Goal: Task Accomplishment & Management: Complete application form

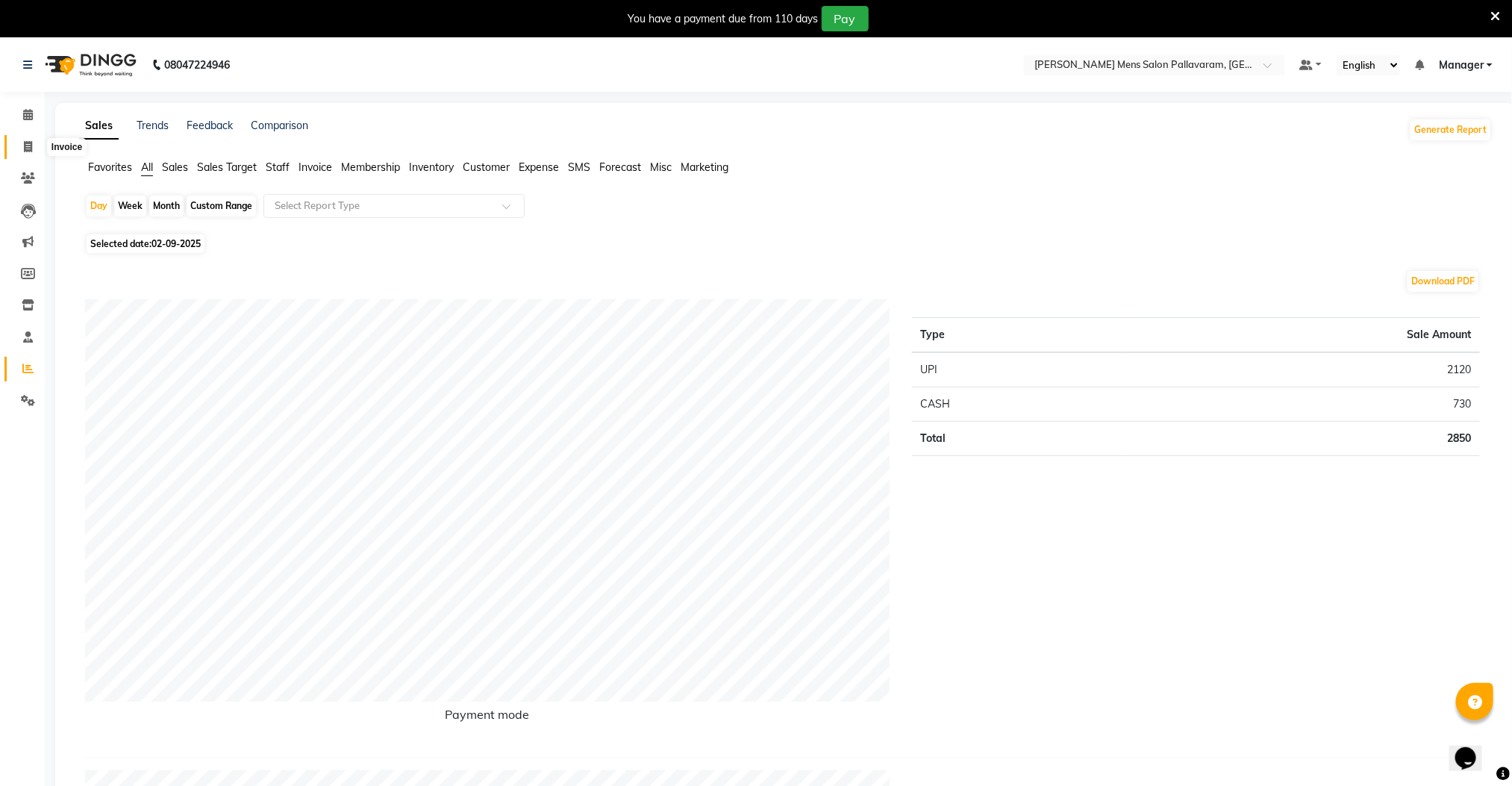
click at [25, 146] on icon at bounding box center [28, 147] width 8 height 11
select select "8211"
select select "service"
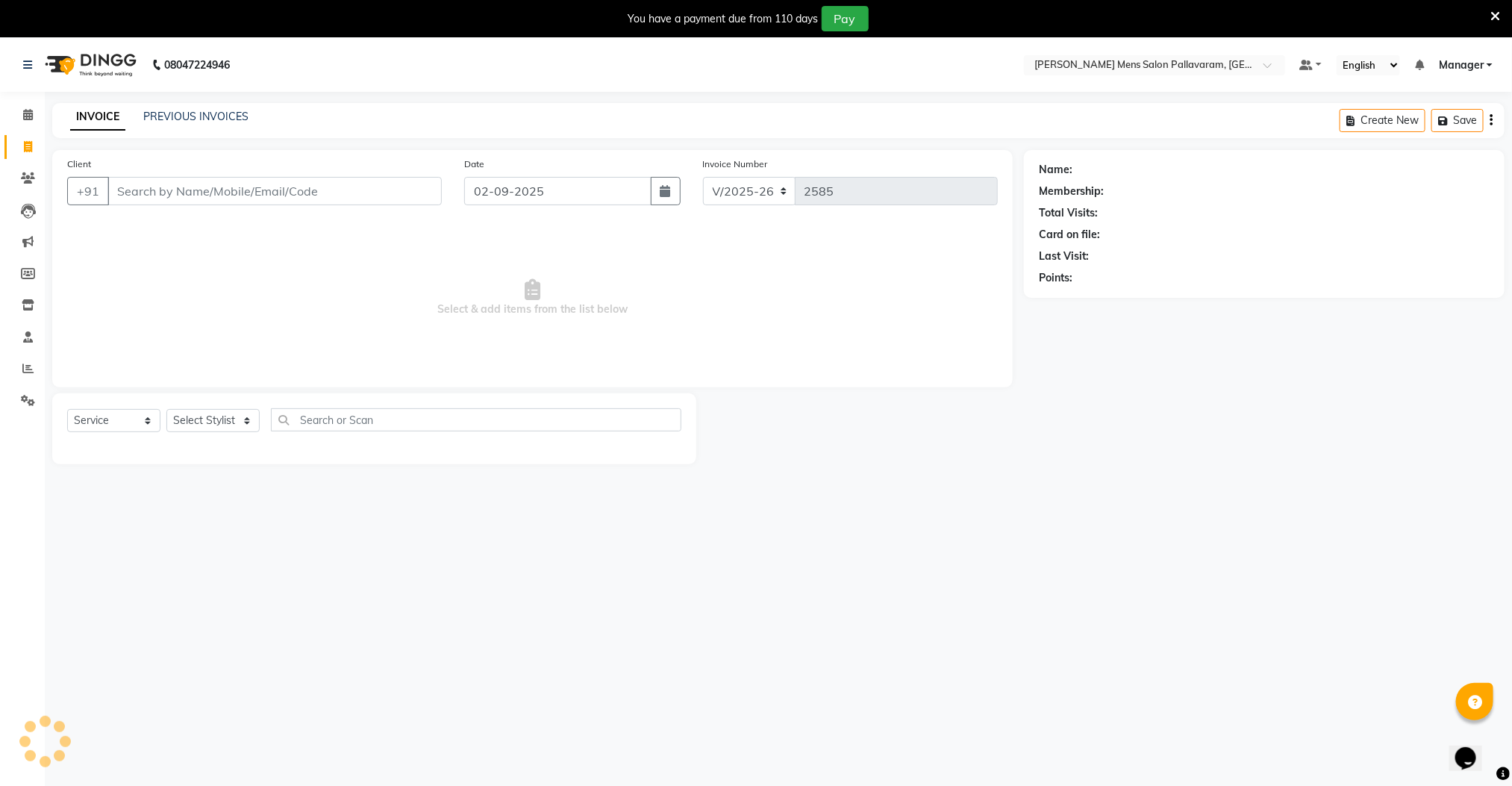
scroll to position [38, 0]
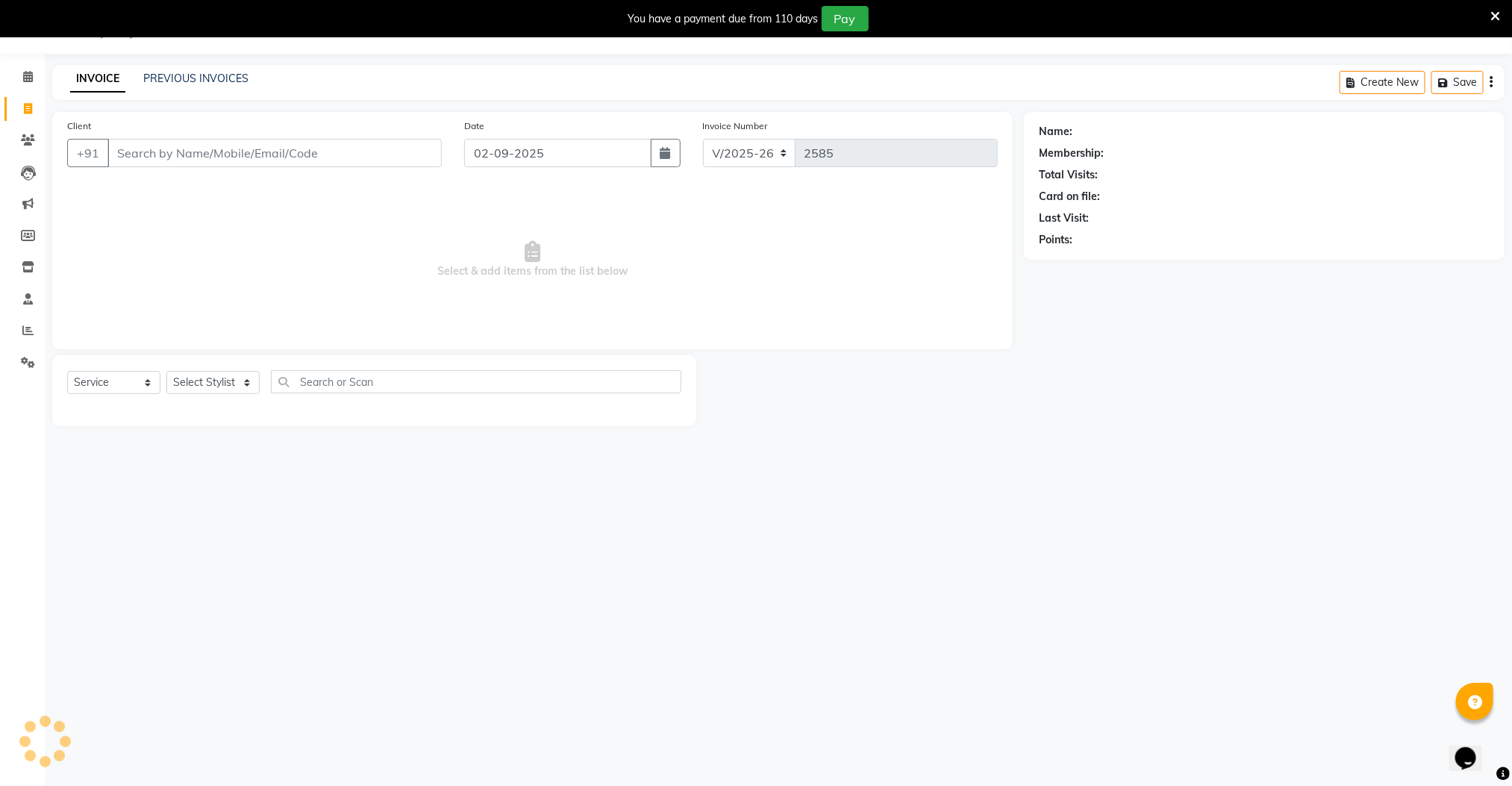
drag, startPoint x: 168, startPoint y: 132, endPoint x: 176, endPoint y: 150, distance: 19.7
click at [170, 140] on div "Client +91" at bounding box center [254, 149] width 397 height 61
drag, startPoint x: 176, startPoint y: 150, endPoint x: 405, endPoint y: 161, distance: 229.3
click at [178, 150] on input "Client" at bounding box center [275, 153] width 335 height 29
type input "9790351794"
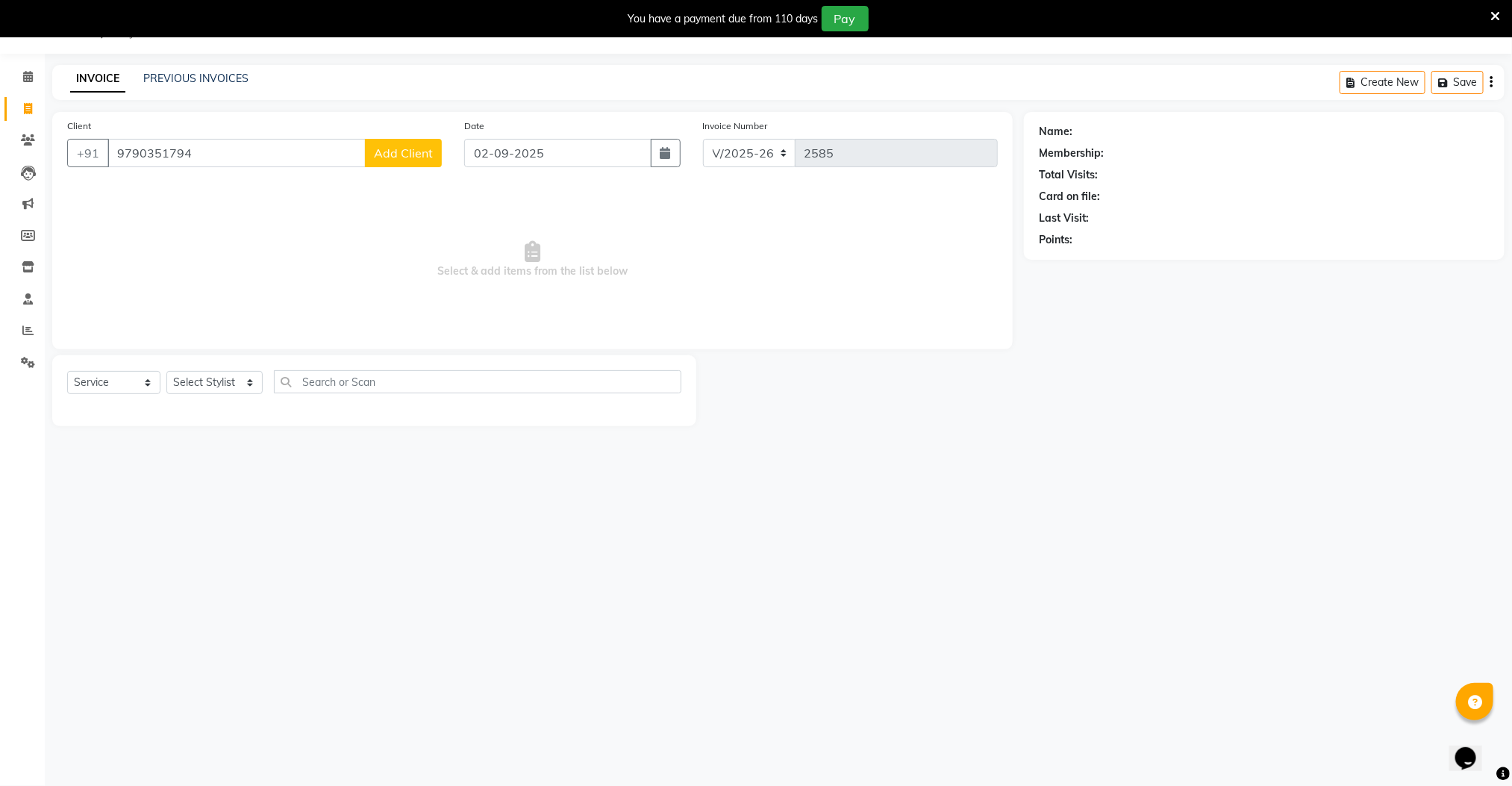
drag, startPoint x: 439, startPoint y: 156, endPoint x: 439, endPoint y: 166, distance: 10.0
click at [439, 166] on button "Add Client" at bounding box center [403, 153] width 77 height 29
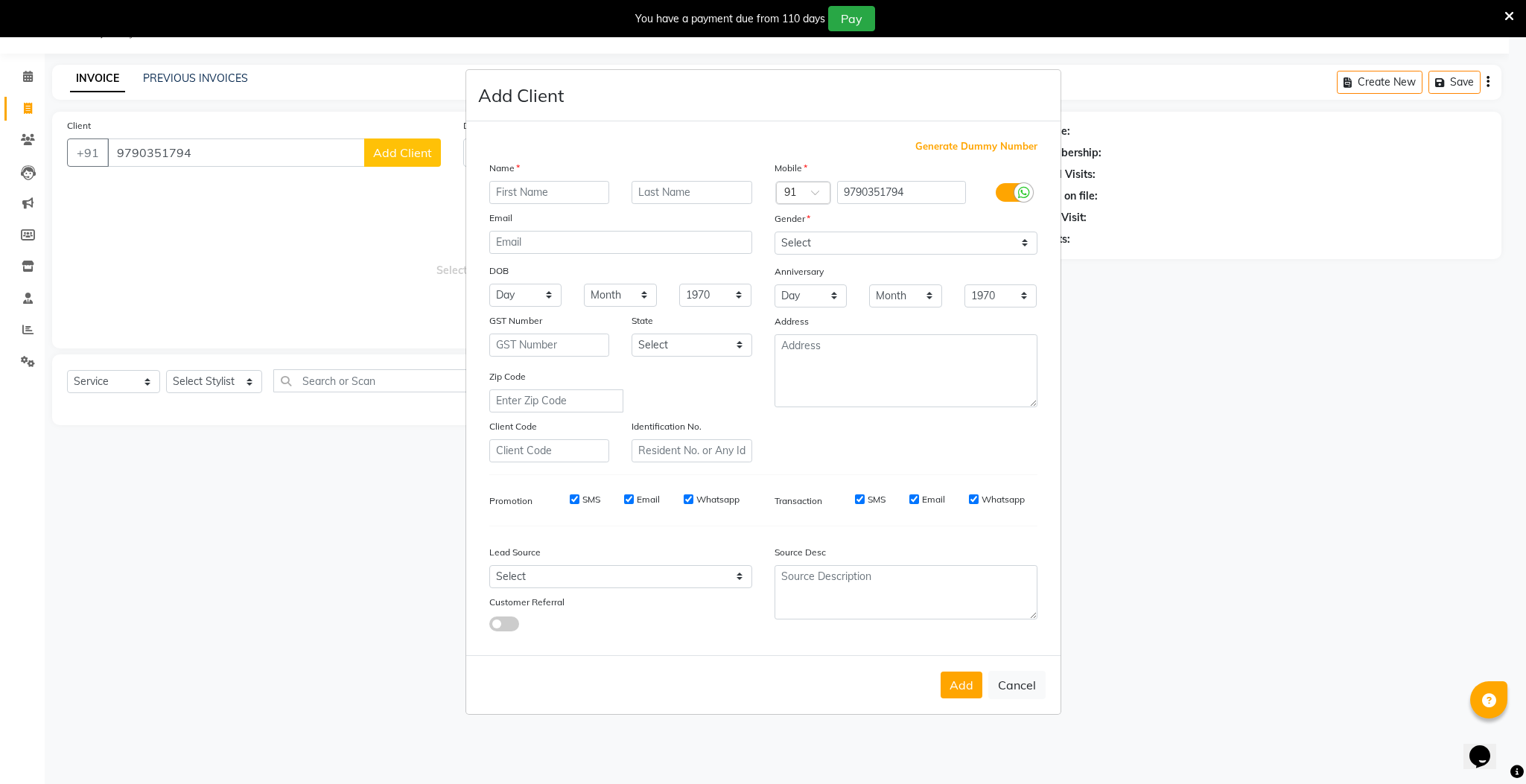
click at [519, 193] on input "text" at bounding box center [549, 192] width 121 height 23
type input "gopal"
click at [849, 249] on select "Select Male Female Other Prefer Not To Say" at bounding box center [905, 243] width 263 height 23
select select "male"
click at [774, 232] on select "Select Male Female Other Prefer Not To Say" at bounding box center [905, 243] width 263 height 23
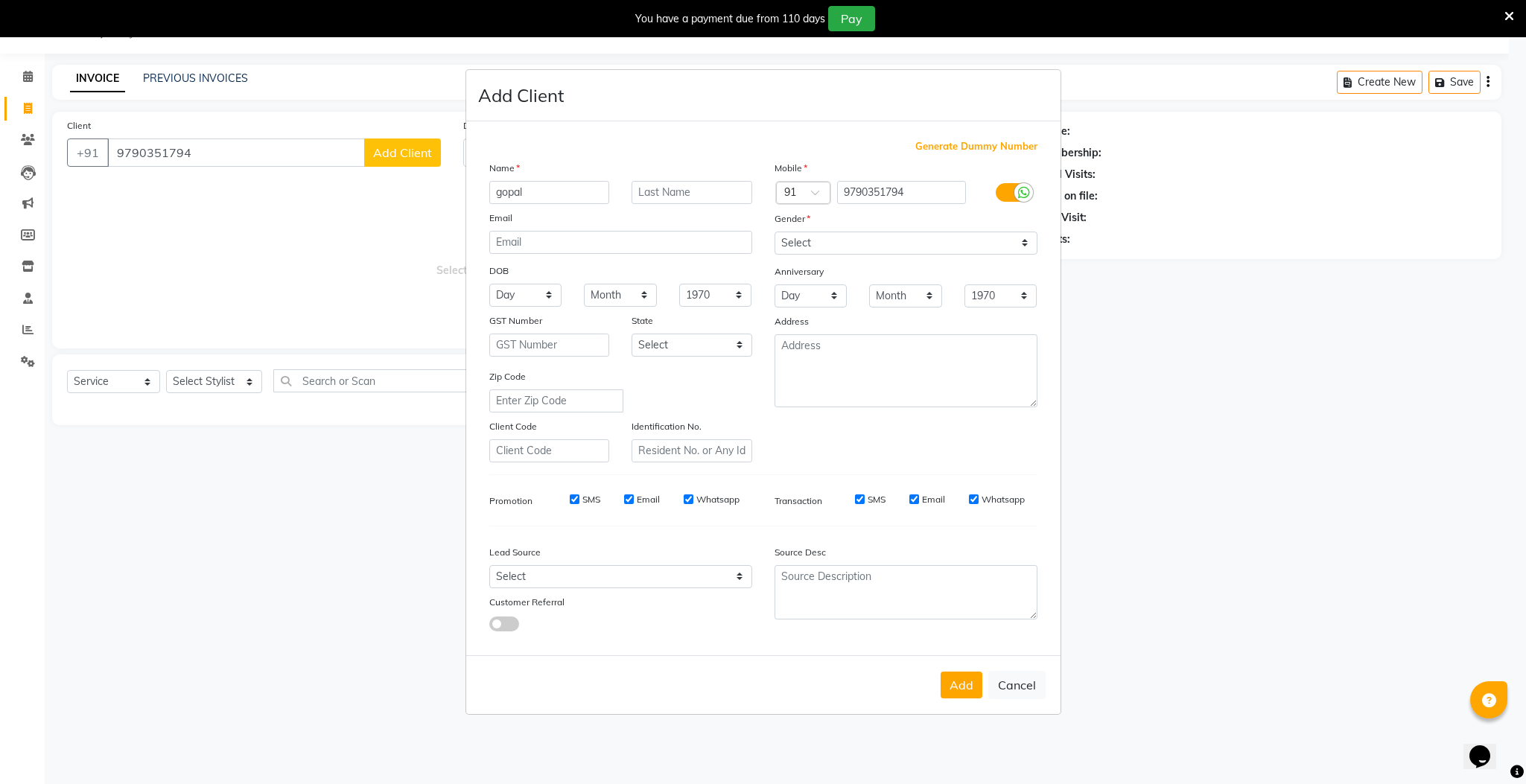
click at [966, 684] on button "Add" at bounding box center [960, 684] width 42 height 27
select select
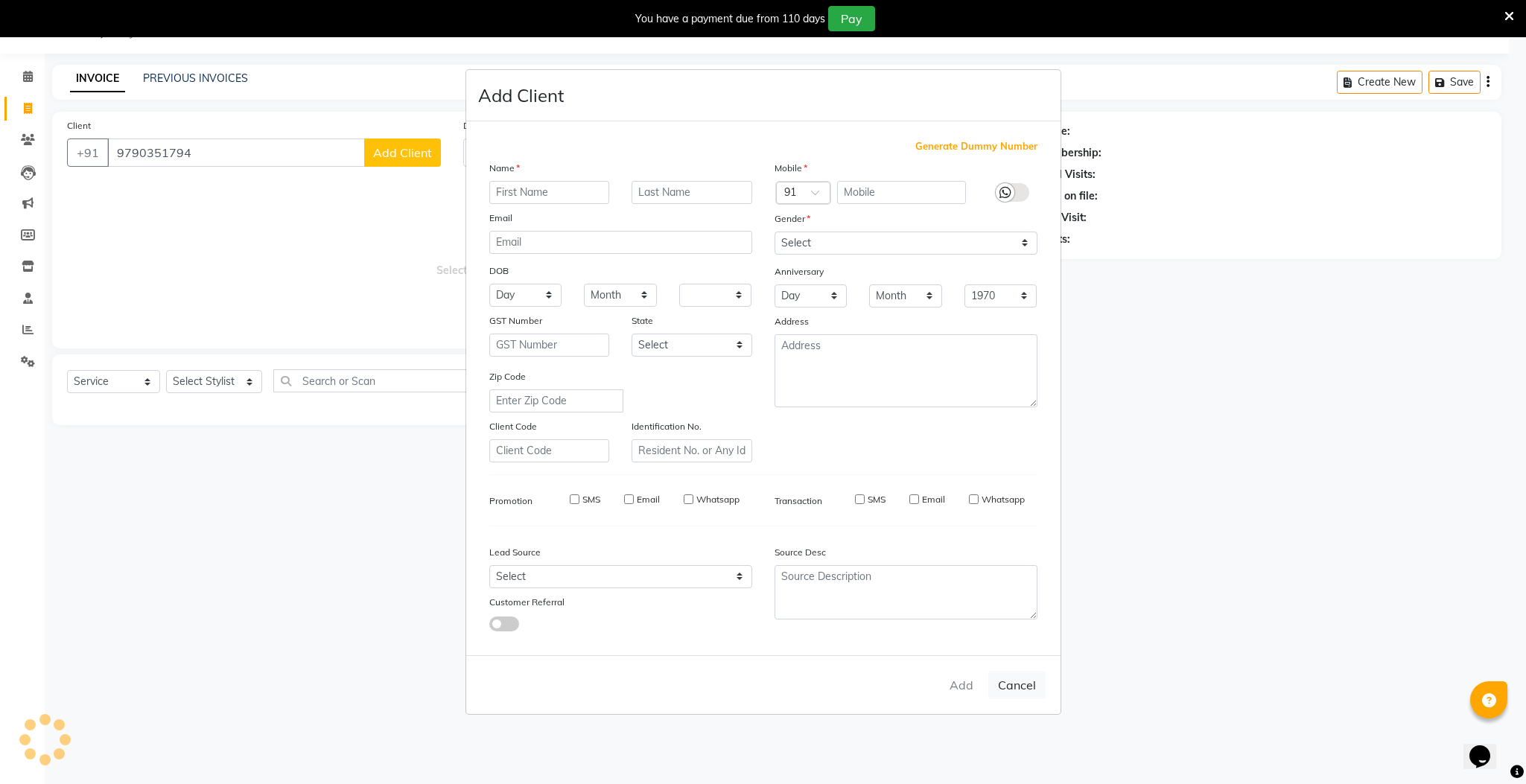
select select
checkbox input "false"
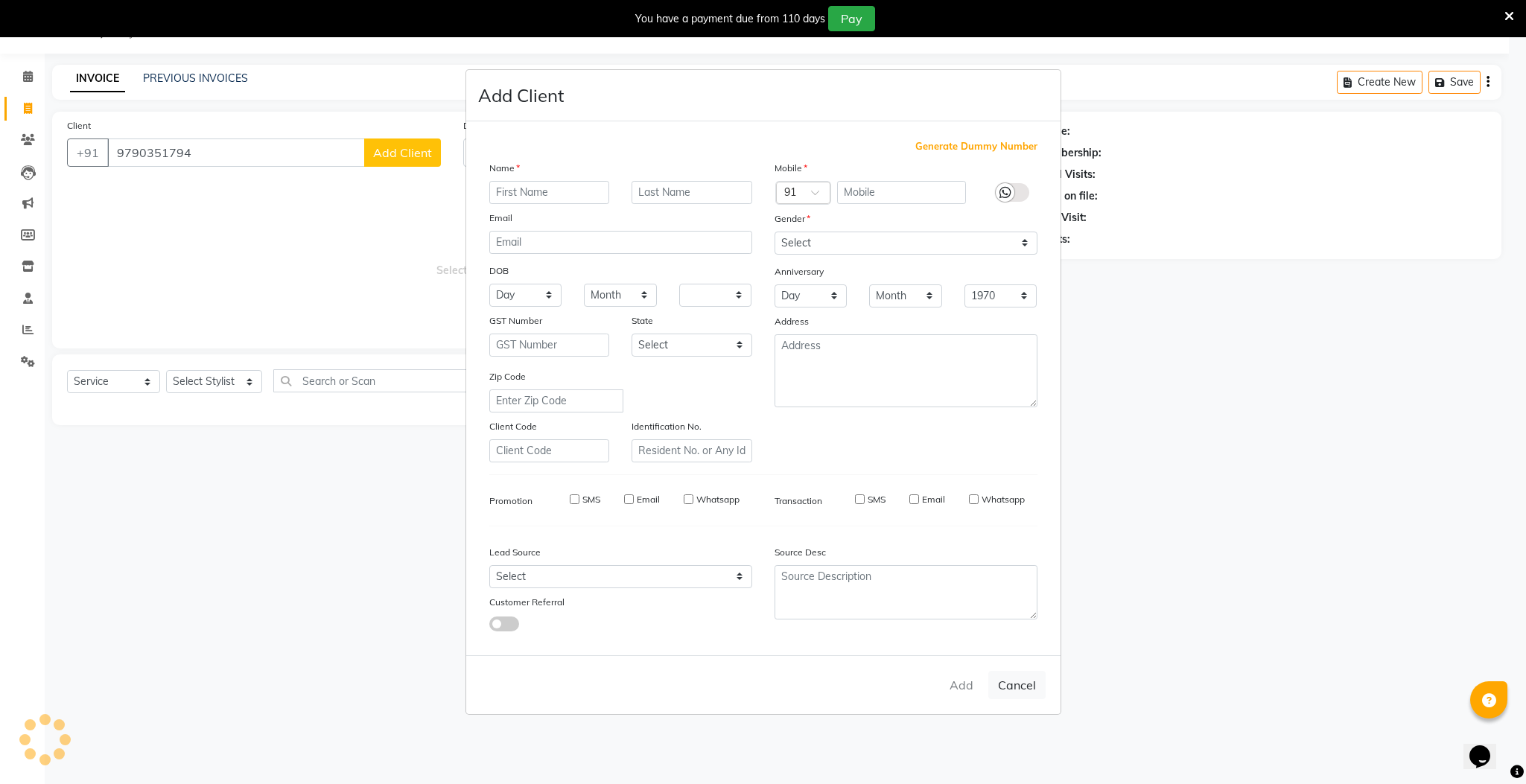
checkbox input "false"
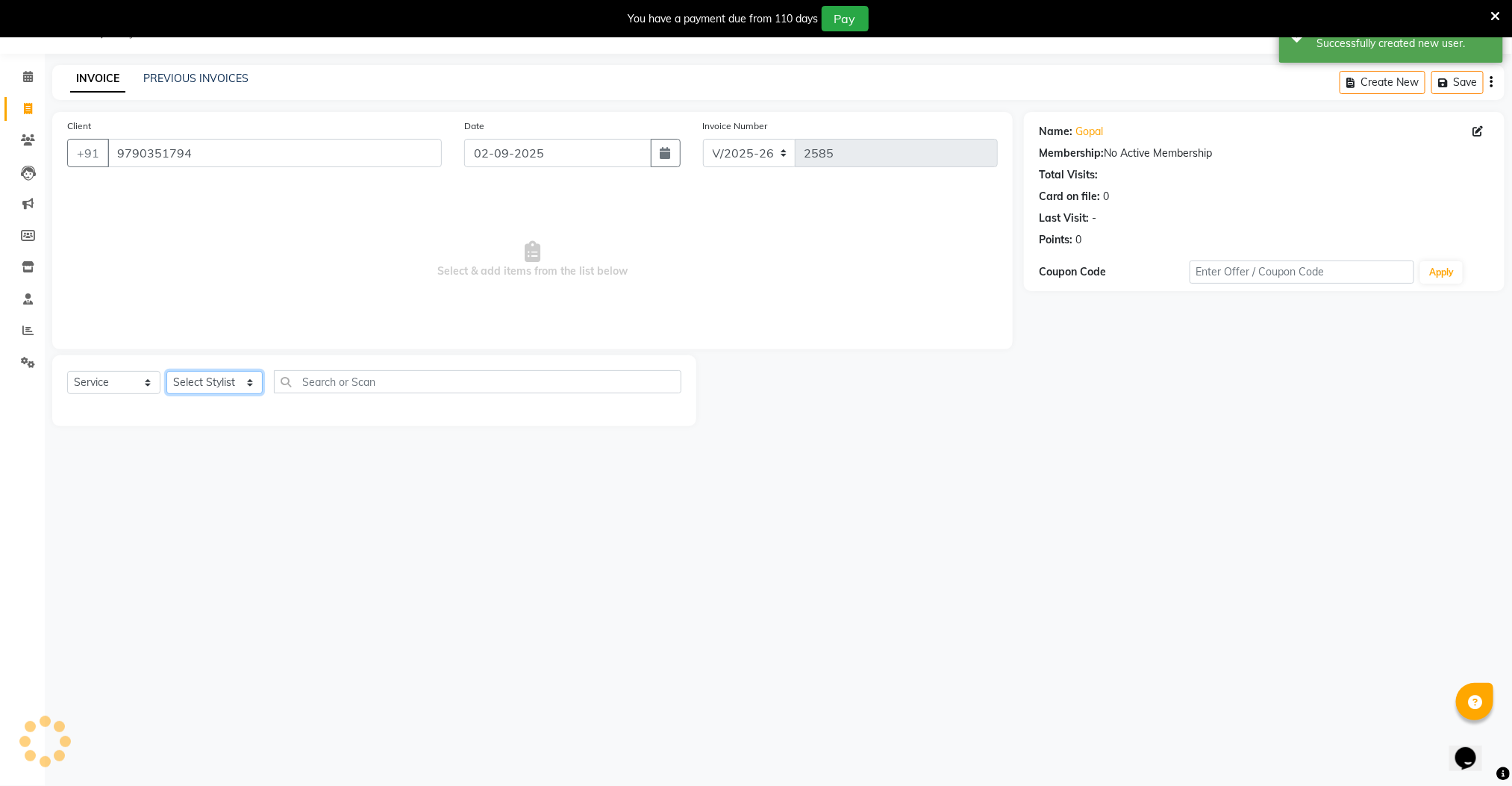
click at [224, 385] on select "Select Stylist Manager [PERSON_NAME] [PERSON_NAME] [PERSON_NAME]" at bounding box center [215, 382] width 96 height 23
select select "78843"
click at [166, 372] on select "Select Stylist Manager [PERSON_NAME] [PERSON_NAME] [PERSON_NAME]" at bounding box center [215, 382] width 96 height 23
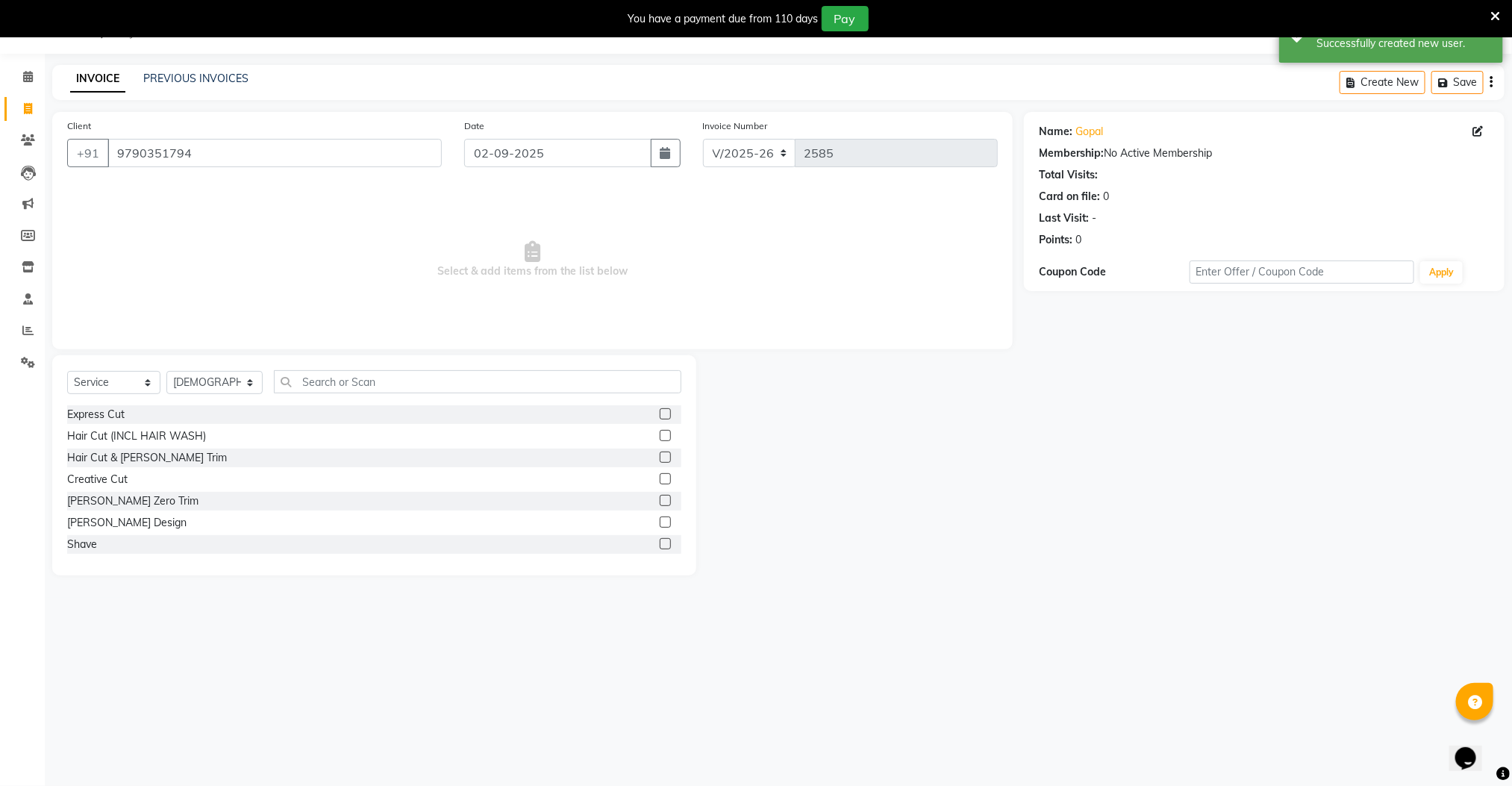
drag, startPoint x: 648, startPoint y: 450, endPoint x: 647, endPoint y: 462, distance: 12.0
click at [659, 452] on div at bounding box center [670, 458] width 21 height 18
click at [659, 458] on label at bounding box center [665, 457] width 11 height 11
click at [659, 458] on input "checkbox" at bounding box center [664, 458] width 9 height 9
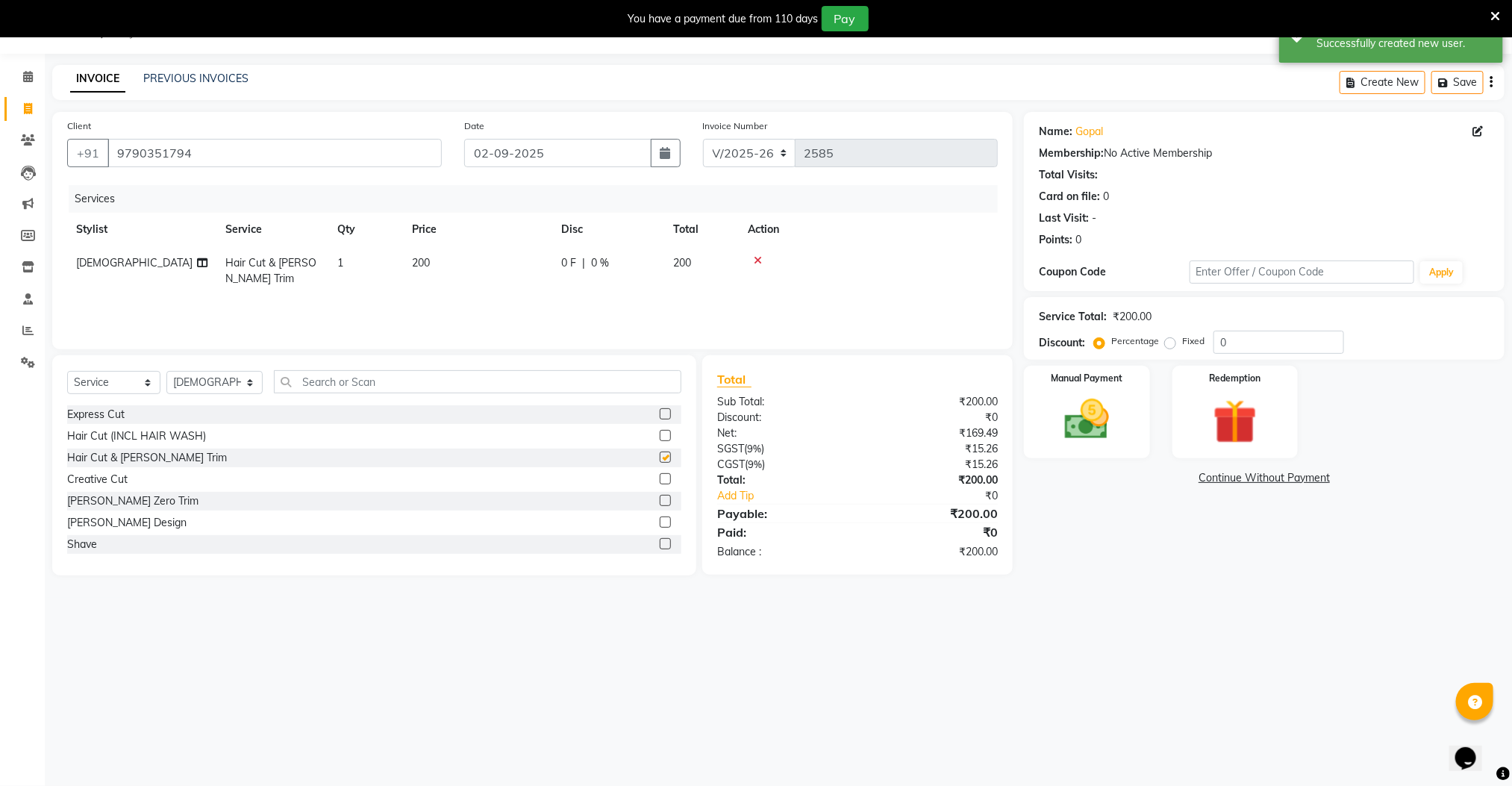
checkbox input "false"
click at [659, 545] on label at bounding box center [665, 544] width 11 height 11
click at [659, 545] on input "checkbox" at bounding box center [664, 545] width 9 height 9
checkbox input "false"
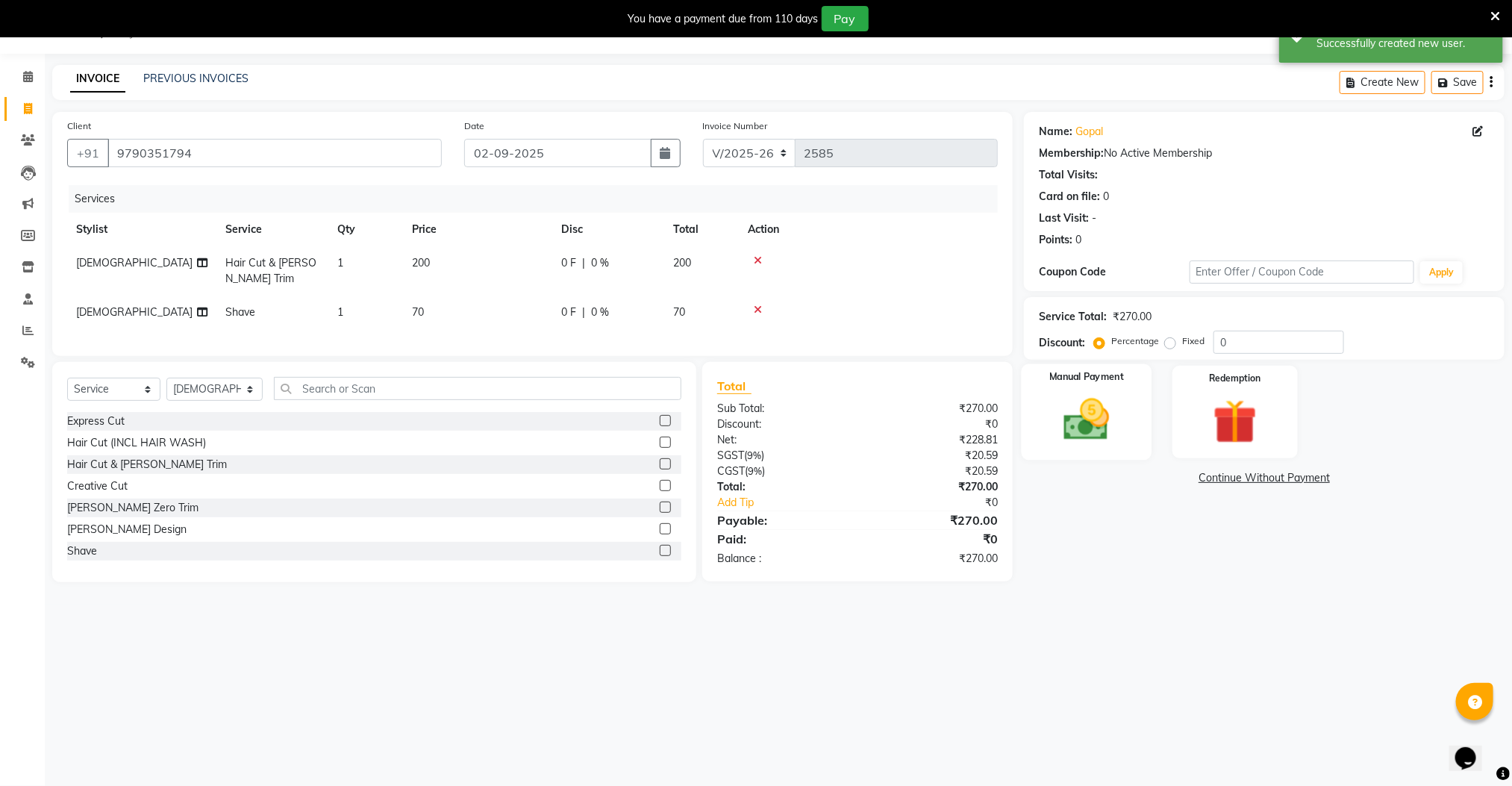
click at [1079, 439] on img at bounding box center [1087, 419] width 75 height 53
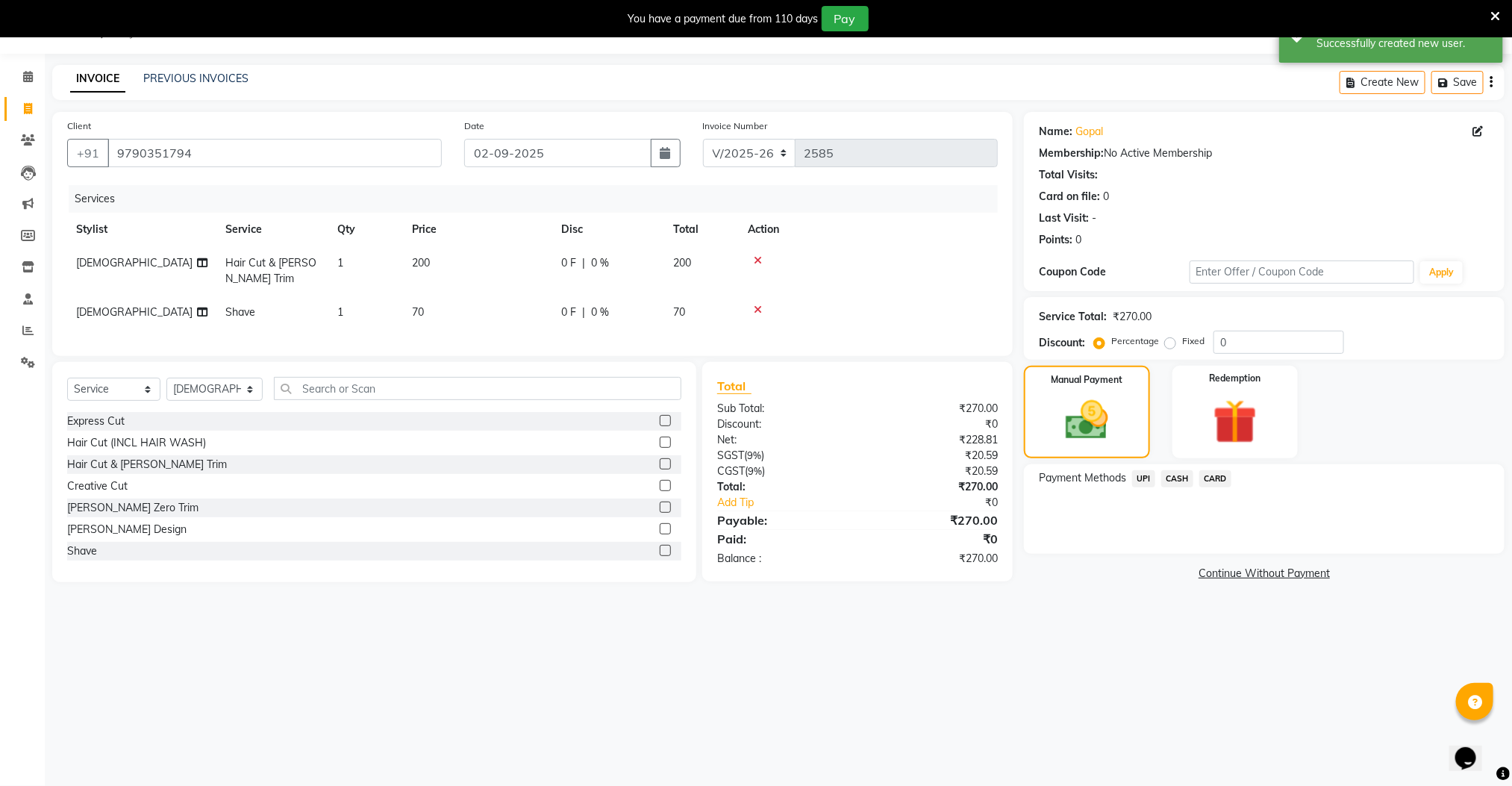
drag, startPoint x: 1138, startPoint y: 474, endPoint x: 1140, endPoint y: 485, distance: 11.2
click at [1138, 475] on span "UPI" at bounding box center [1143, 478] width 23 height 18
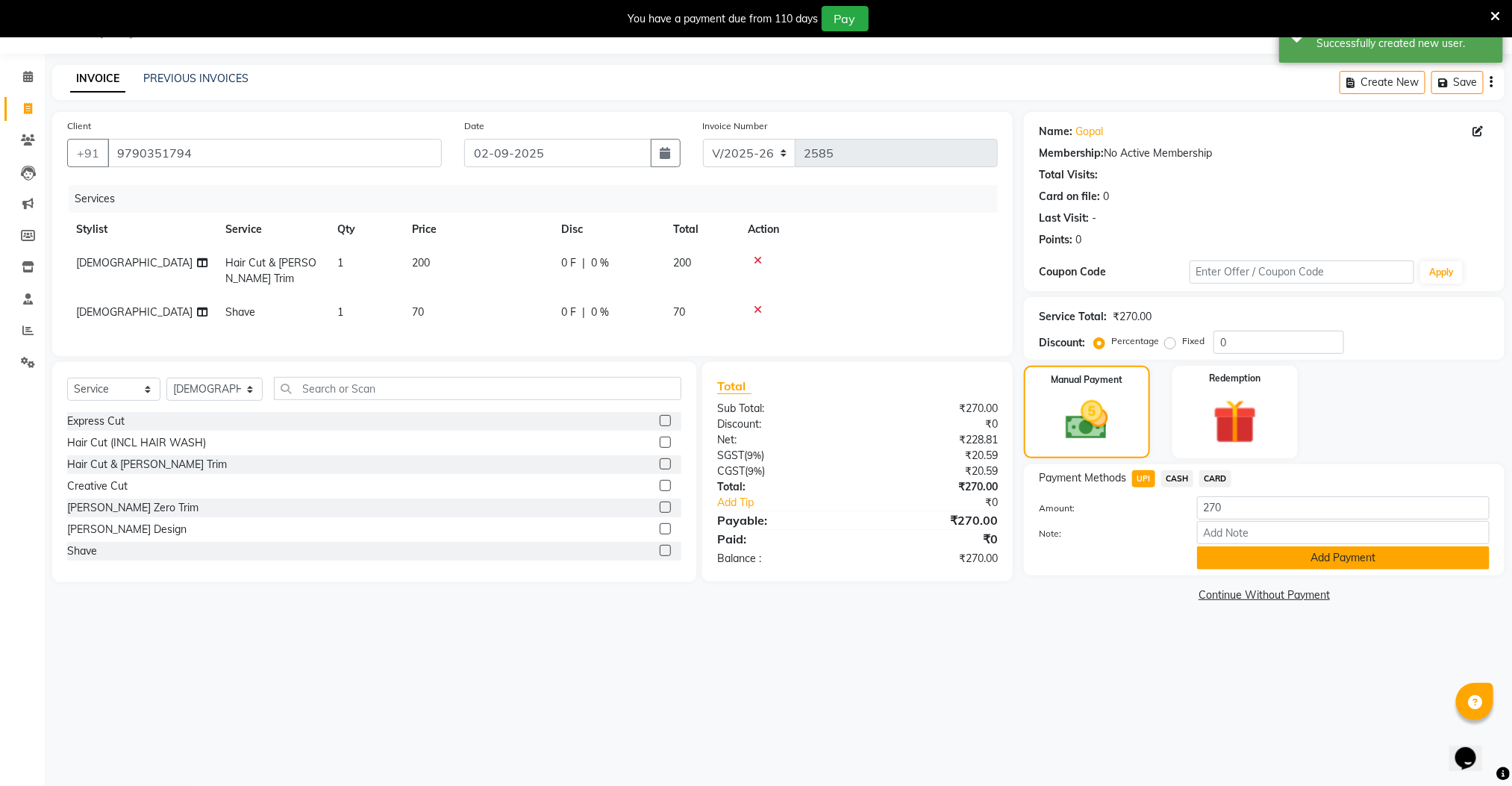
click at [1223, 551] on button "Add Payment" at bounding box center [1344, 558] width 292 height 23
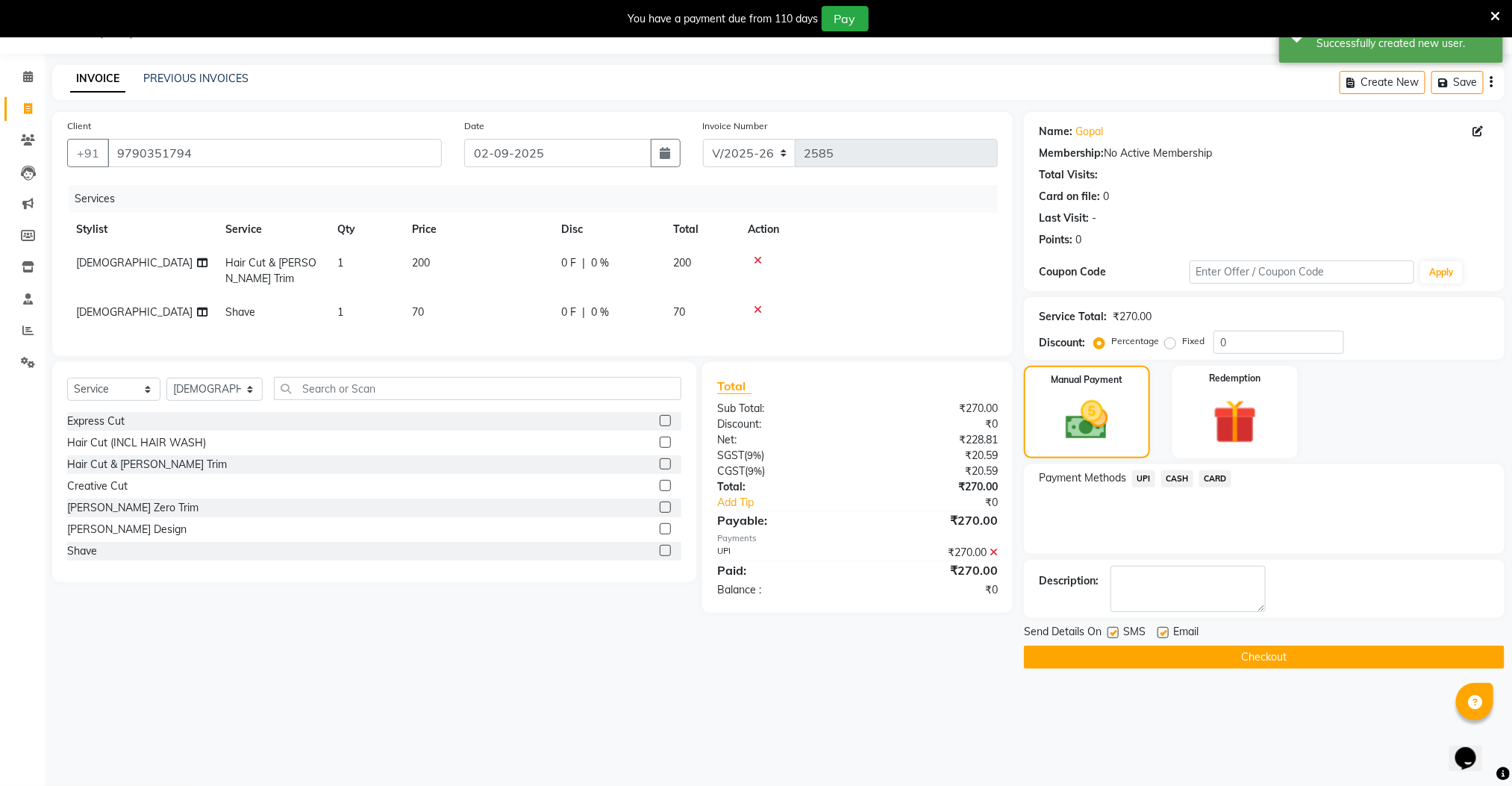
click at [1213, 660] on button "Checkout" at bounding box center [1264, 657] width 481 height 23
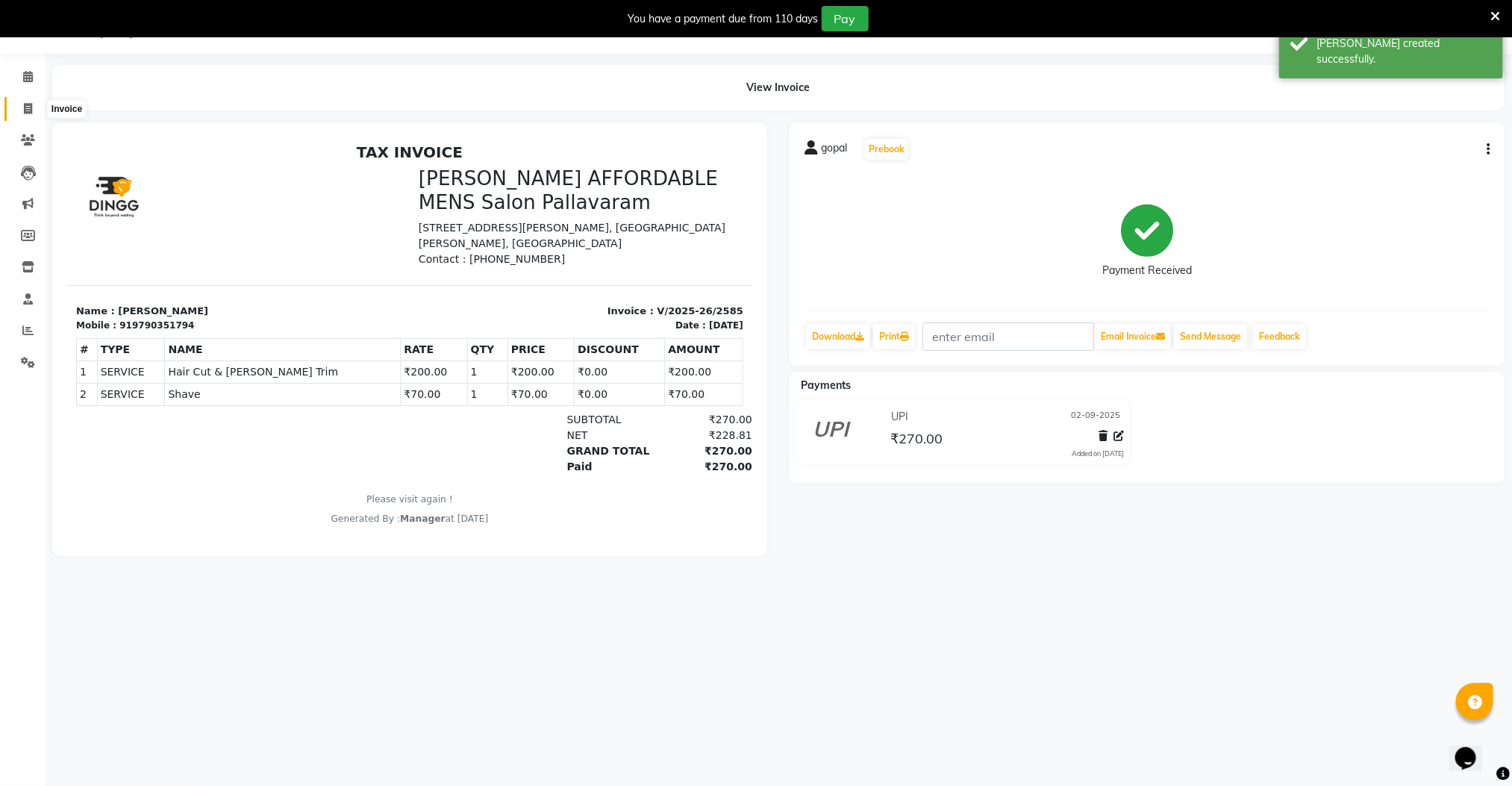
click at [25, 106] on icon at bounding box center [28, 108] width 8 height 11
select select "8211"
select select "service"
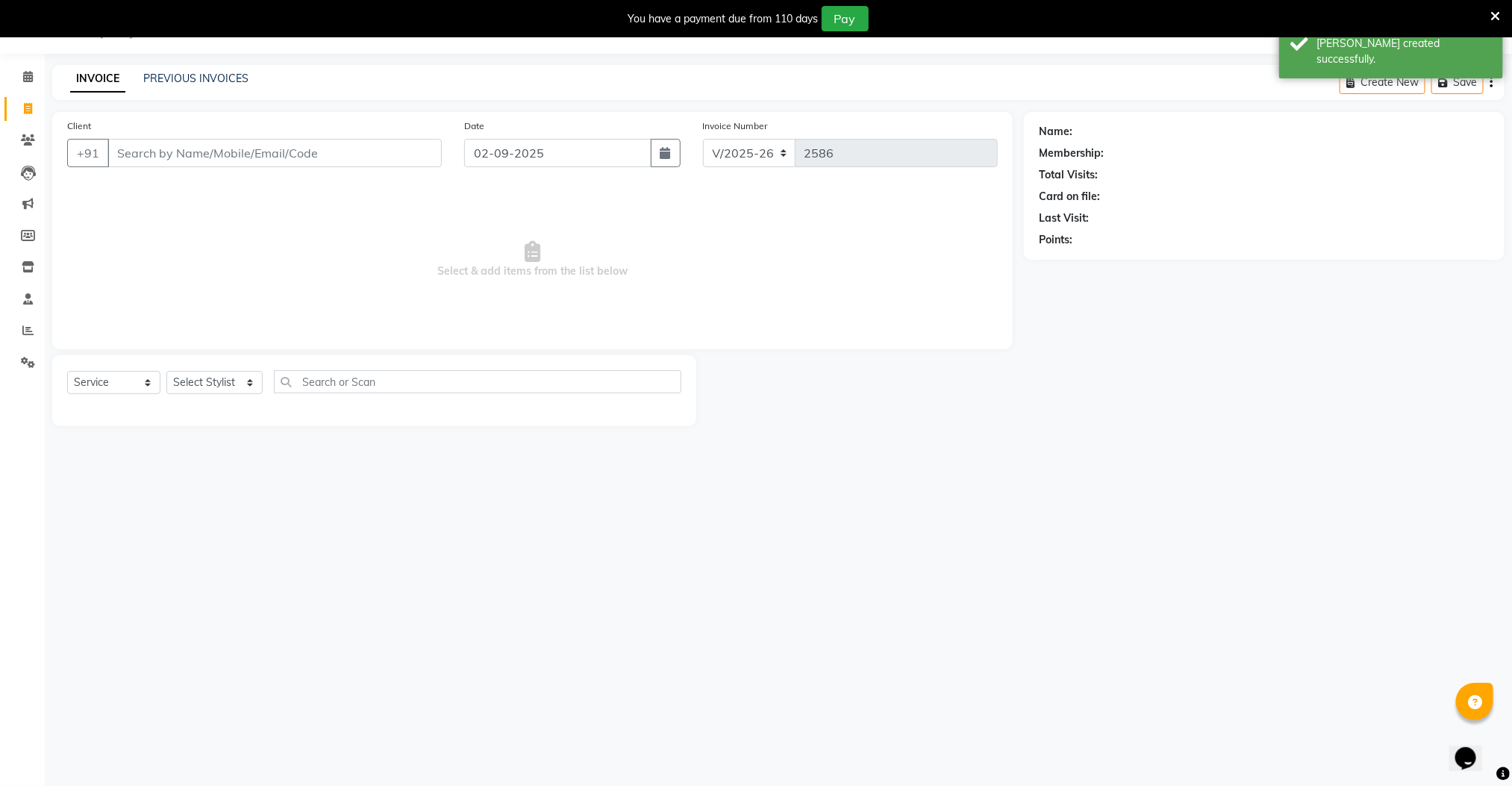
click at [29, 312] on li "Staff" at bounding box center [22, 300] width 44 height 32
click at [29, 331] on icon at bounding box center [28, 330] width 11 height 11
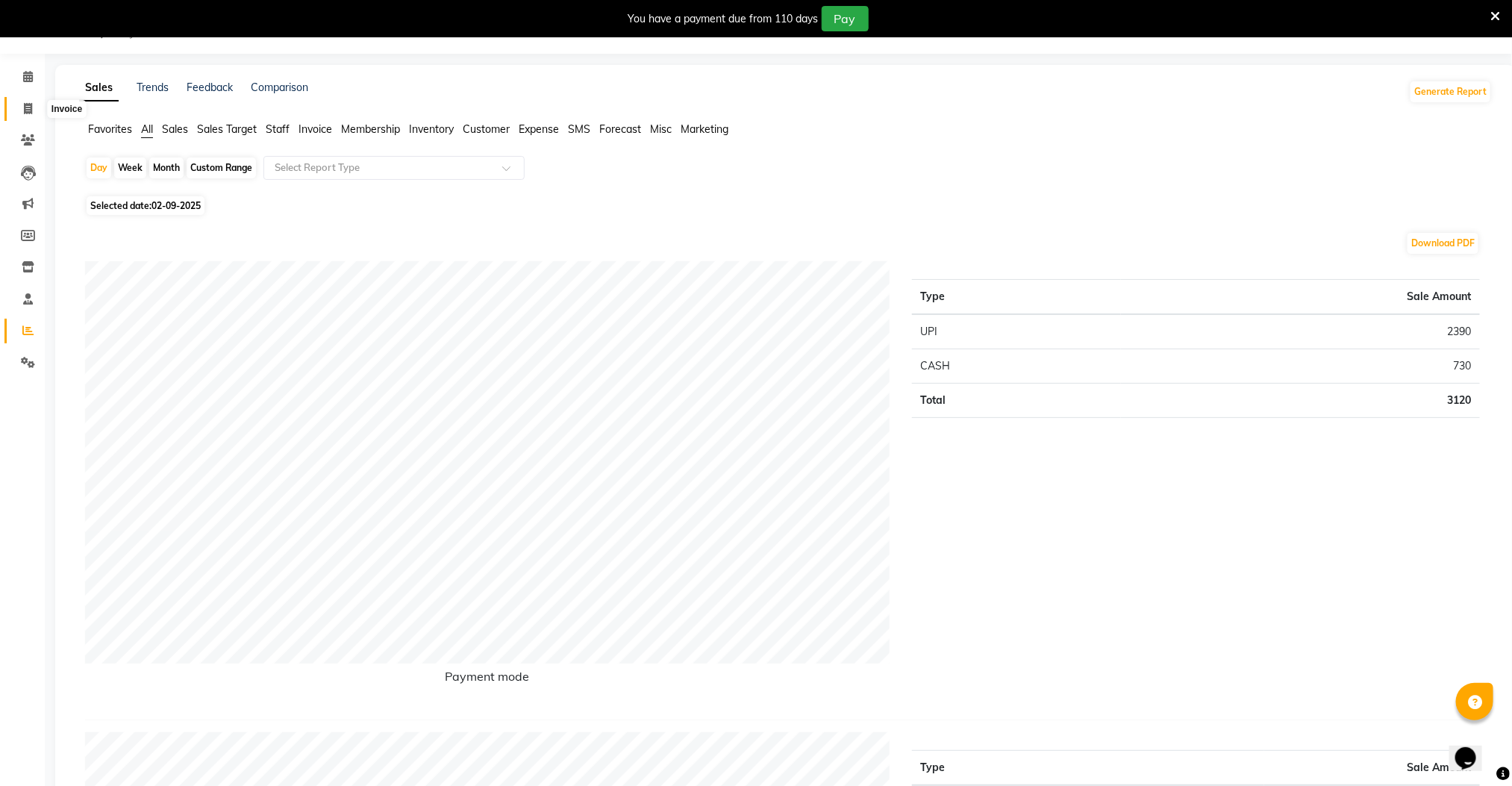
click at [34, 104] on span at bounding box center [28, 109] width 26 height 18
select select "service"
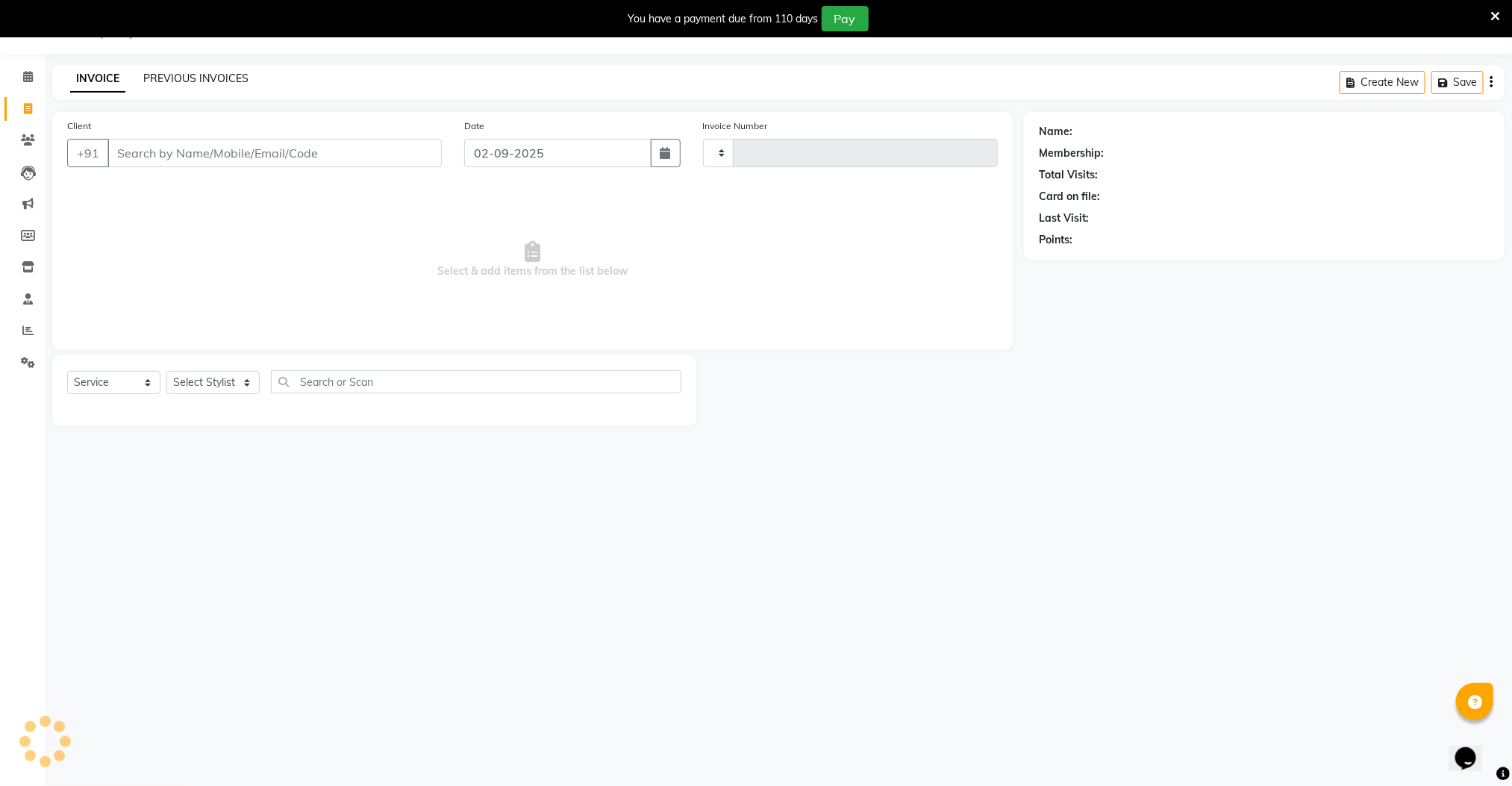
type input "2586"
click at [171, 79] on link "PREVIOUS INVOICES" at bounding box center [196, 78] width 105 height 14
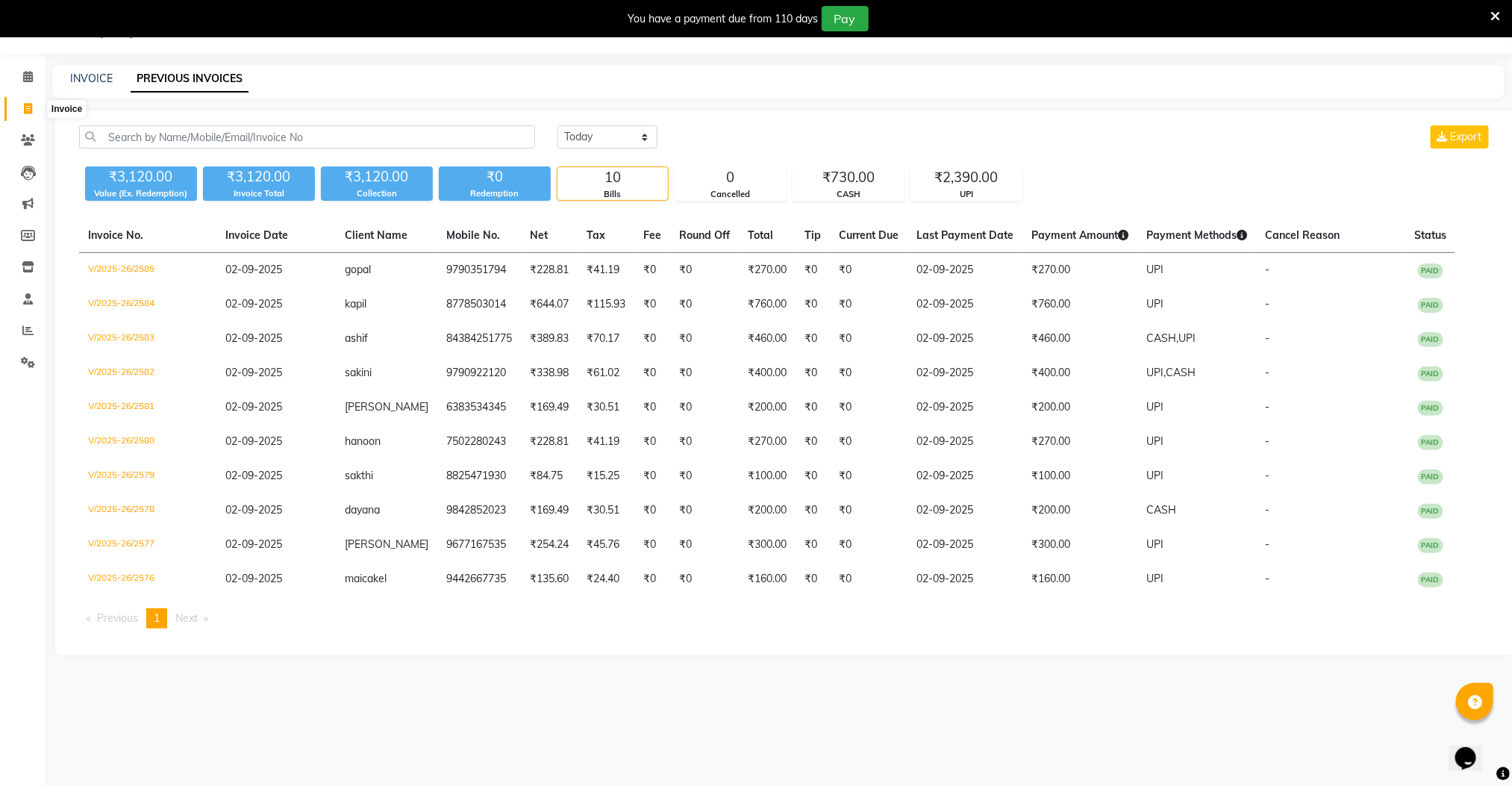
click at [28, 110] on icon at bounding box center [28, 108] width 8 height 11
select select "service"
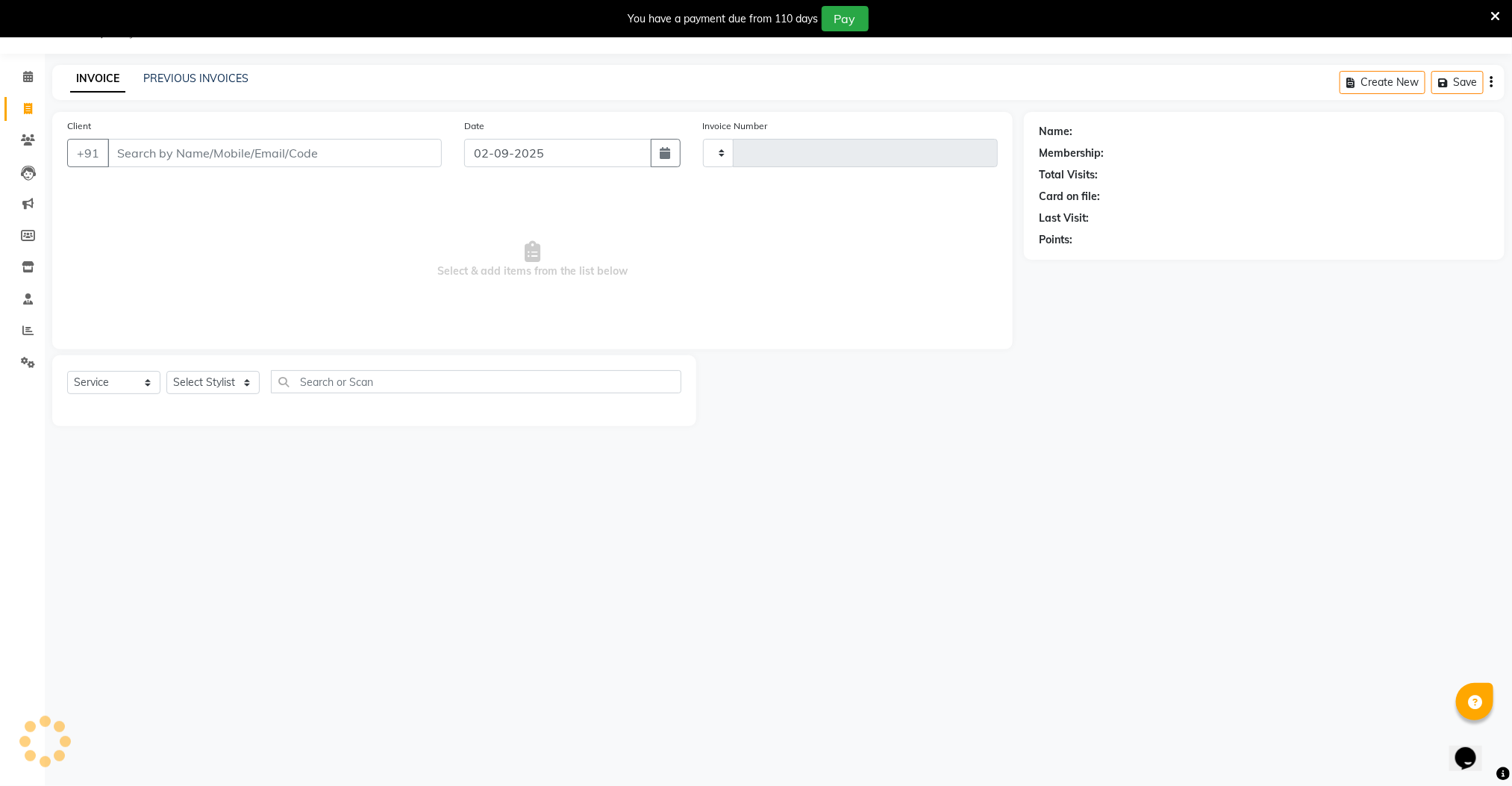
type input "2586"
select select "8211"
click at [23, 325] on icon at bounding box center [28, 330] width 11 height 11
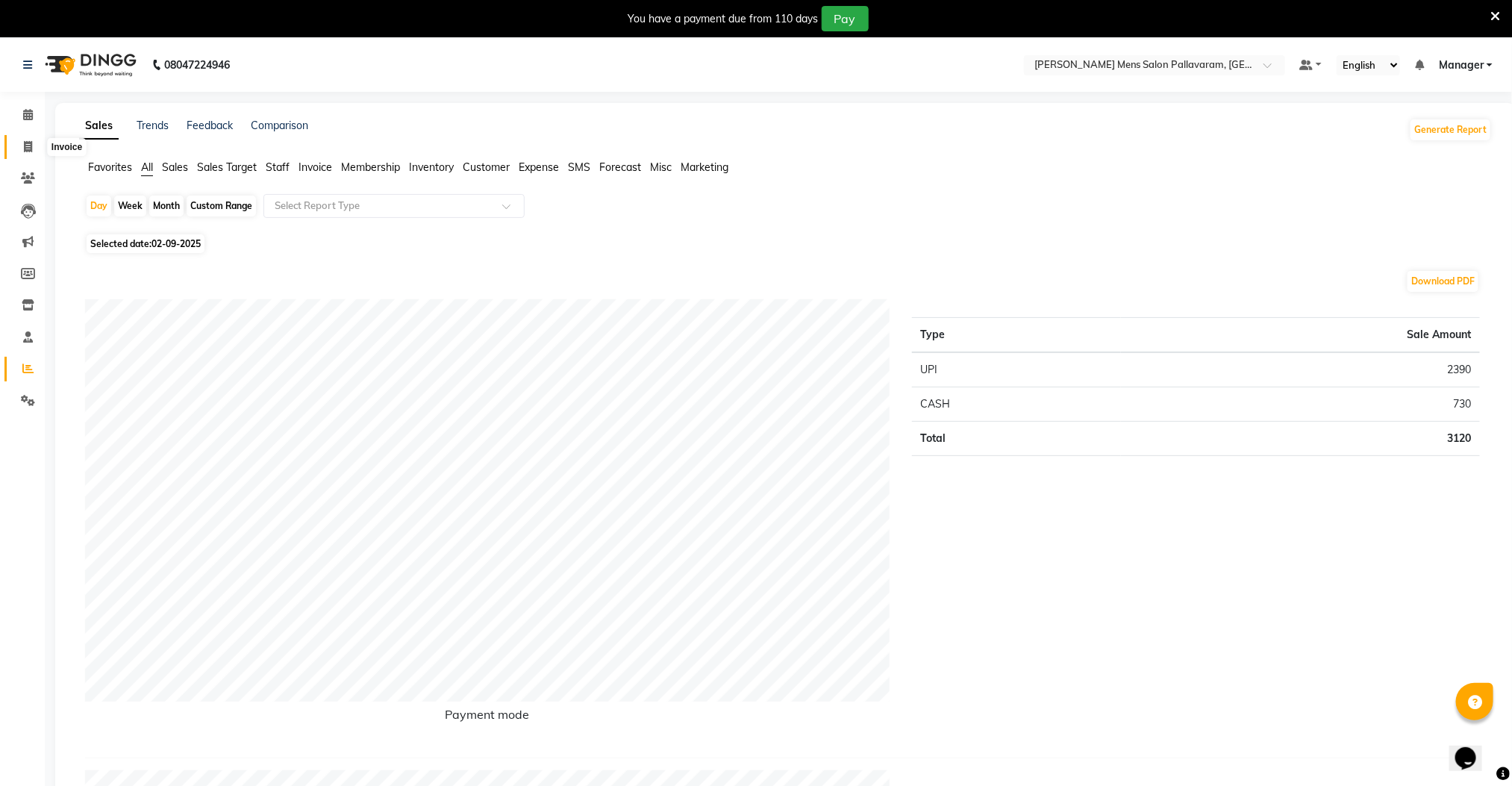
click at [31, 141] on icon at bounding box center [28, 147] width 8 height 11
select select "service"
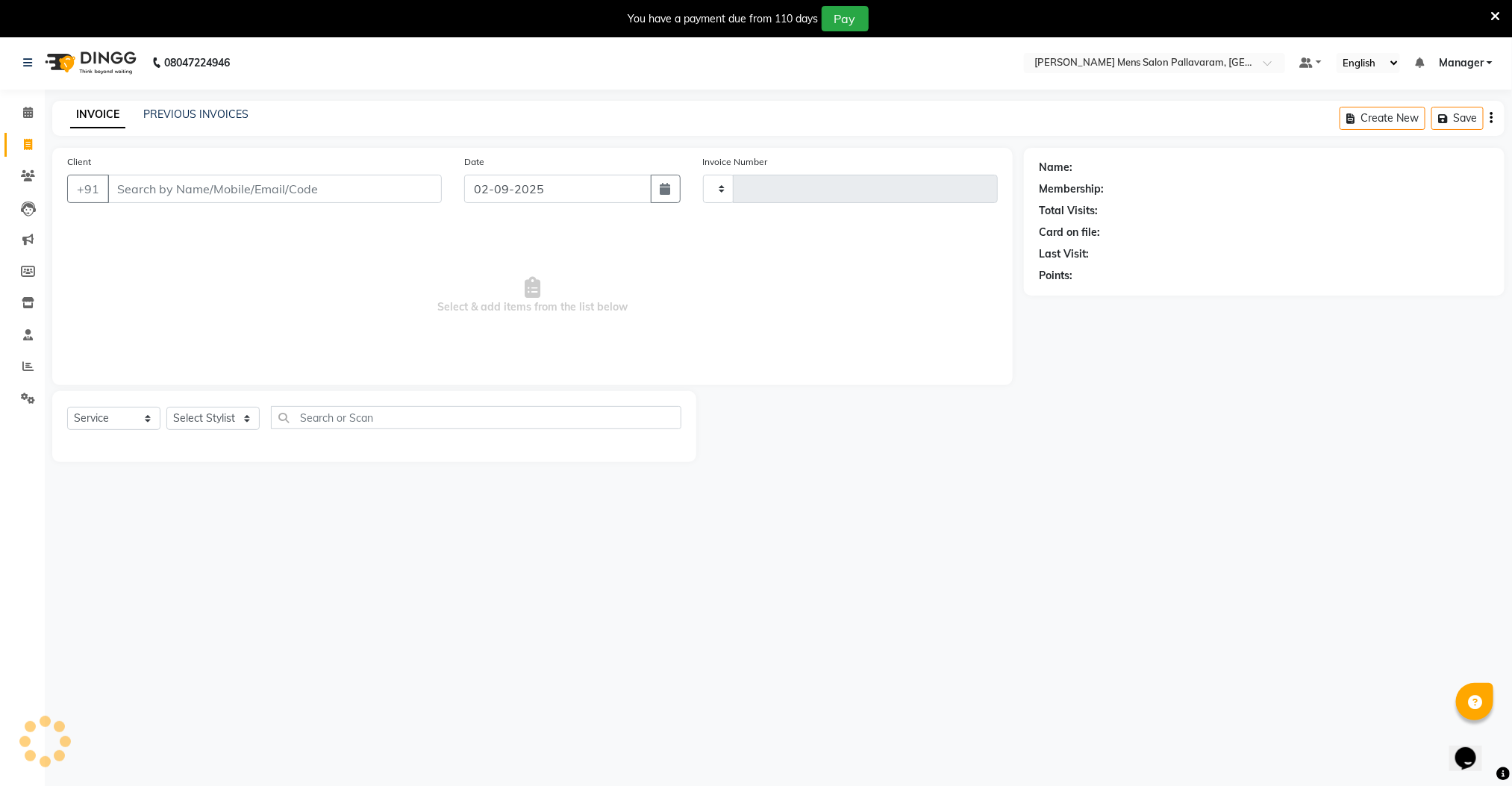
type input "2586"
select select "8211"
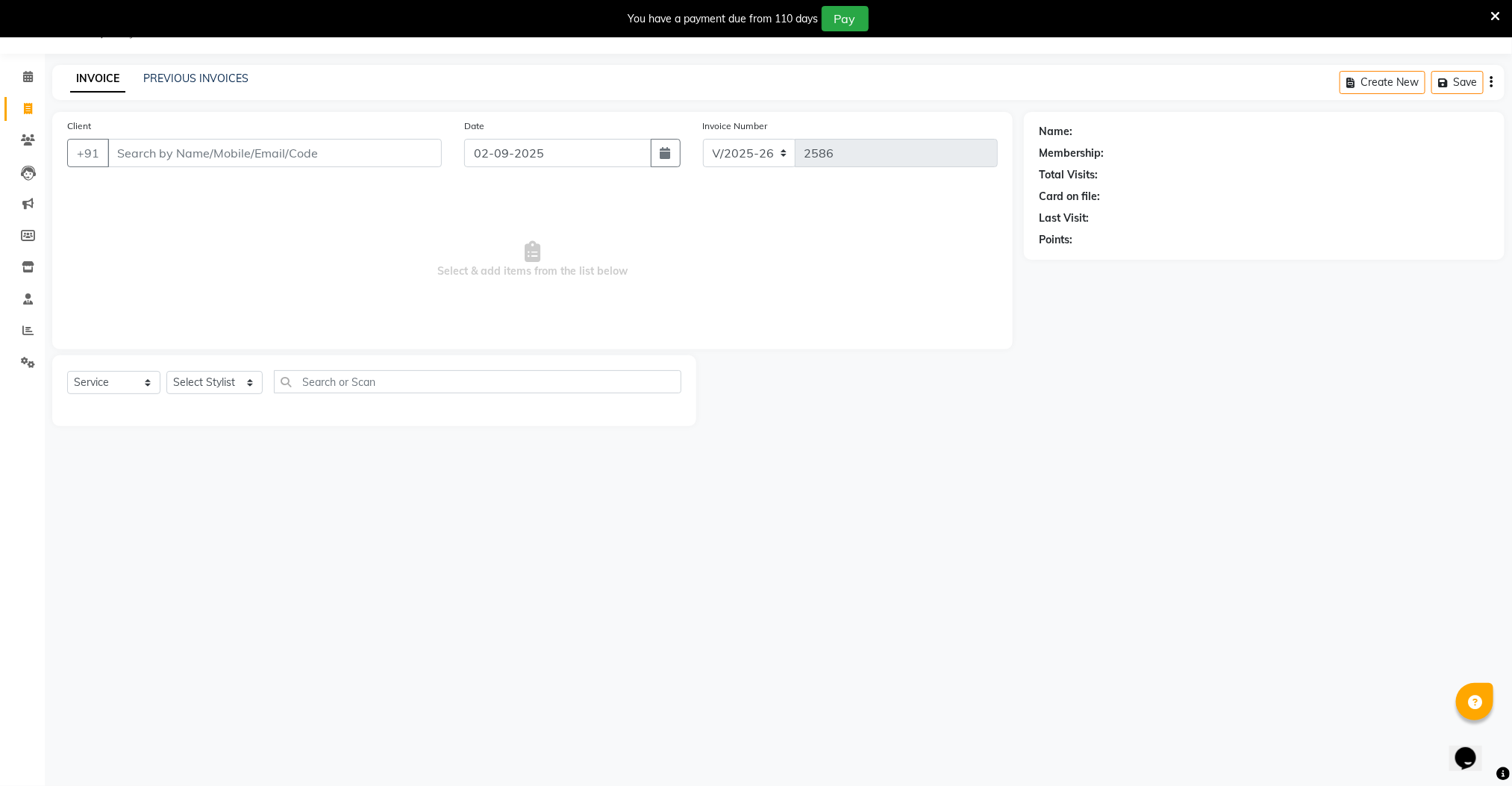
click at [187, 154] on input "Client" at bounding box center [275, 153] width 335 height 29
type input "9566600455"
click at [395, 159] on span "Add Client" at bounding box center [403, 153] width 59 height 15
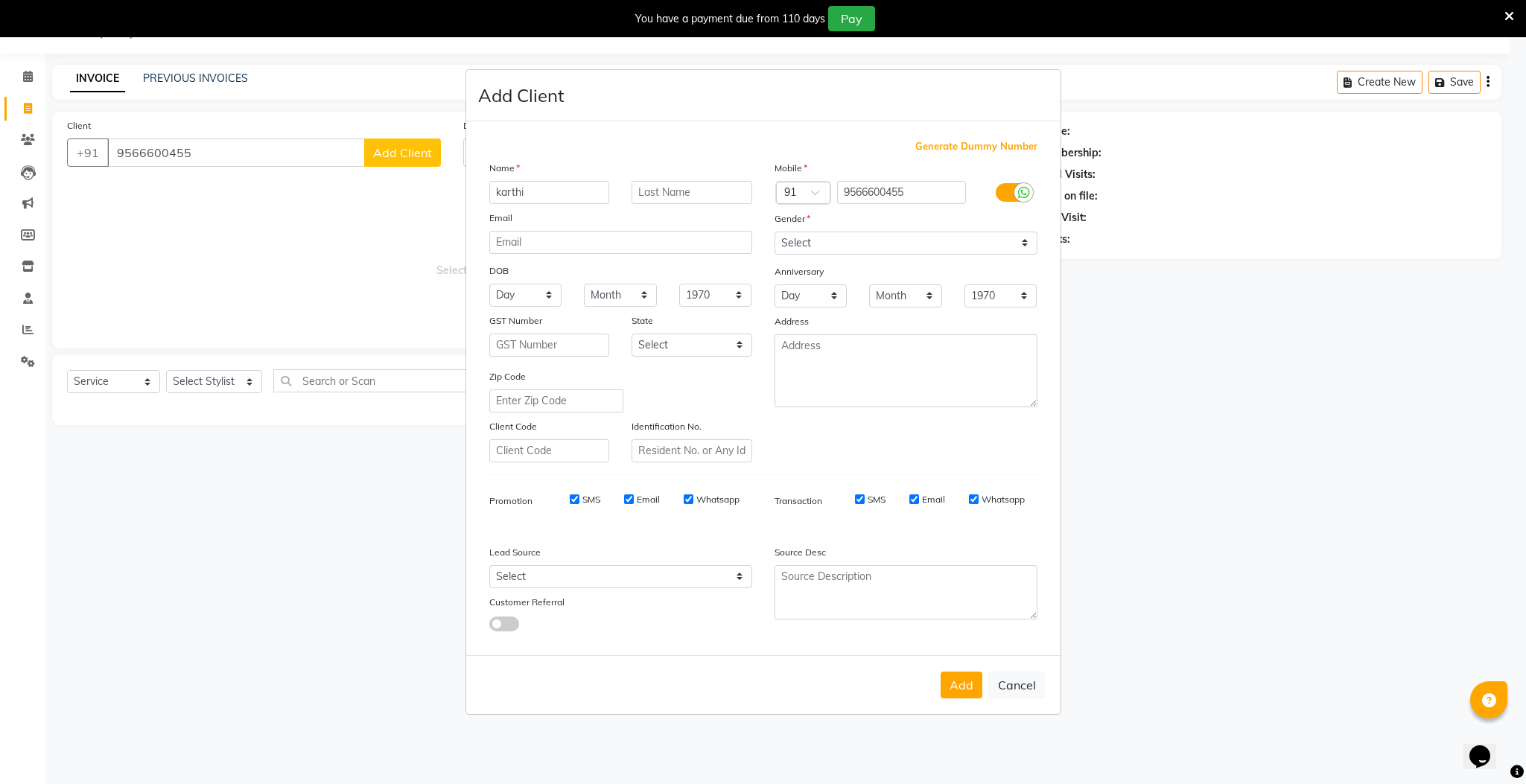
type input "karthi"
click at [812, 239] on select "Select Male Female Other Prefer Not To Say" at bounding box center [905, 243] width 263 height 23
select select "male"
click at [774, 232] on select "Select Male Female Other Prefer Not To Say" at bounding box center [905, 243] width 263 height 23
click at [955, 673] on button "Add" at bounding box center [960, 684] width 42 height 27
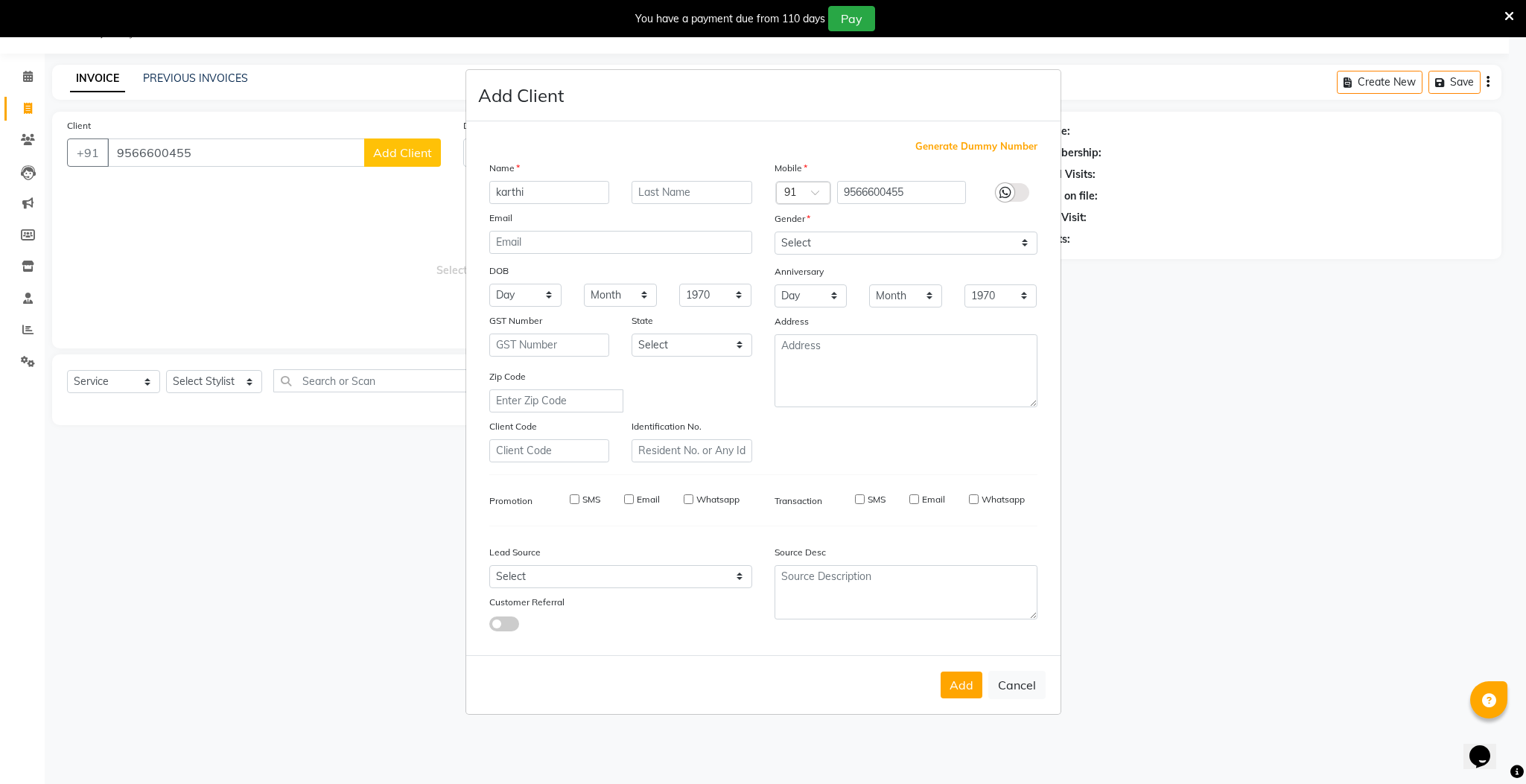
select select
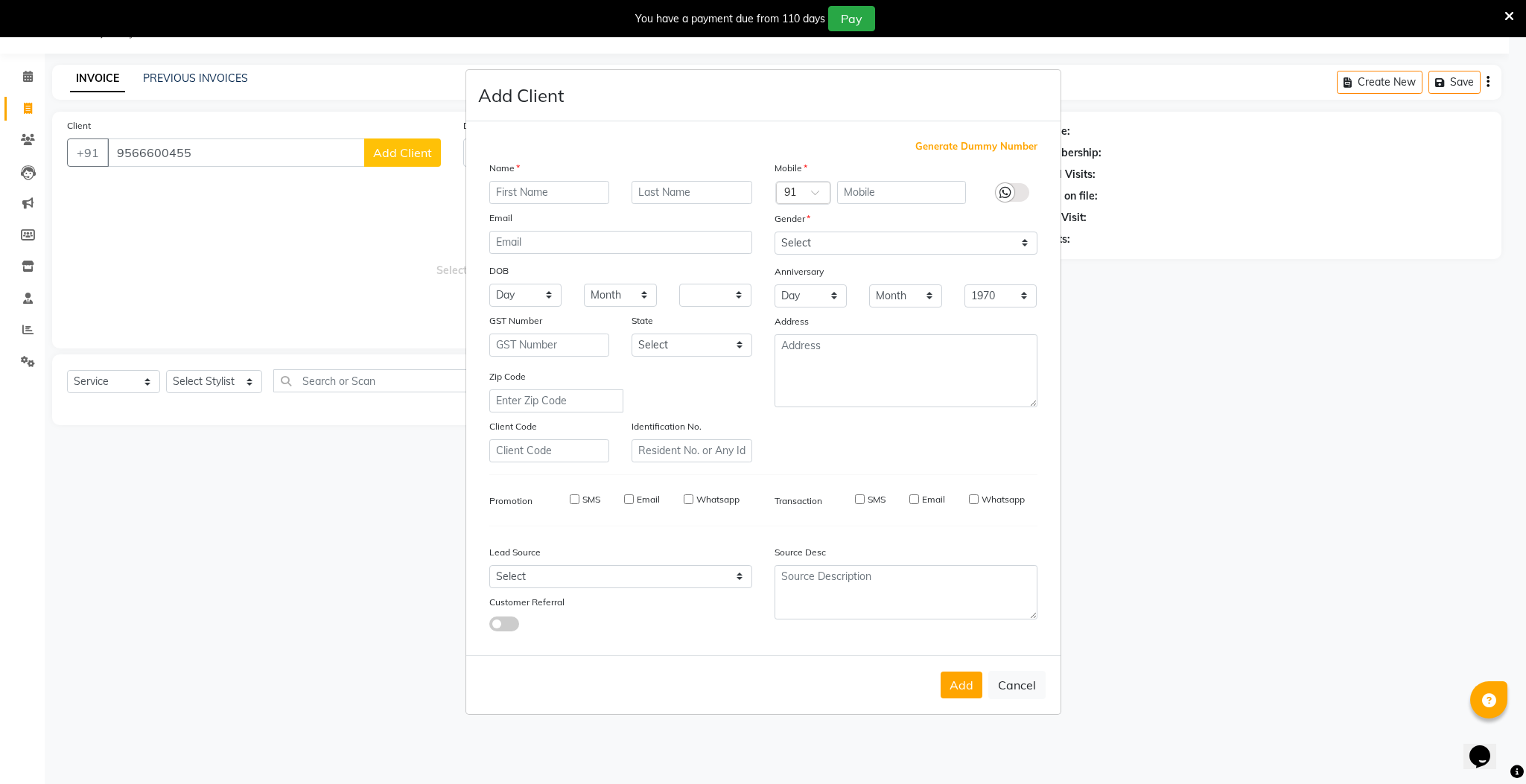
select select
checkbox input "false"
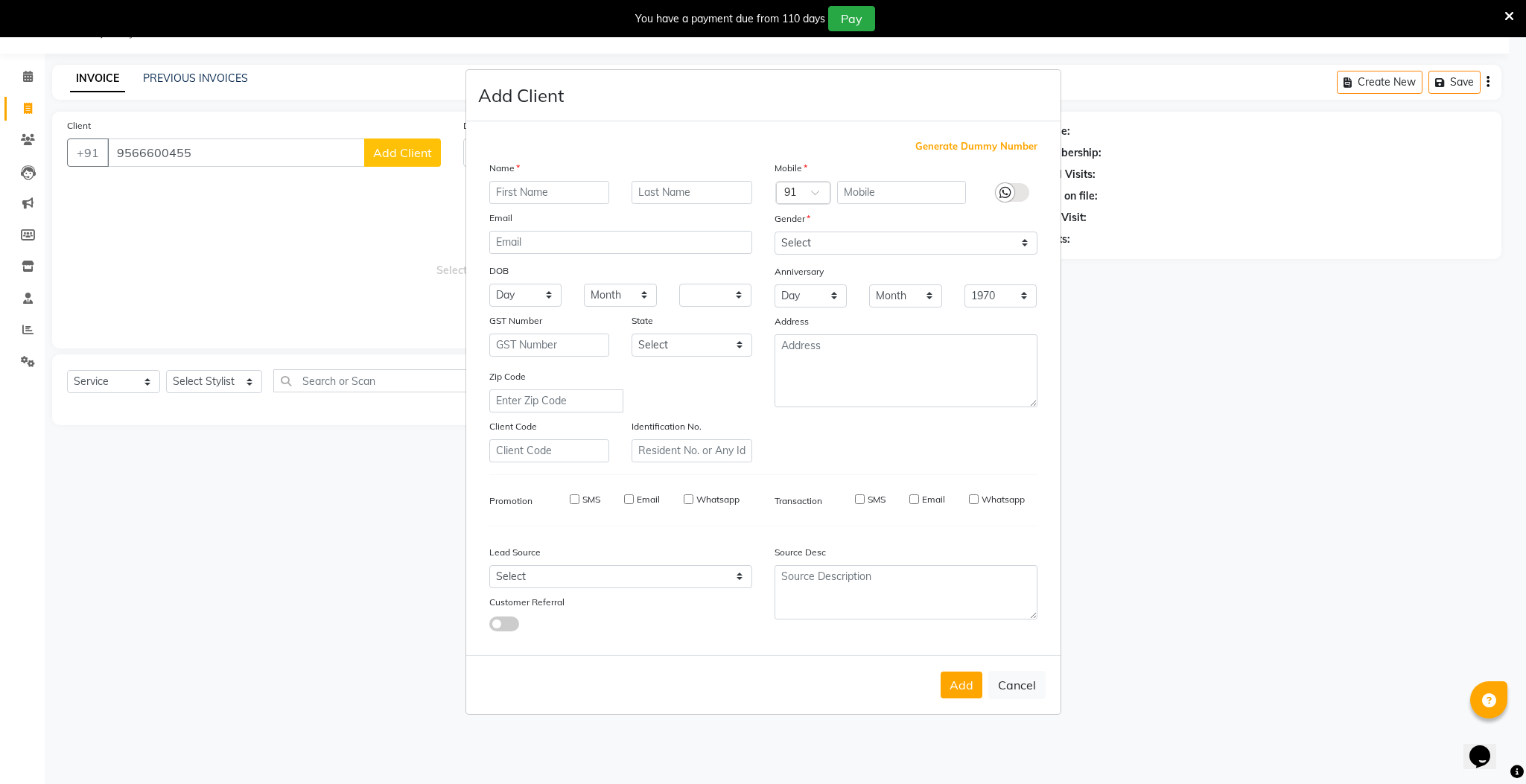
checkbox input "false"
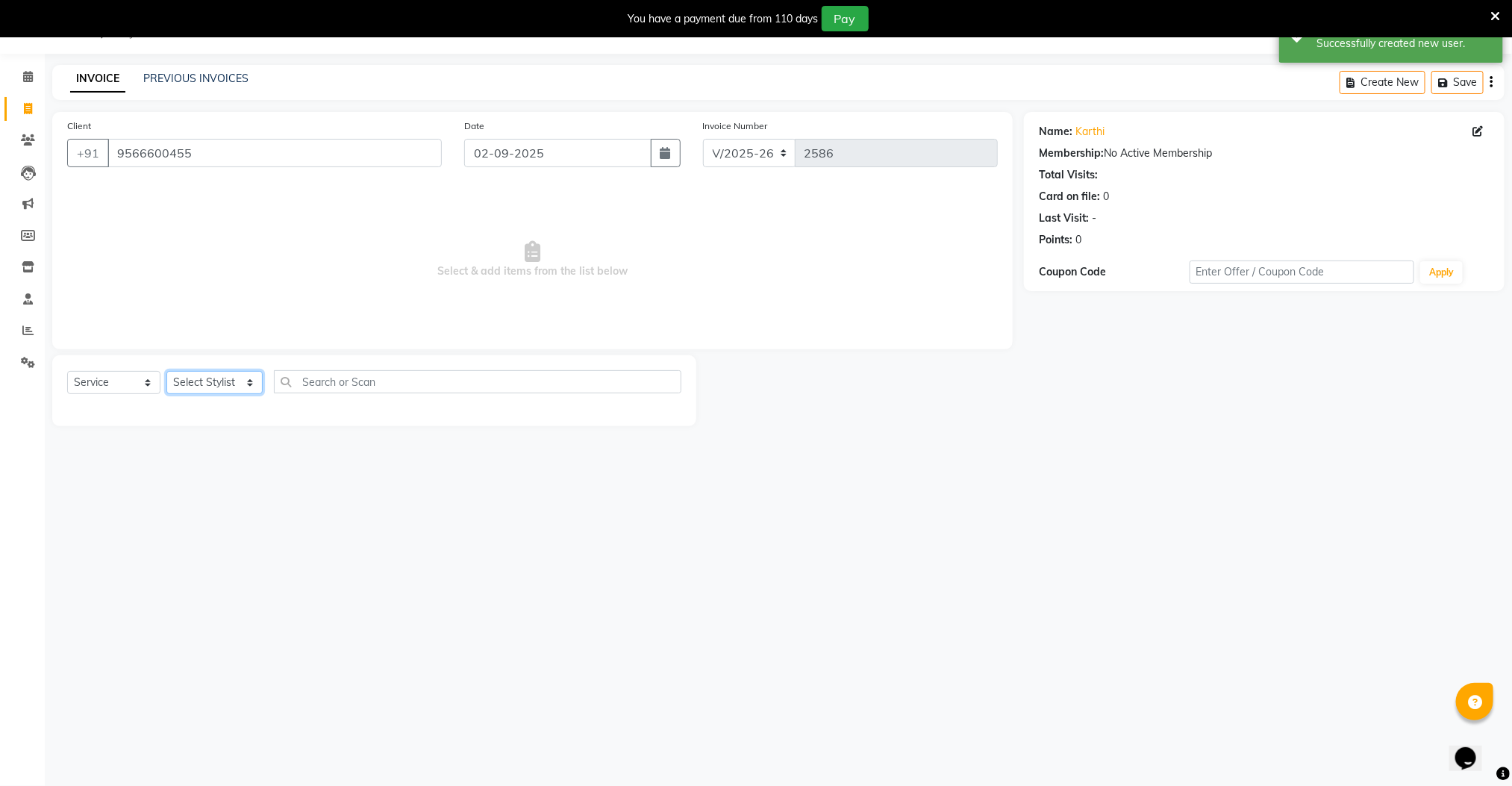
click at [227, 385] on select "Select Stylist Manager [PERSON_NAME] [PERSON_NAME] [PERSON_NAME]" at bounding box center [215, 382] width 96 height 23
select select "89182"
click at [166, 372] on select "Select Stylist Manager [PERSON_NAME] [PERSON_NAME] [PERSON_NAME]" at bounding box center [215, 382] width 96 height 23
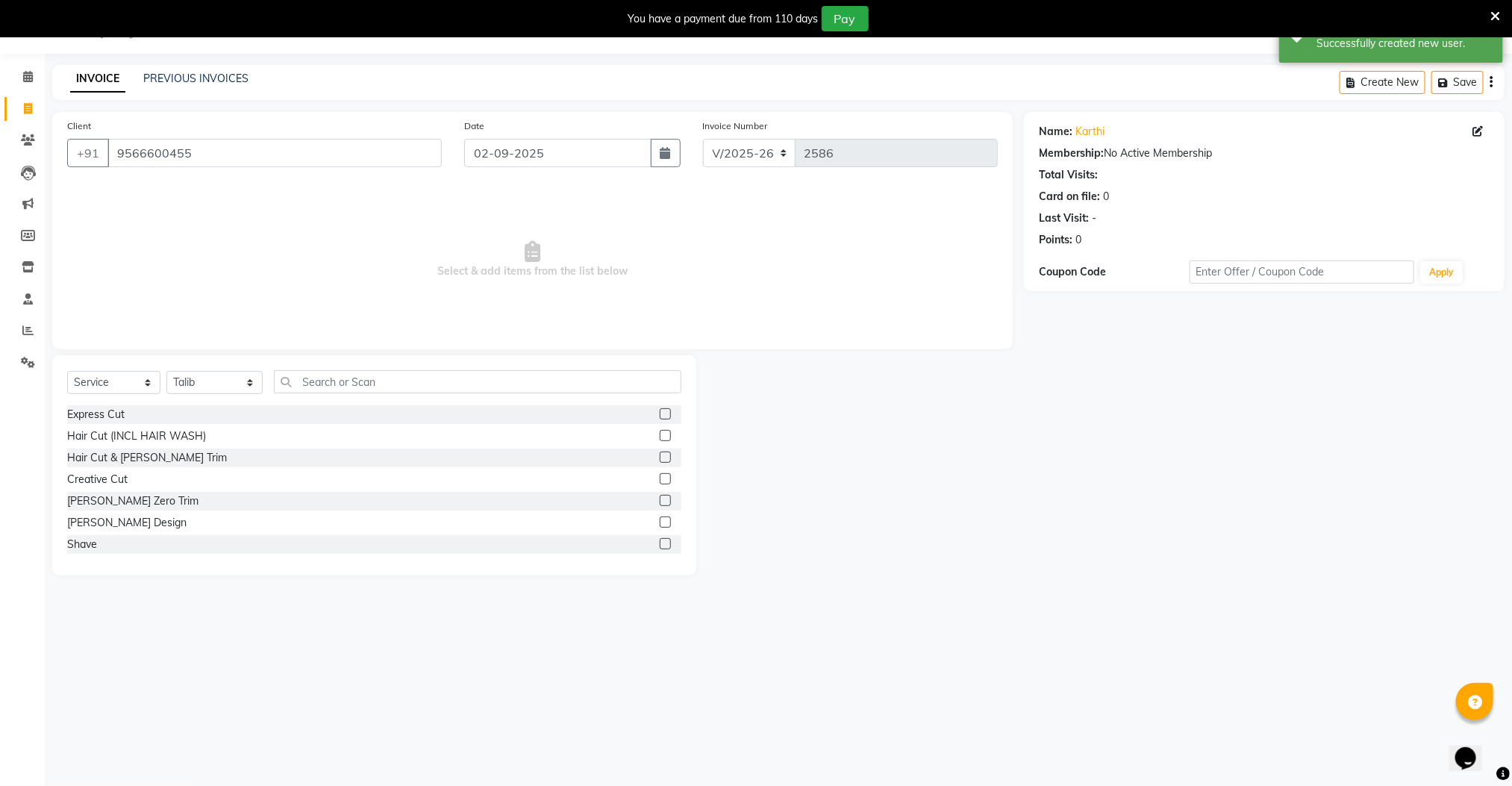
click at [659, 408] on label at bounding box center [665, 413] width 11 height 11
click at [659, 410] on input "checkbox" at bounding box center [664, 414] width 9 height 9
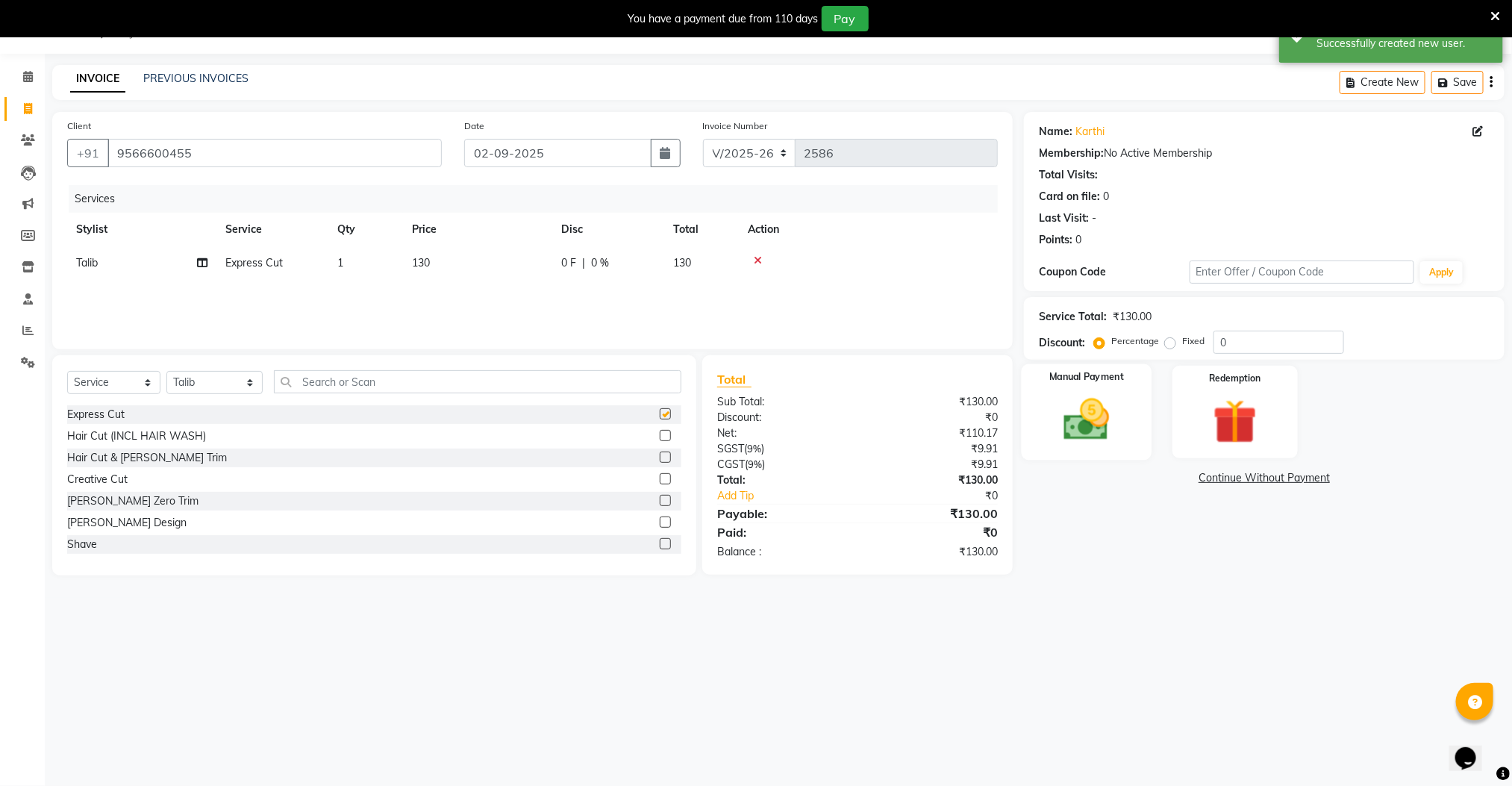
checkbox input "false"
click at [1088, 424] on img at bounding box center [1087, 419] width 75 height 53
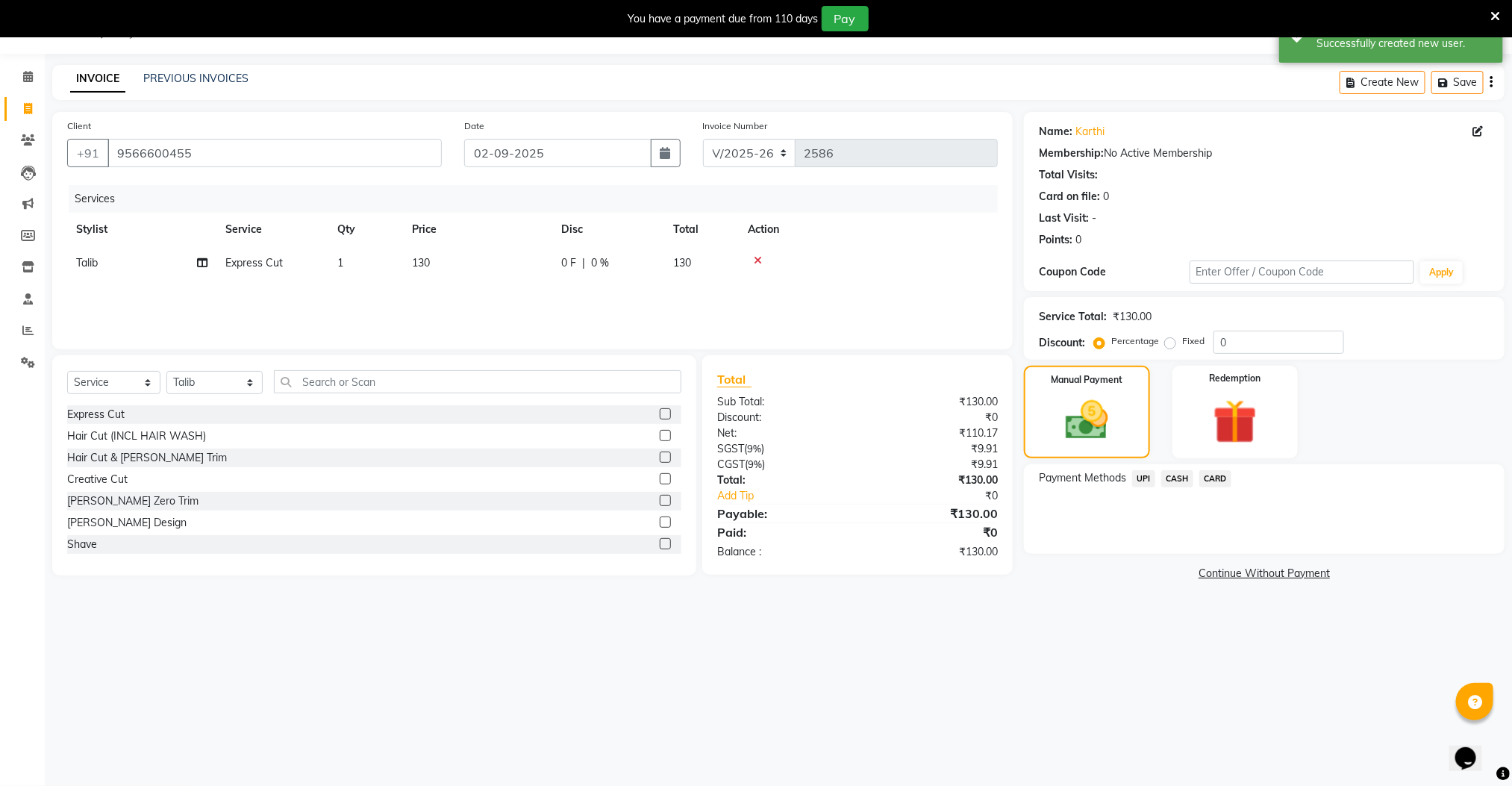
click at [1136, 478] on span "UPI" at bounding box center [1143, 478] width 23 height 18
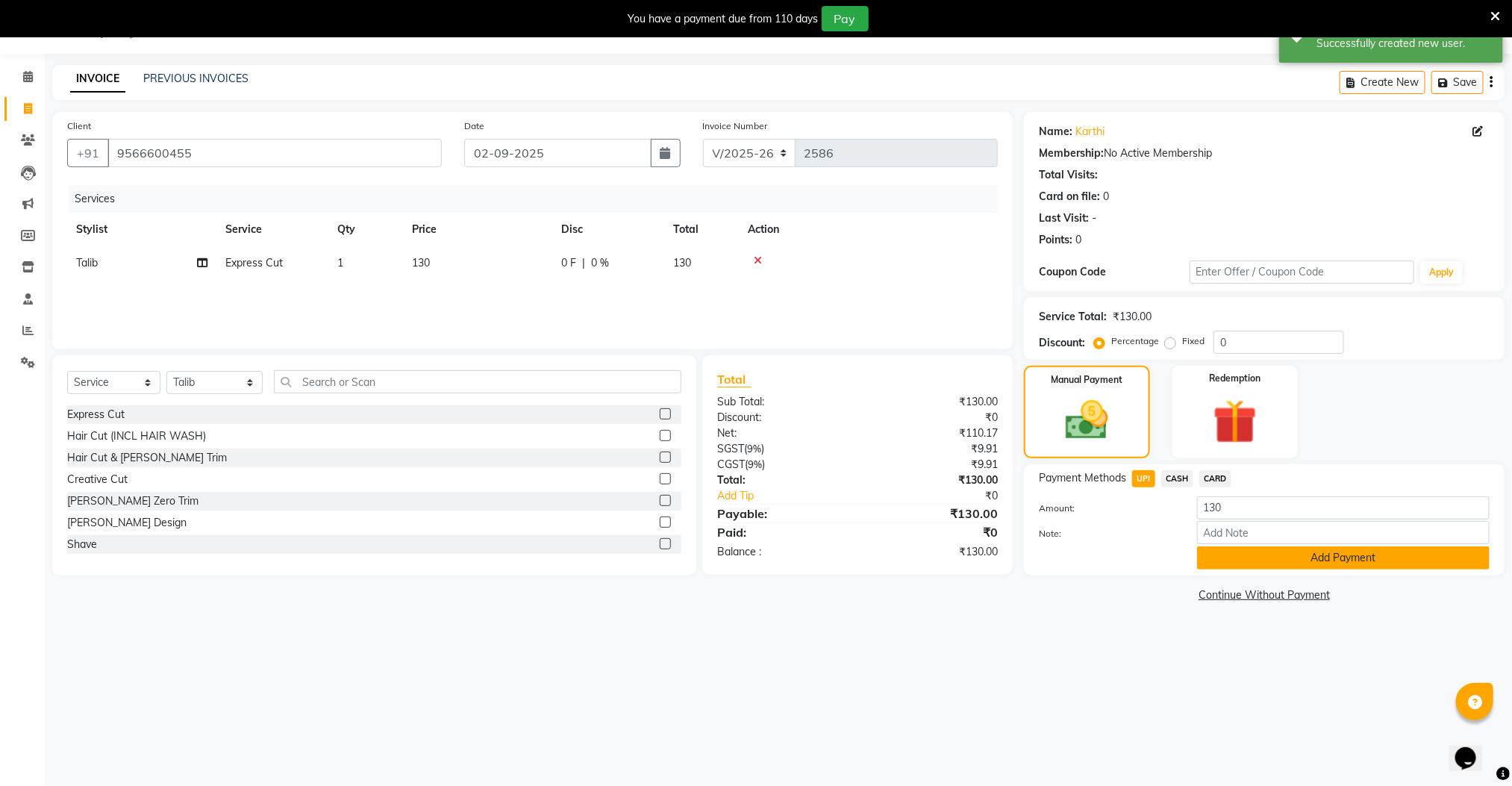
click at [1225, 560] on button "Add Payment" at bounding box center [1344, 558] width 292 height 23
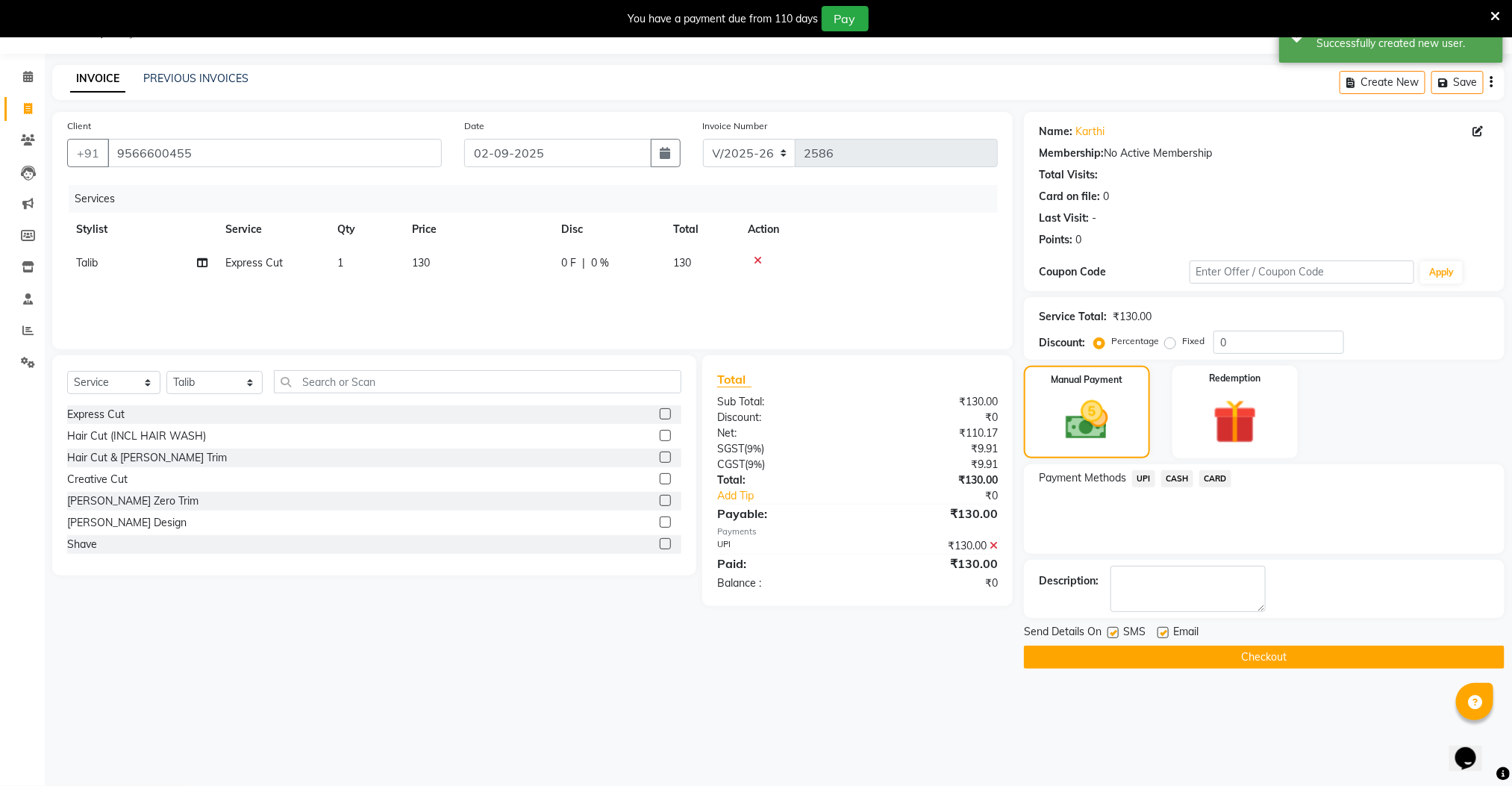
click at [1223, 659] on button "Checkout" at bounding box center [1264, 657] width 481 height 23
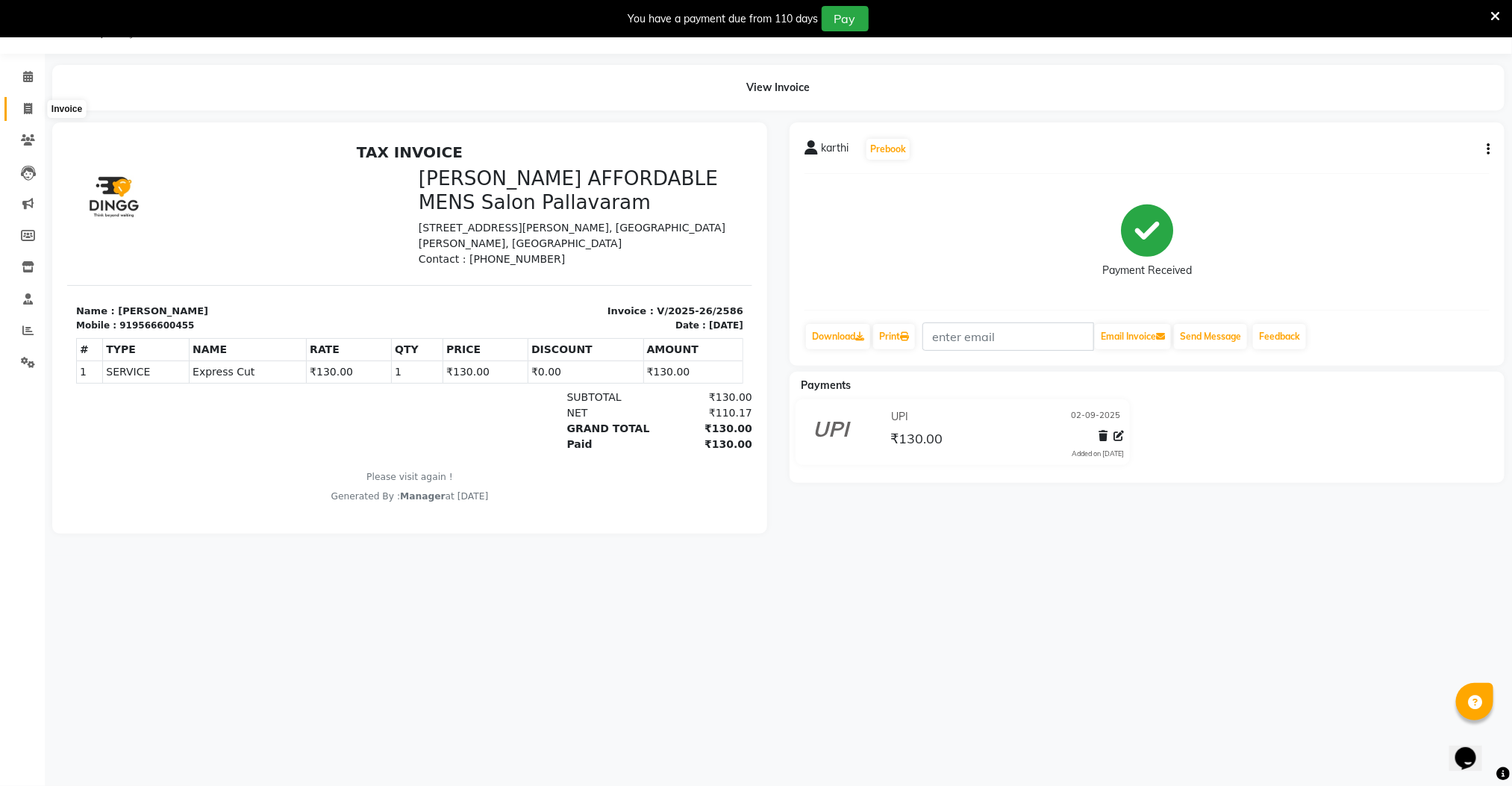
click at [28, 107] on icon at bounding box center [28, 108] width 8 height 11
select select "service"
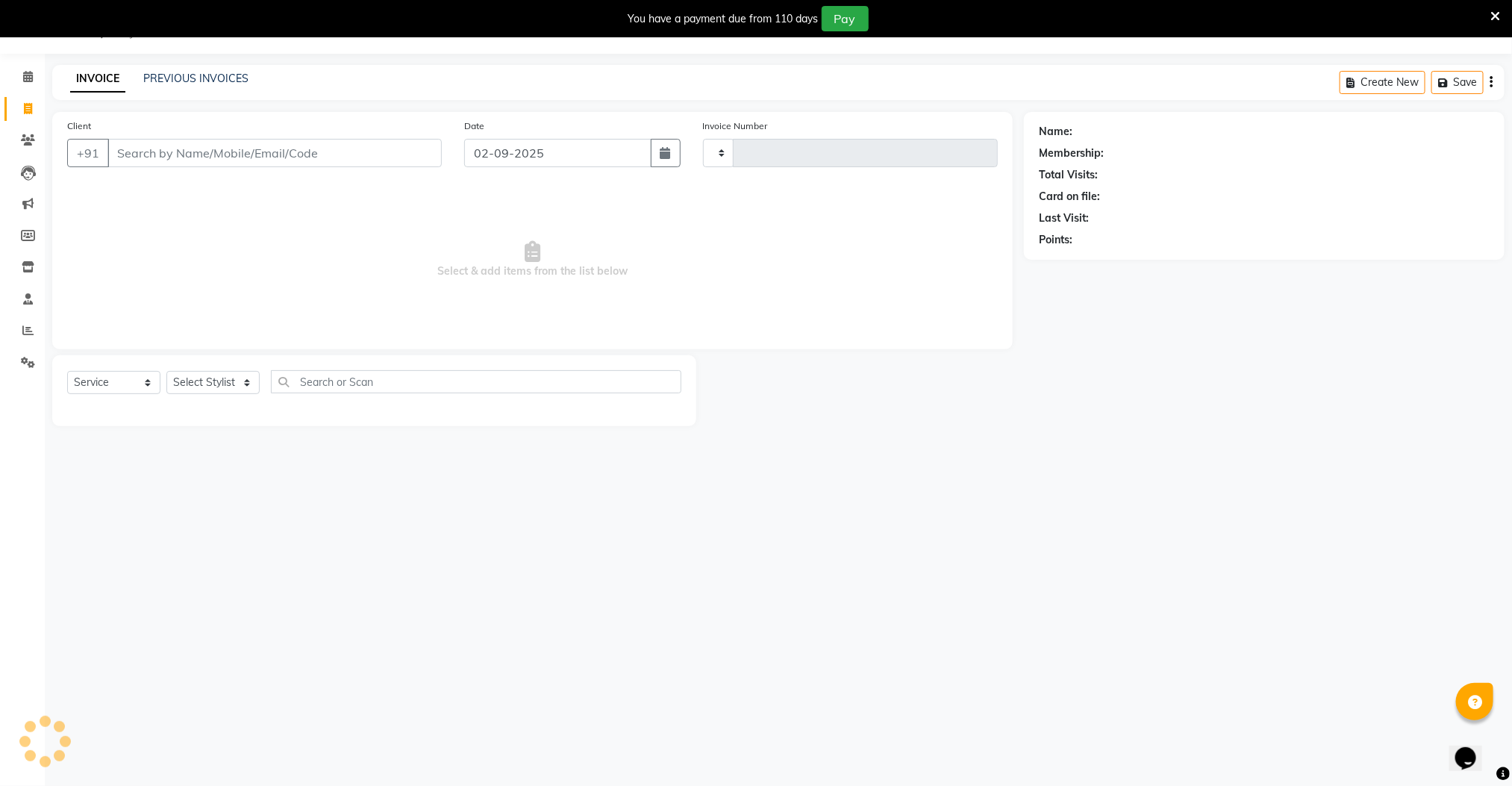
type input "2587"
select select "8211"
click at [146, 153] on input "Client" at bounding box center [275, 153] width 335 height 29
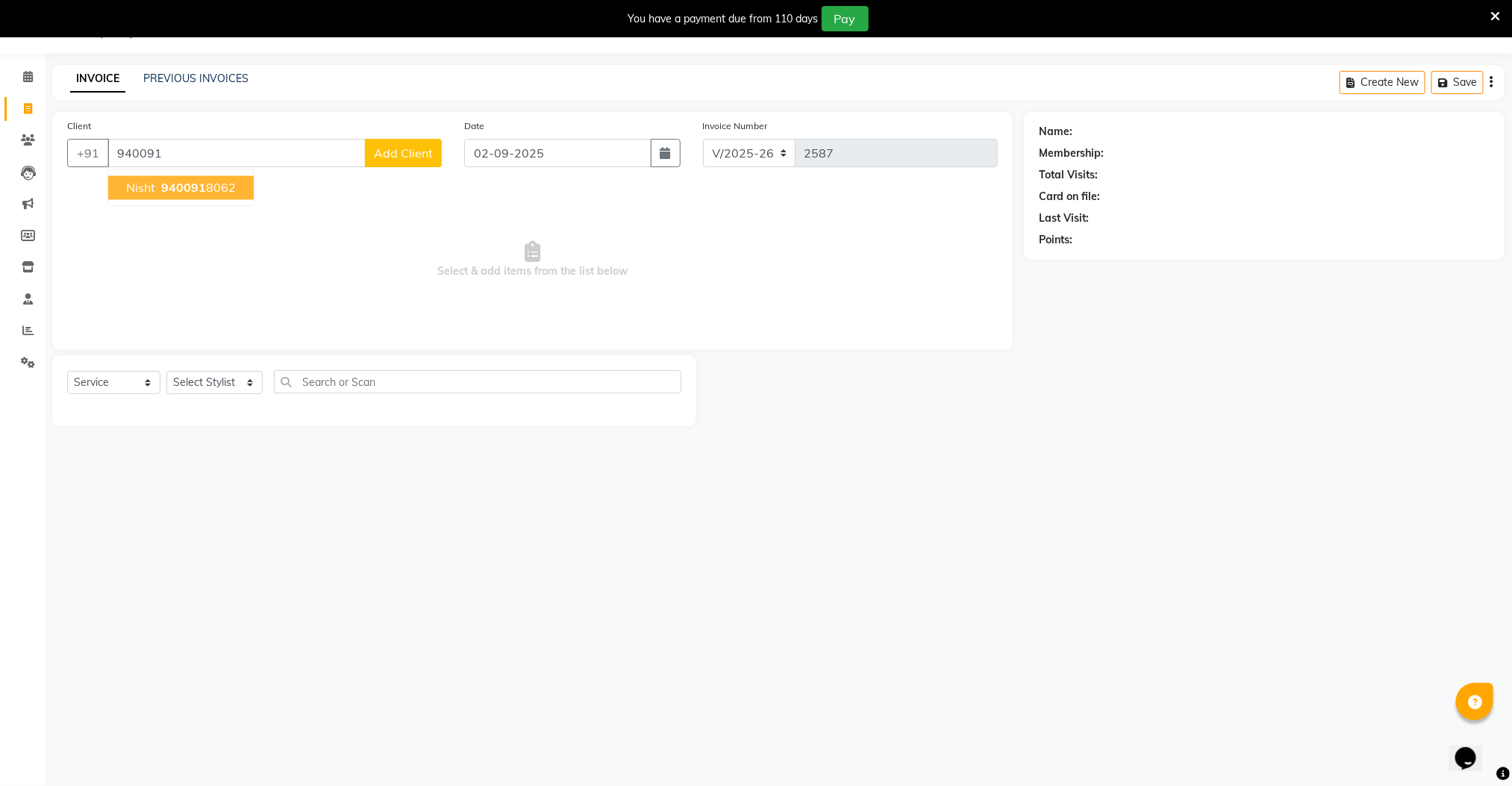
click at [165, 188] on span "940091" at bounding box center [183, 188] width 44 height 15
type input "9400918062"
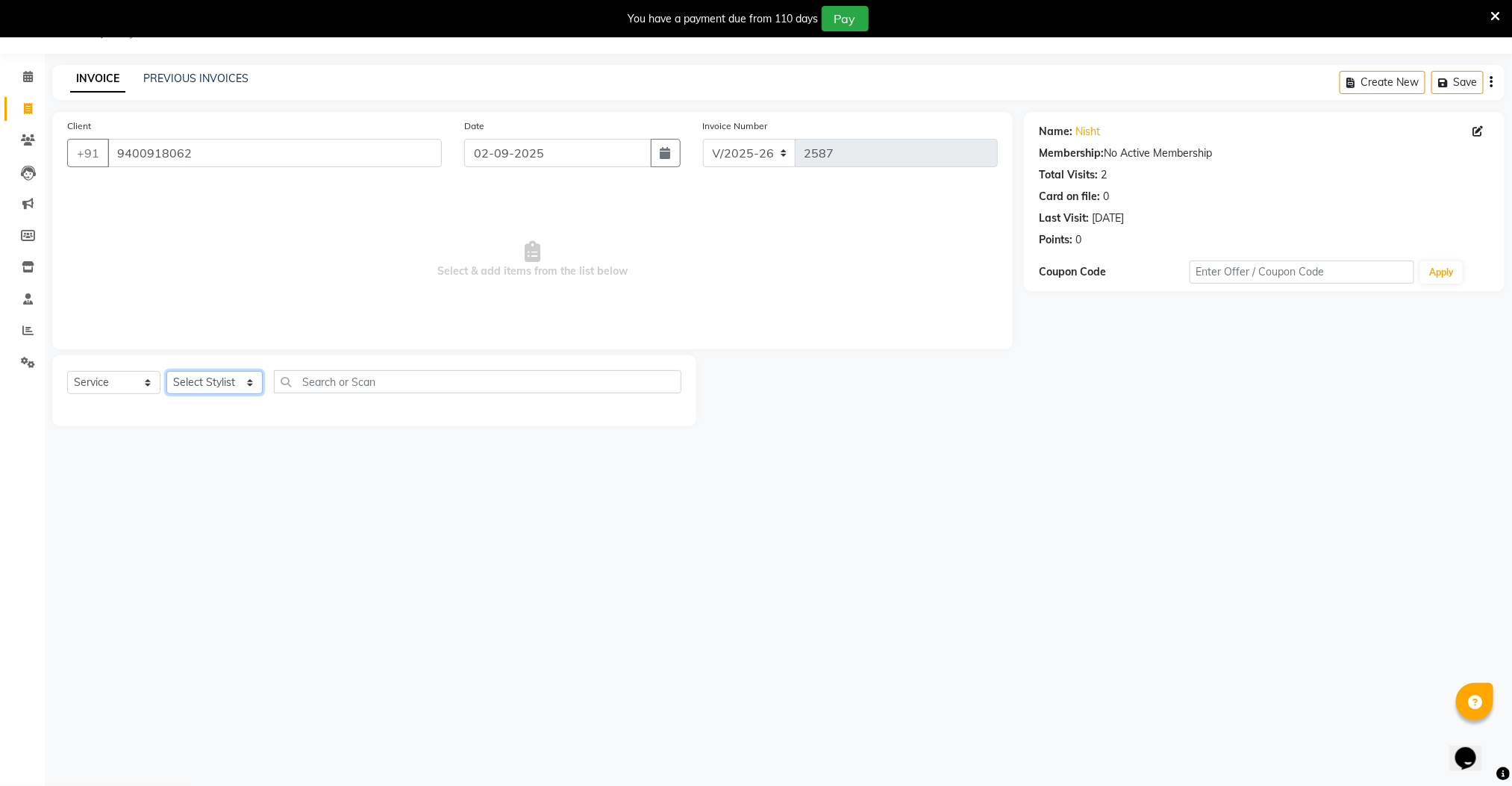
click at [203, 376] on select "Select Stylist Manager [PERSON_NAME] [PERSON_NAME] [PERSON_NAME]" at bounding box center [215, 382] width 96 height 23
select select "78843"
click at [166, 372] on select "Select Stylist Manager [PERSON_NAME] [PERSON_NAME] [PERSON_NAME]" at bounding box center [215, 382] width 96 height 23
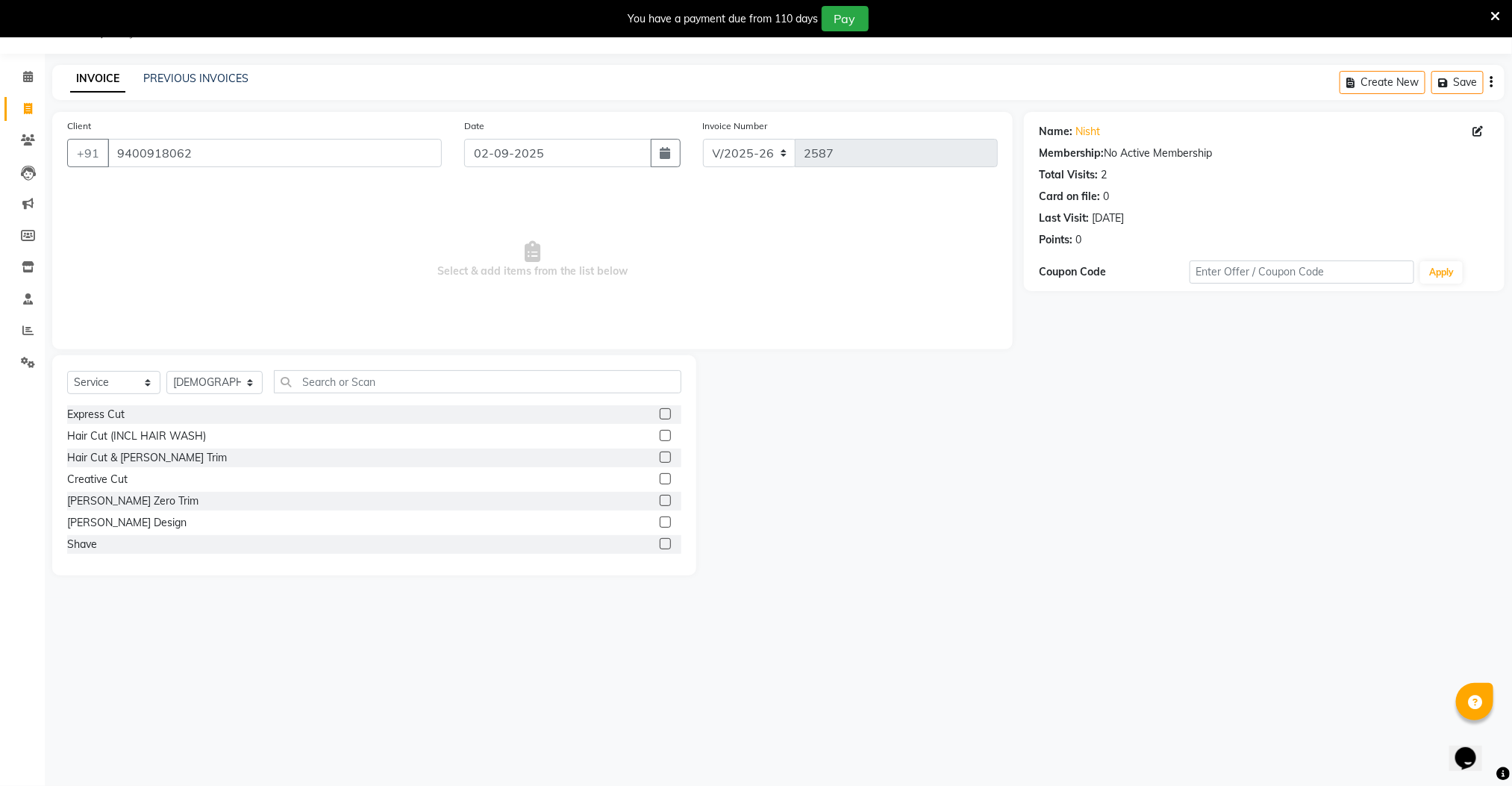
drag, startPoint x: 648, startPoint y: 479, endPoint x: 652, endPoint y: 493, distance: 14.6
click at [659, 478] on label at bounding box center [665, 479] width 11 height 11
click at [659, 478] on input "checkbox" at bounding box center [664, 479] width 9 height 9
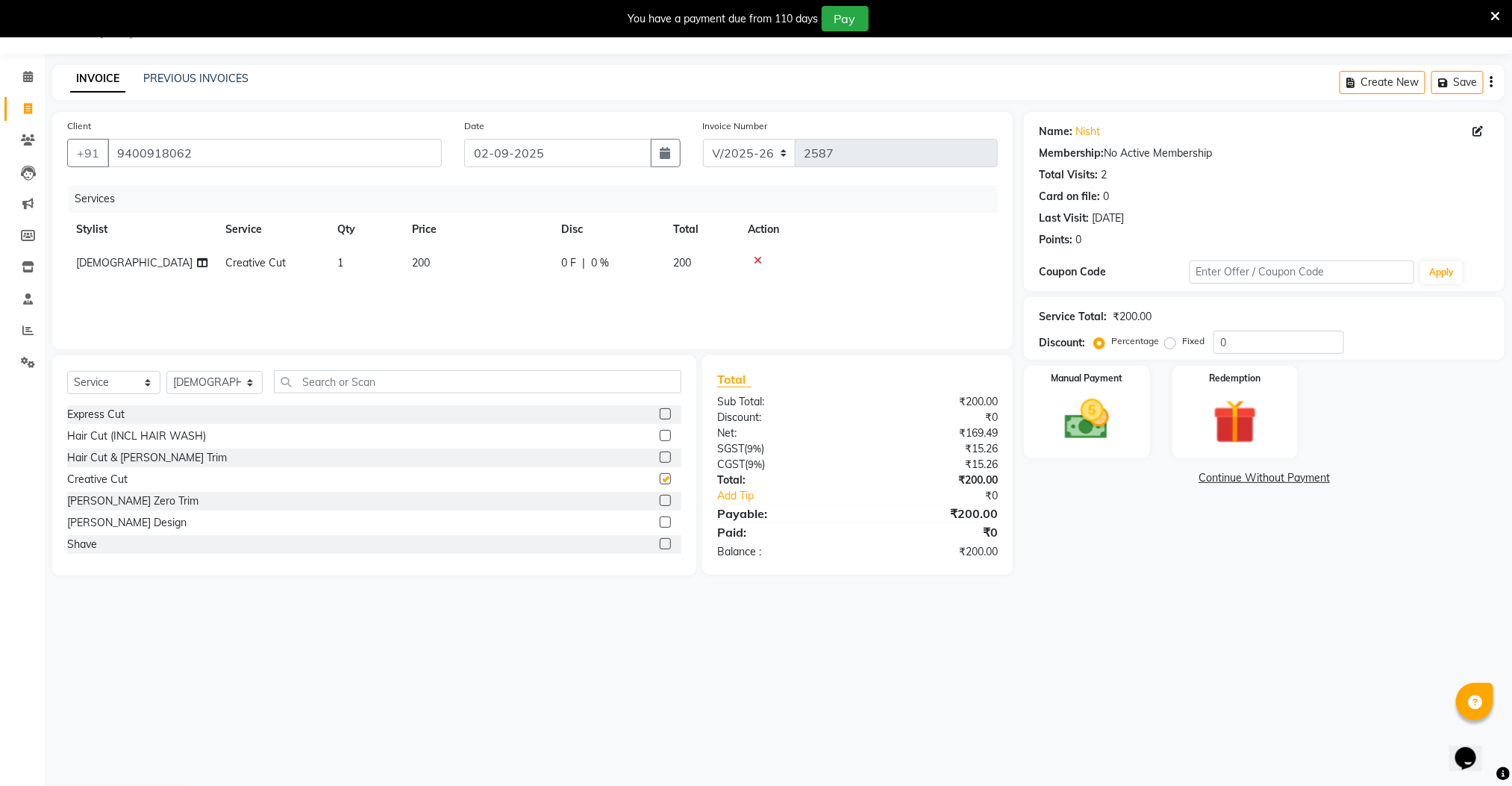
checkbox input "false"
click at [659, 538] on label at bounding box center [665, 544] width 11 height 11
click at [659, 540] on input "checkbox" at bounding box center [664, 545] width 9 height 9
checkbox input "false"
click at [1112, 426] on img at bounding box center [1087, 419] width 75 height 53
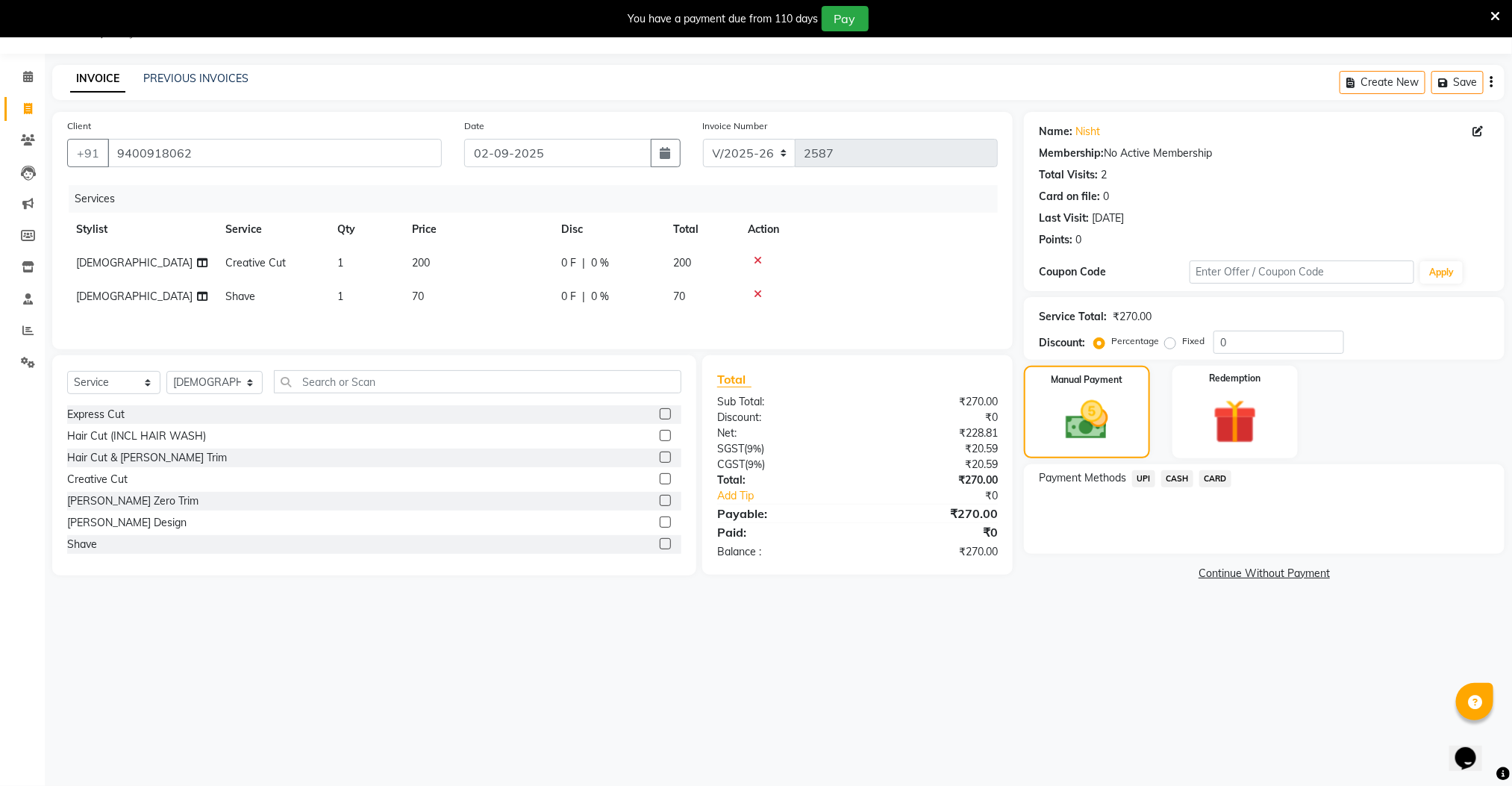
click at [1149, 477] on span "UPI" at bounding box center [1143, 478] width 23 height 18
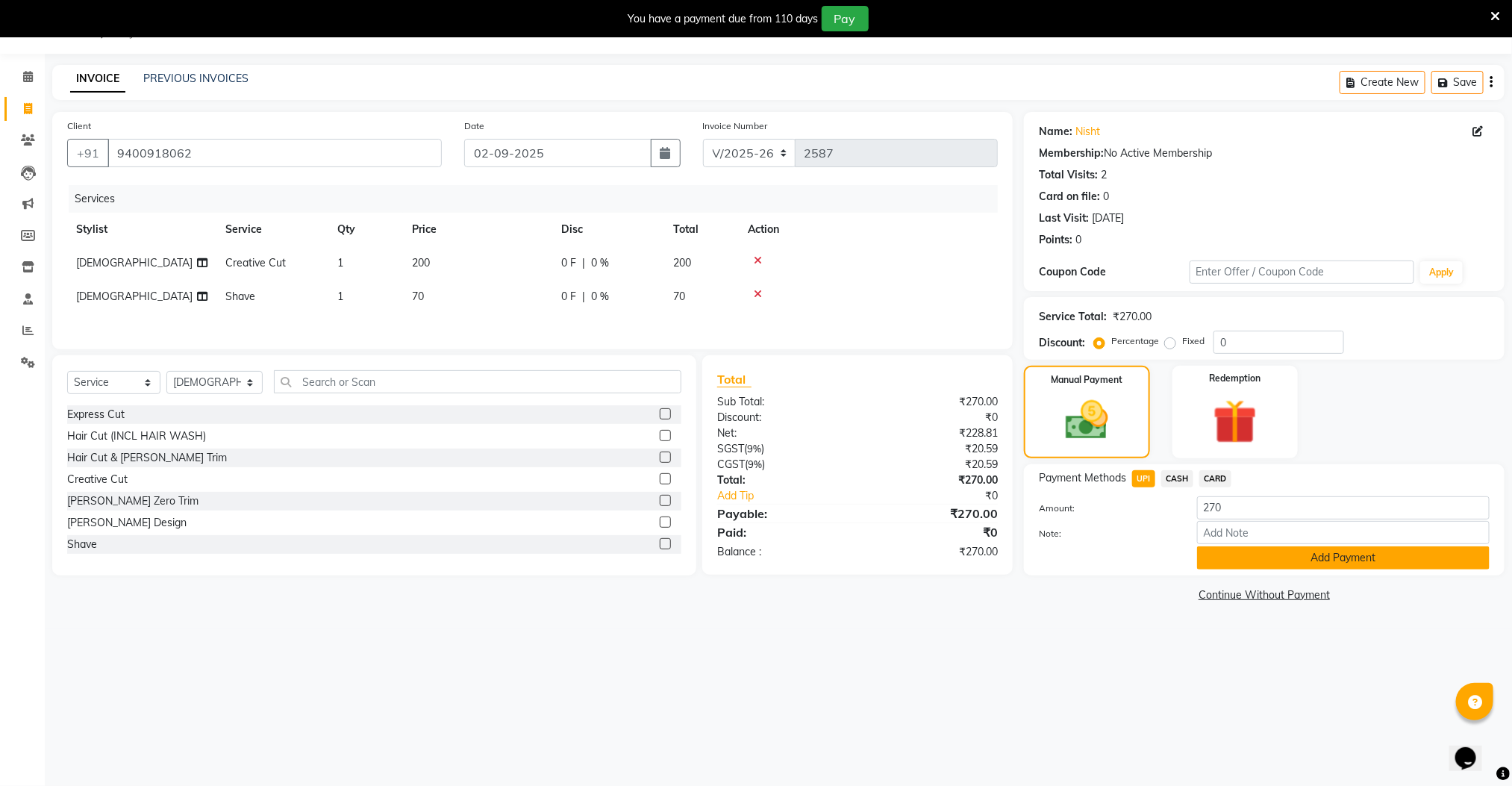
click at [1250, 560] on button "Add Payment" at bounding box center [1344, 558] width 292 height 23
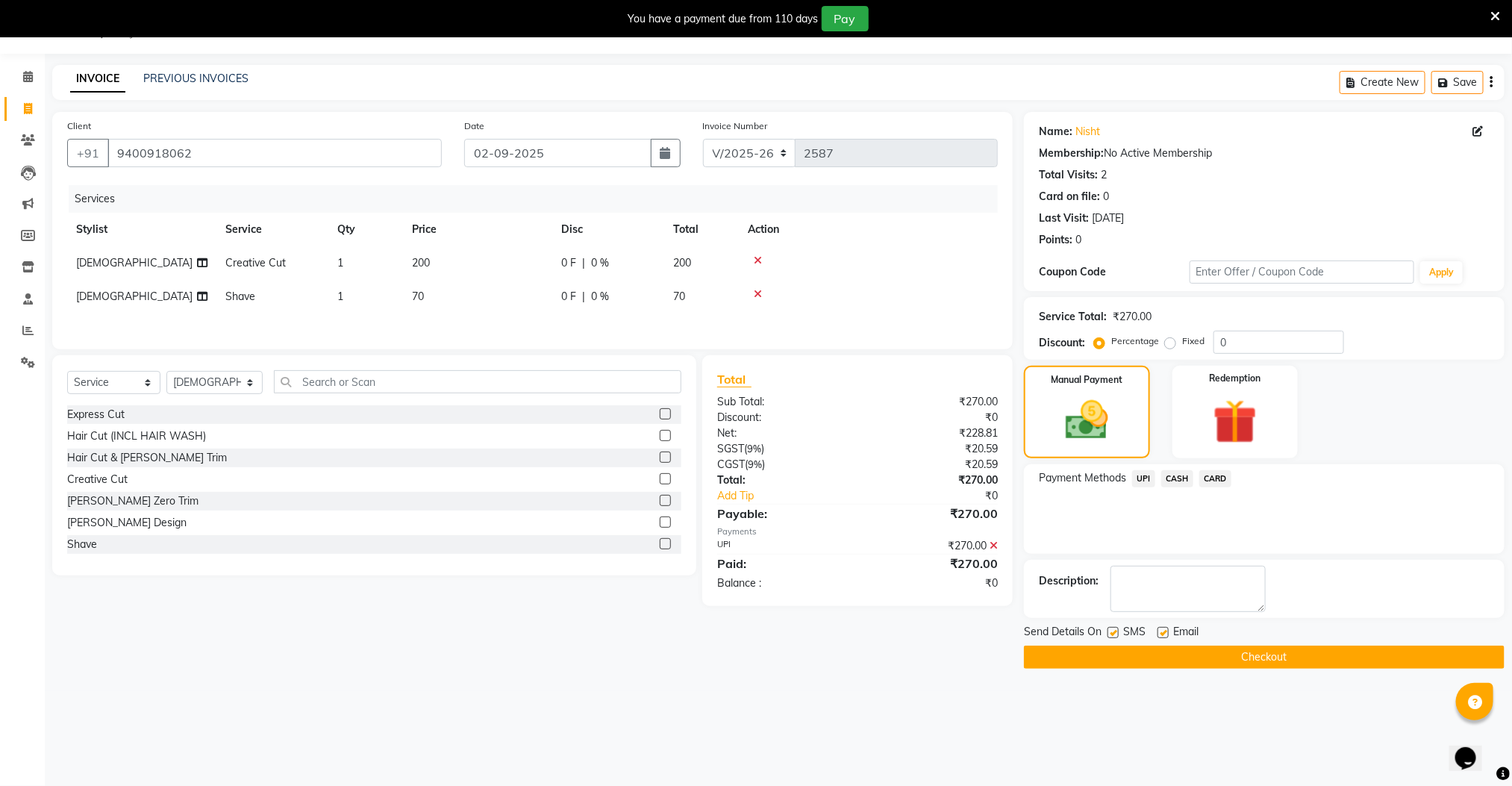
drag, startPoint x: 1248, startPoint y: 661, endPoint x: 1246, endPoint y: 671, distance: 10.2
click at [1246, 661] on button "Checkout" at bounding box center [1264, 657] width 481 height 23
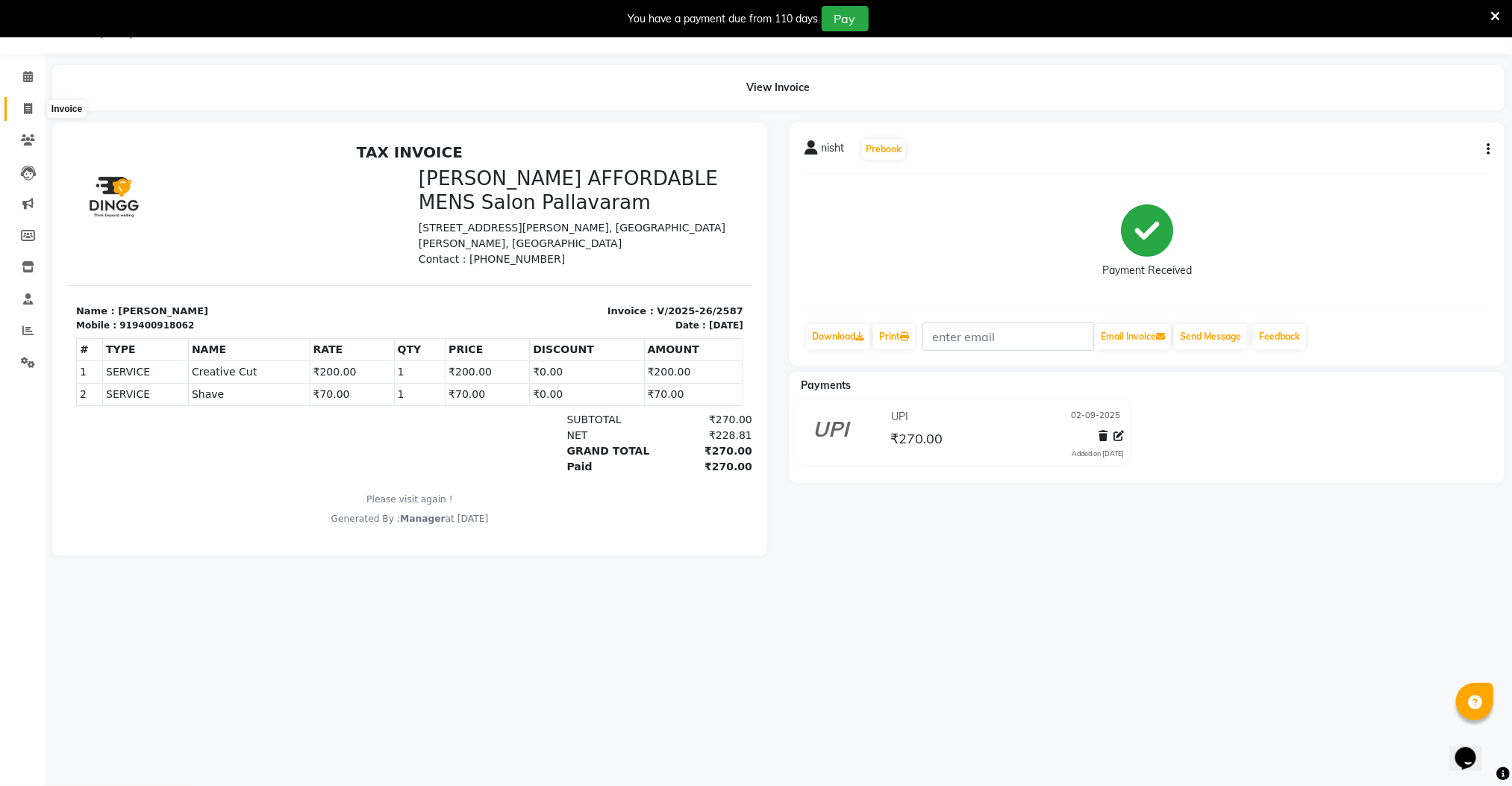
click at [22, 108] on span at bounding box center [28, 109] width 26 height 18
select select "service"
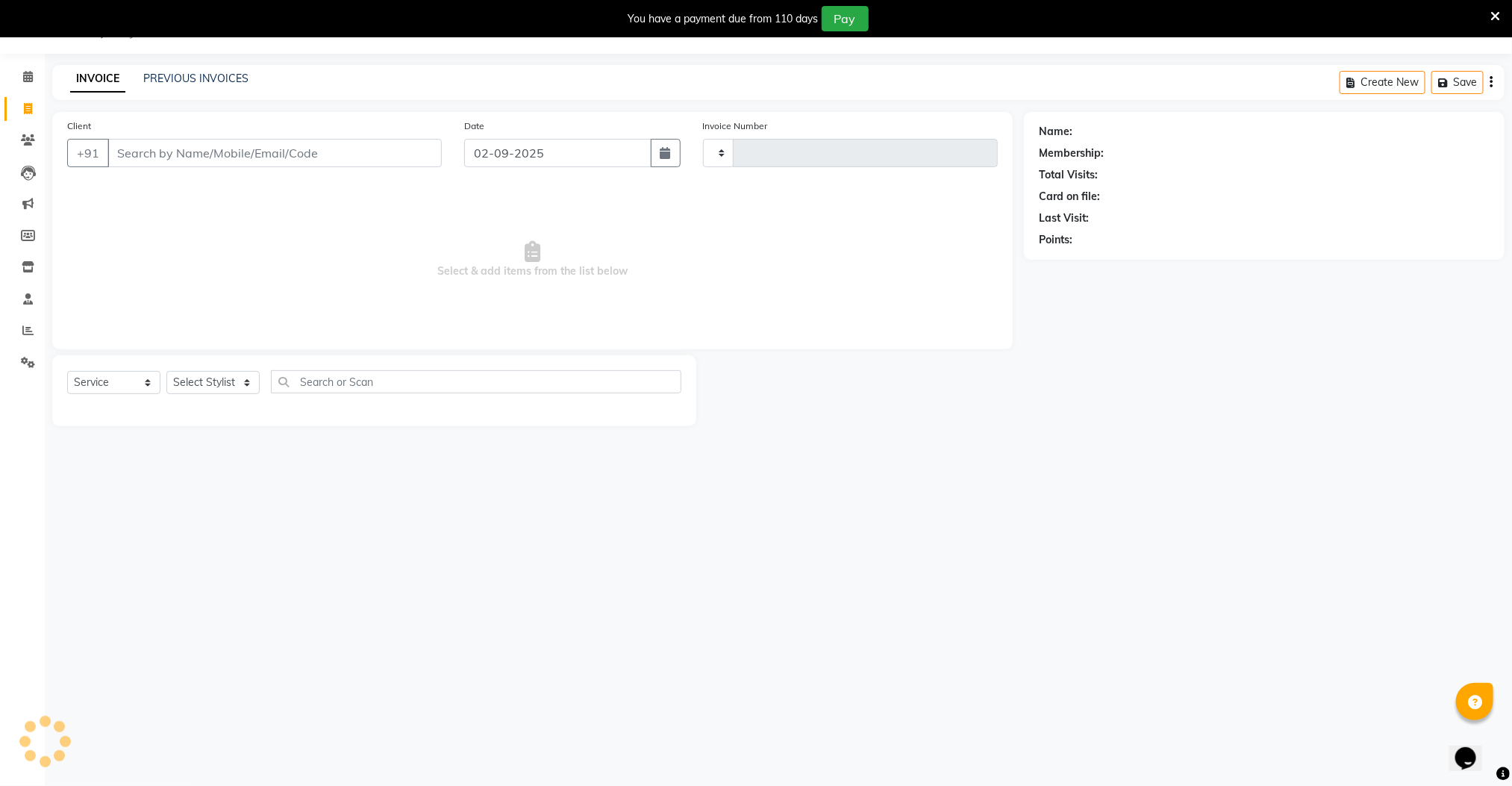
type input "2588"
select select "8211"
click at [160, 160] on input "Client" at bounding box center [275, 153] width 335 height 29
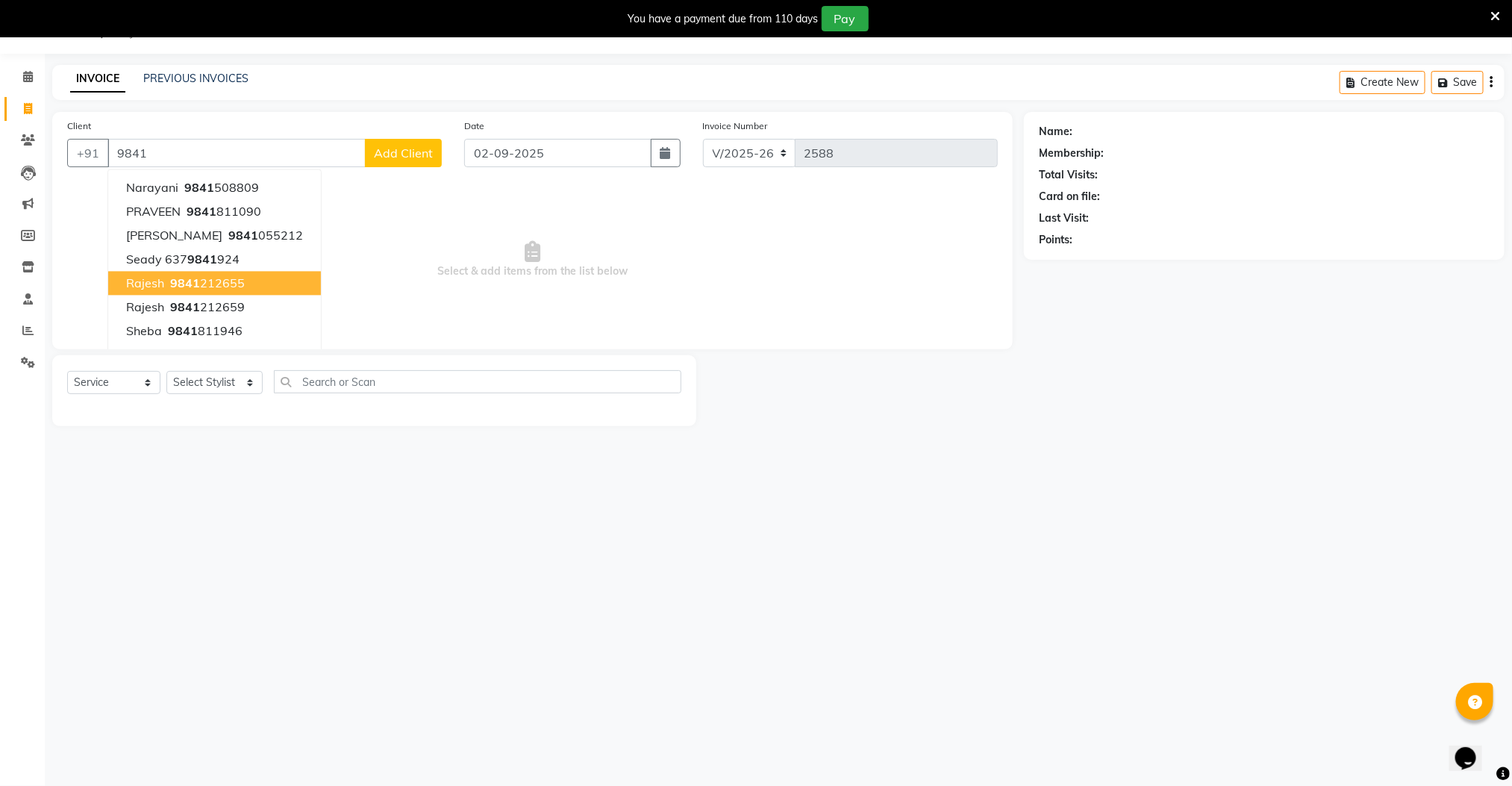
click at [235, 280] on ngb-highlight "9841 212655" at bounding box center [206, 284] width 78 height 15
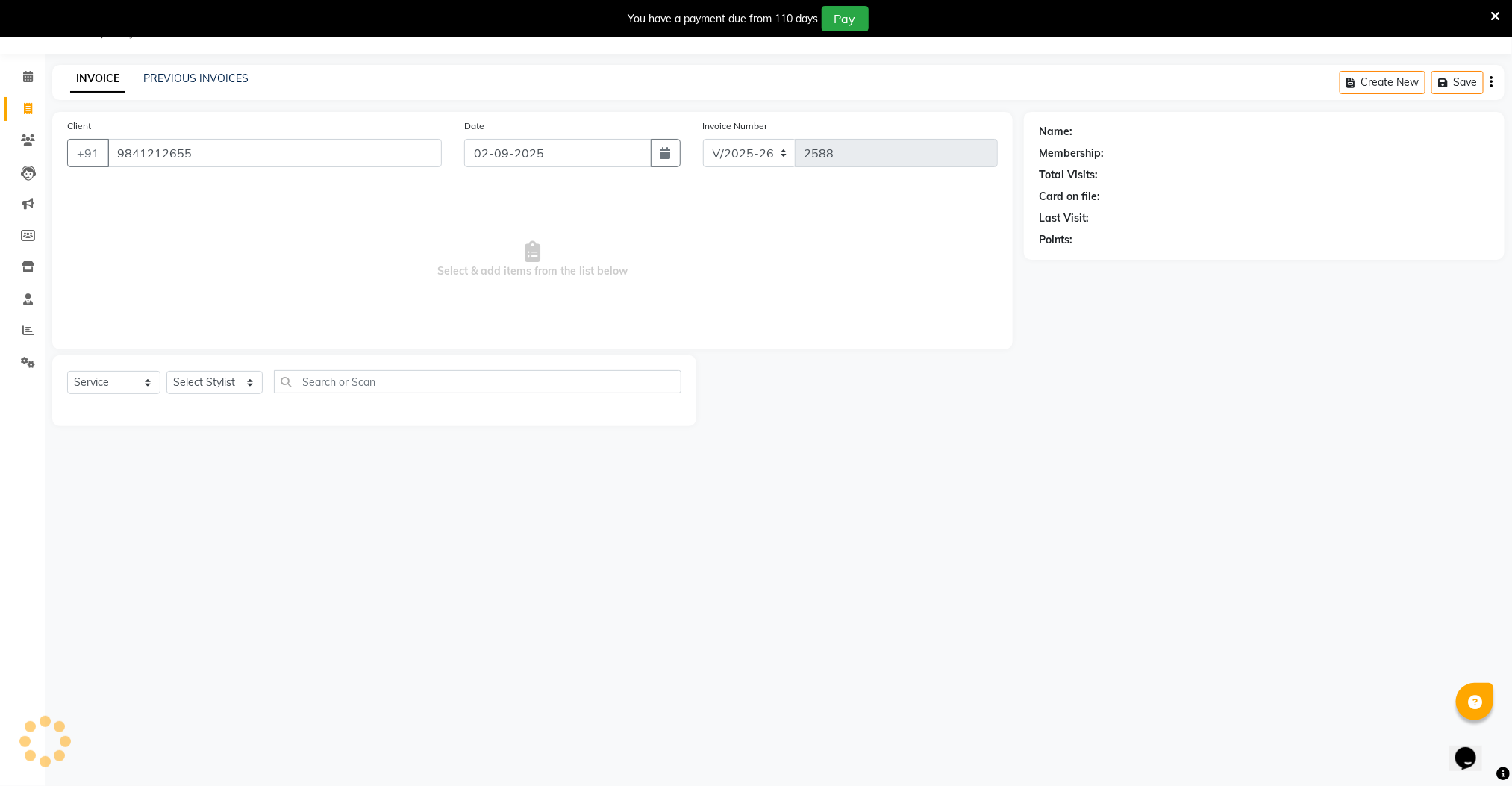
type input "9841212655"
click at [222, 381] on select "Select Stylist Manager [PERSON_NAME] [PERSON_NAME] [PERSON_NAME]" at bounding box center [215, 382] width 96 height 23
select select "78867"
click at [166, 372] on select "Select Stylist Manager [PERSON_NAME] [PERSON_NAME] [PERSON_NAME]" at bounding box center [215, 382] width 96 height 23
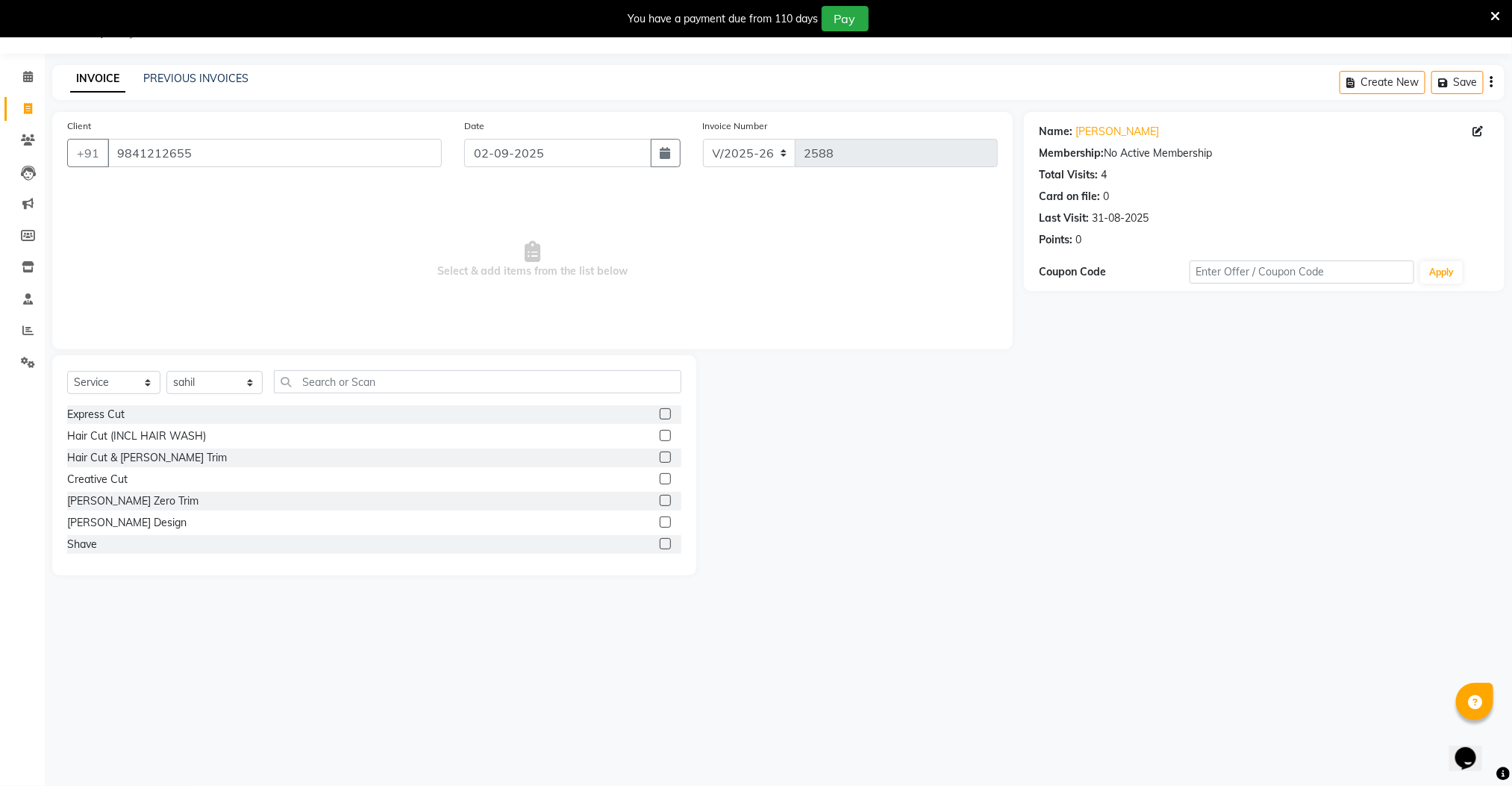
click at [659, 455] on div at bounding box center [670, 458] width 21 height 18
click at [659, 455] on label at bounding box center [665, 457] width 11 height 11
click at [659, 455] on input "checkbox" at bounding box center [664, 458] width 9 height 9
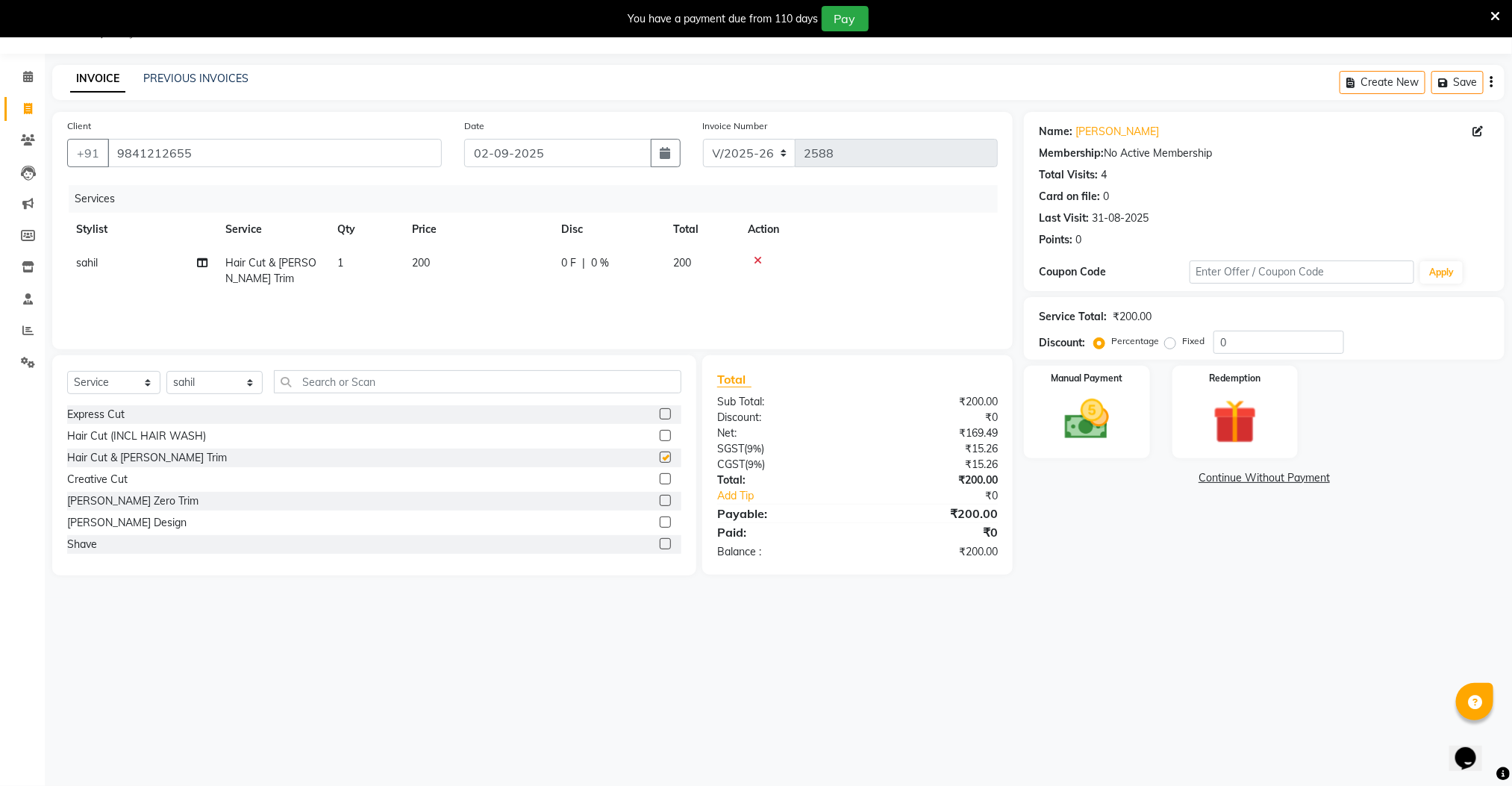
checkbox input "false"
click at [659, 522] on label at bounding box center [665, 522] width 11 height 11
click at [659, 522] on input "checkbox" at bounding box center [664, 522] width 9 height 9
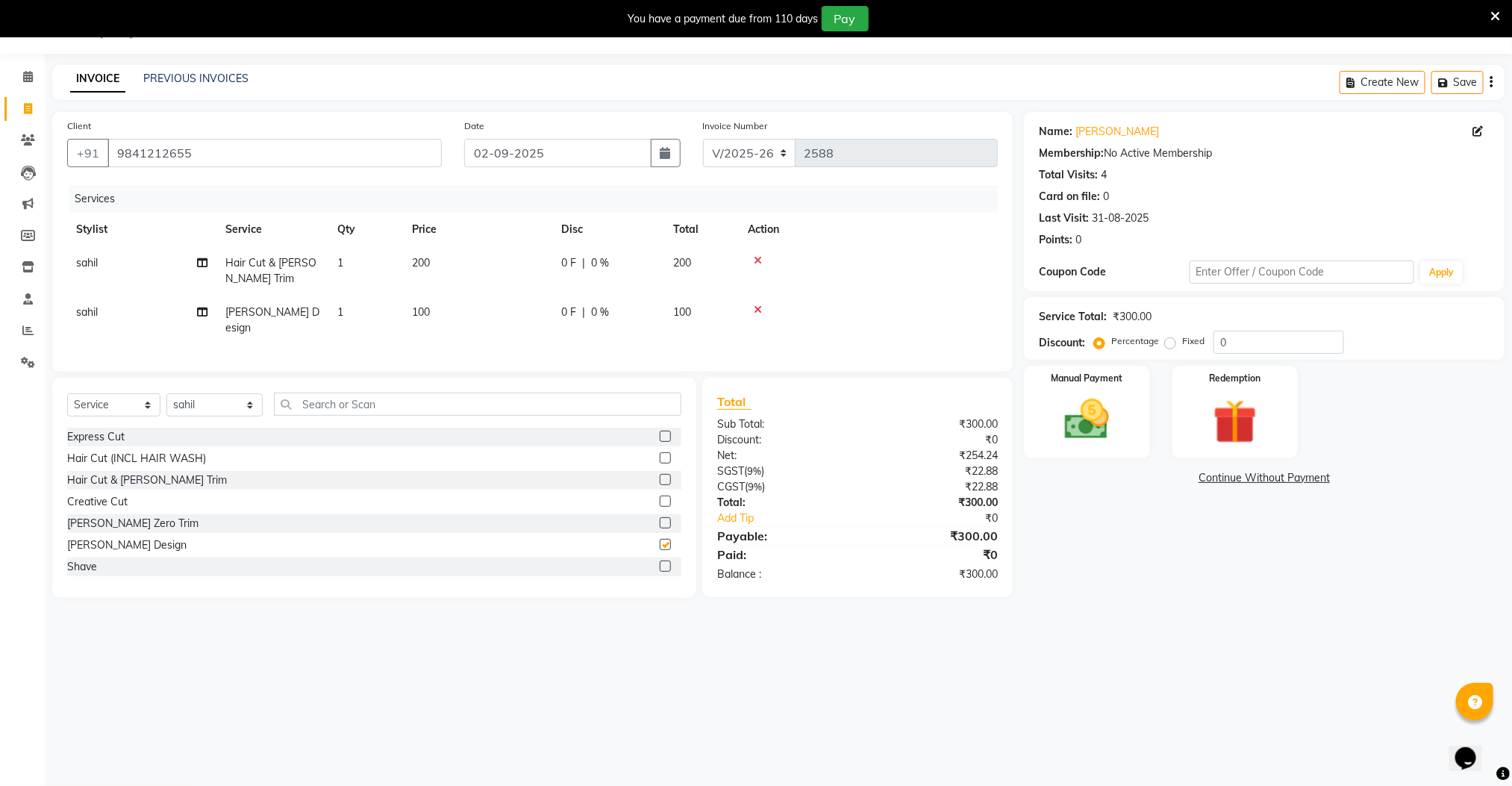
checkbox input "false"
click at [1075, 441] on img at bounding box center [1087, 419] width 75 height 53
click at [1183, 475] on span "CASH" at bounding box center [1177, 478] width 32 height 18
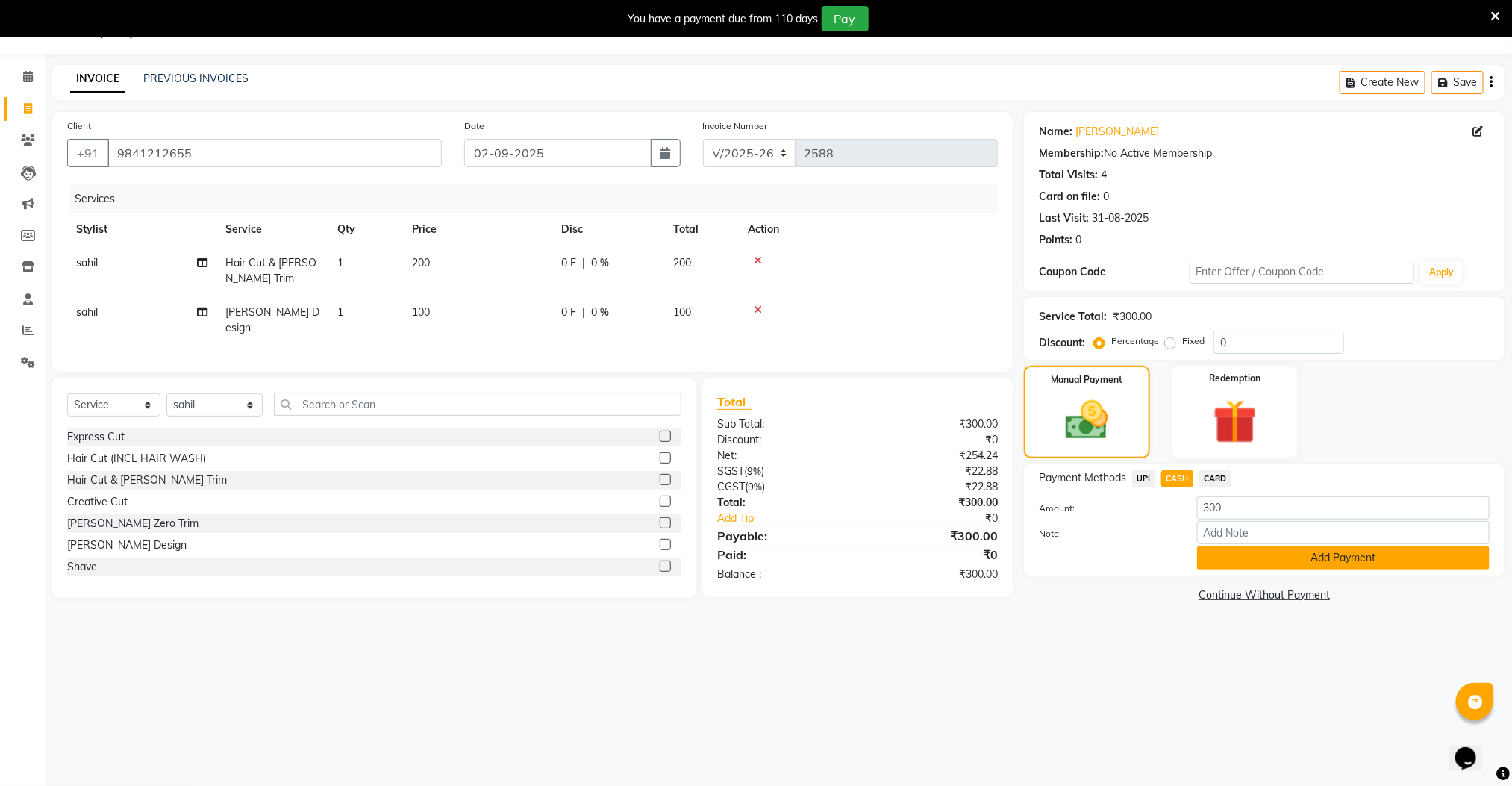
click at [1225, 555] on button "Add Payment" at bounding box center [1344, 558] width 292 height 23
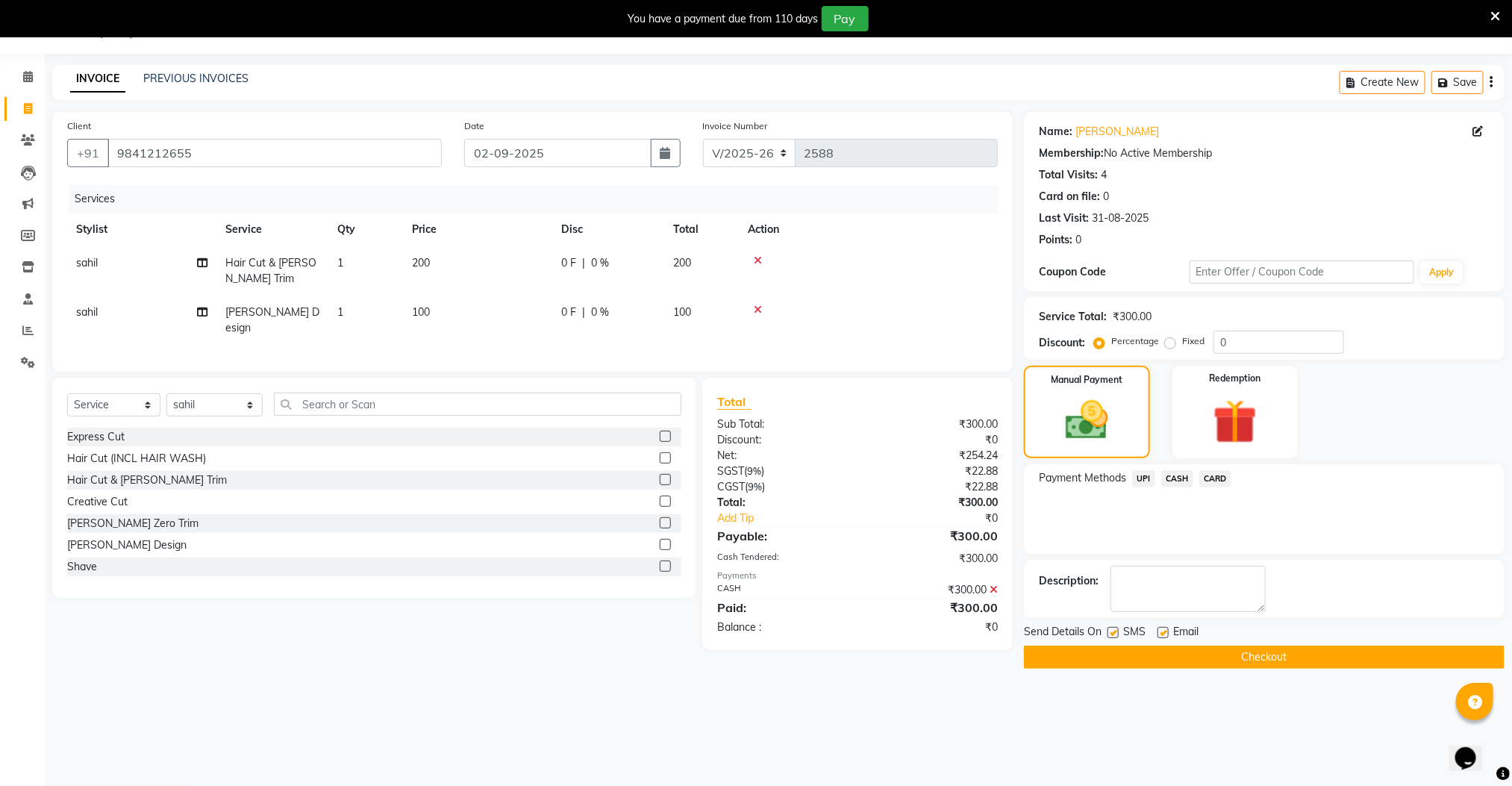
click at [1223, 652] on button "Checkout" at bounding box center [1264, 657] width 481 height 23
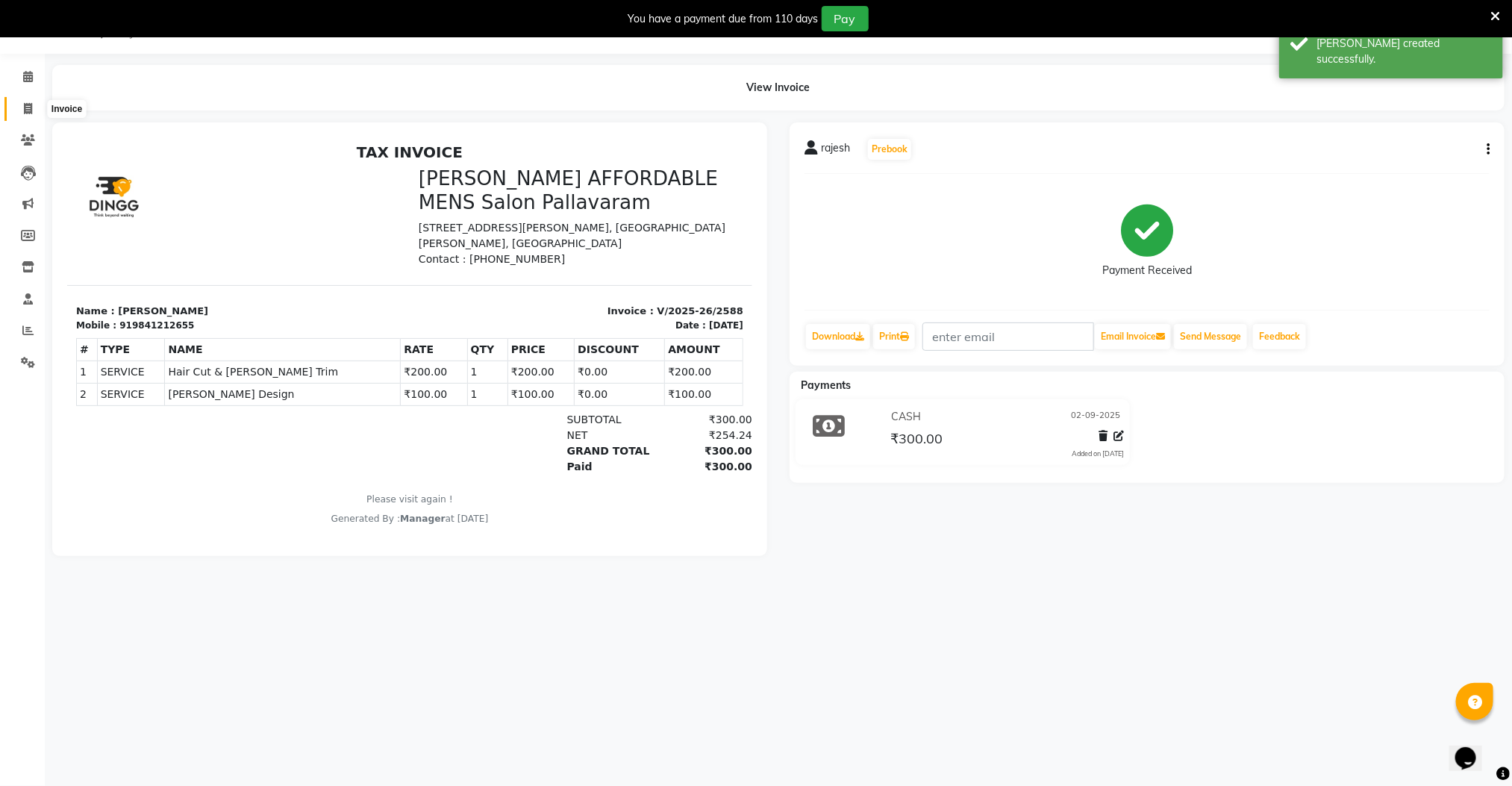
click at [29, 103] on icon at bounding box center [28, 108] width 8 height 11
select select "8211"
select select "service"
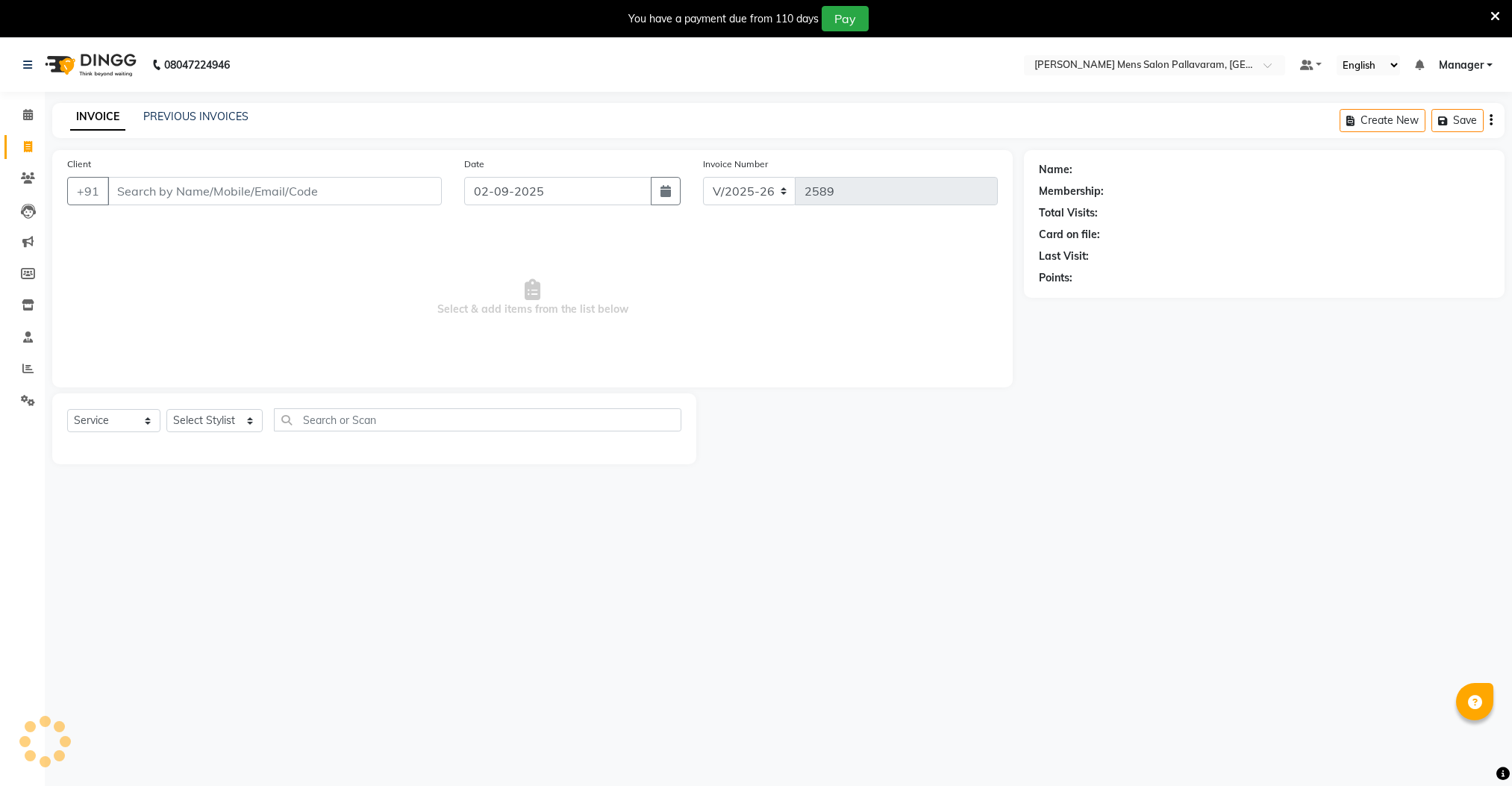
select select "8211"
select select "service"
click at [22, 146] on span at bounding box center [28, 147] width 26 height 18
select select "8211"
select select "service"
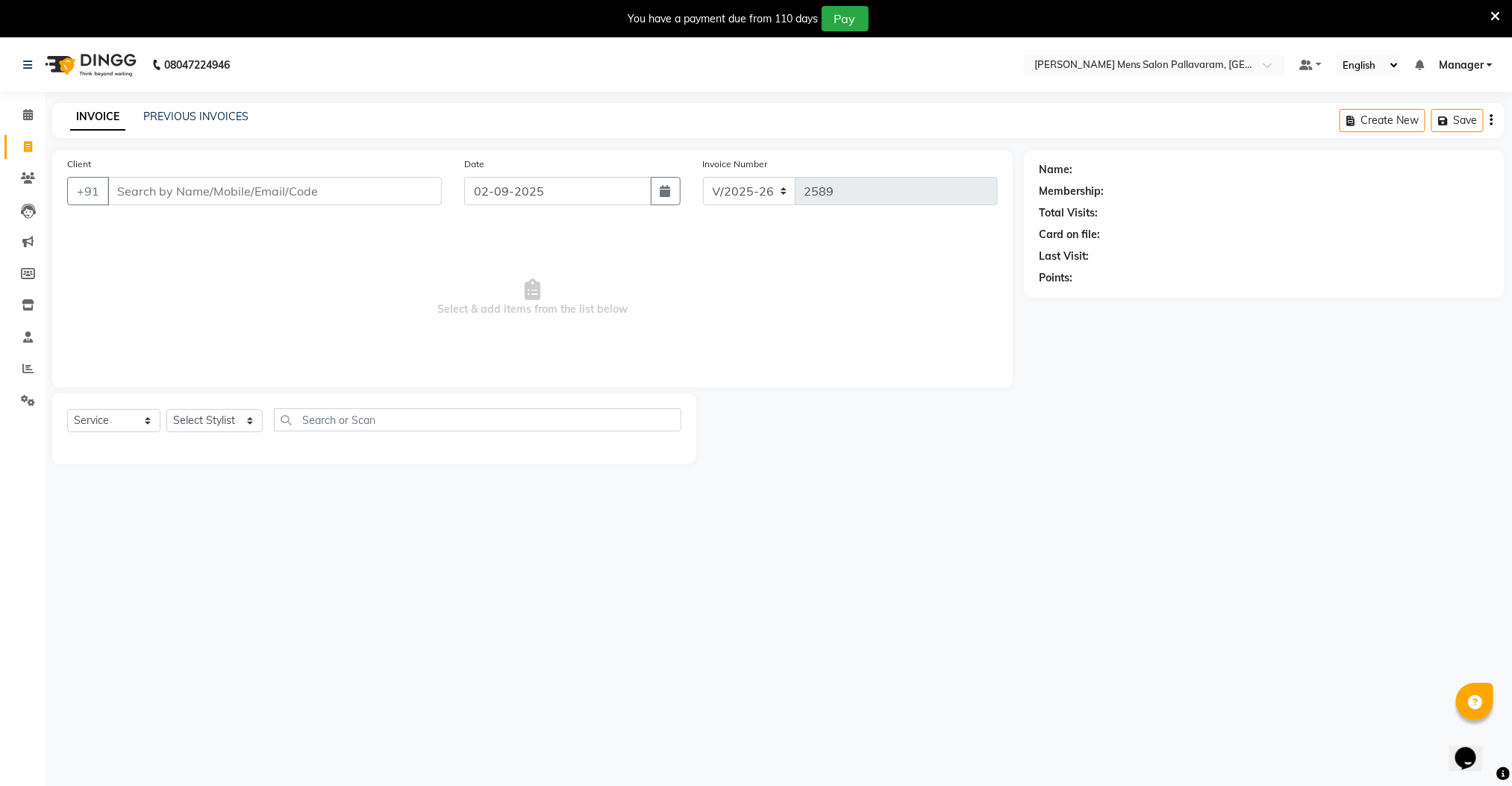
click at [138, 195] on input "Client" at bounding box center [275, 190] width 335 height 29
click at [191, 227] on span "96986565" at bounding box center [210, 226] width 60 height 15
type input "9698656566"
click at [230, 416] on select "Select Stylist Manager [PERSON_NAME] [PERSON_NAME] [PERSON_NAME]" at bounding box center [215, 420] width 96 height 23
select select "89182"
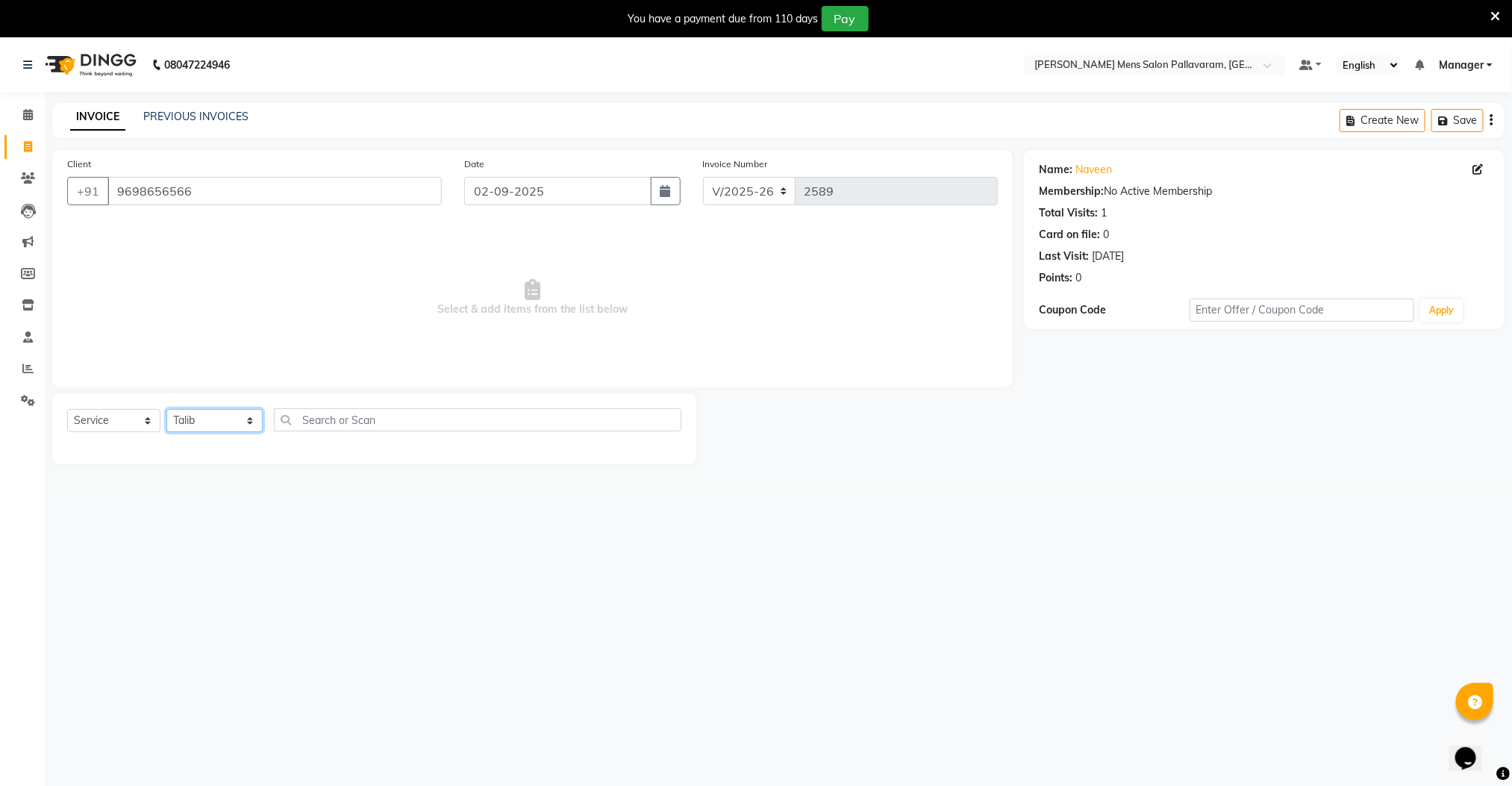
click at [166, 410] on select "Select Stylist Manager [PERSON_NAME] [PERSON_NAME] [PERSON_NAME]" at bounding box center [215, 420] width 96 height 23
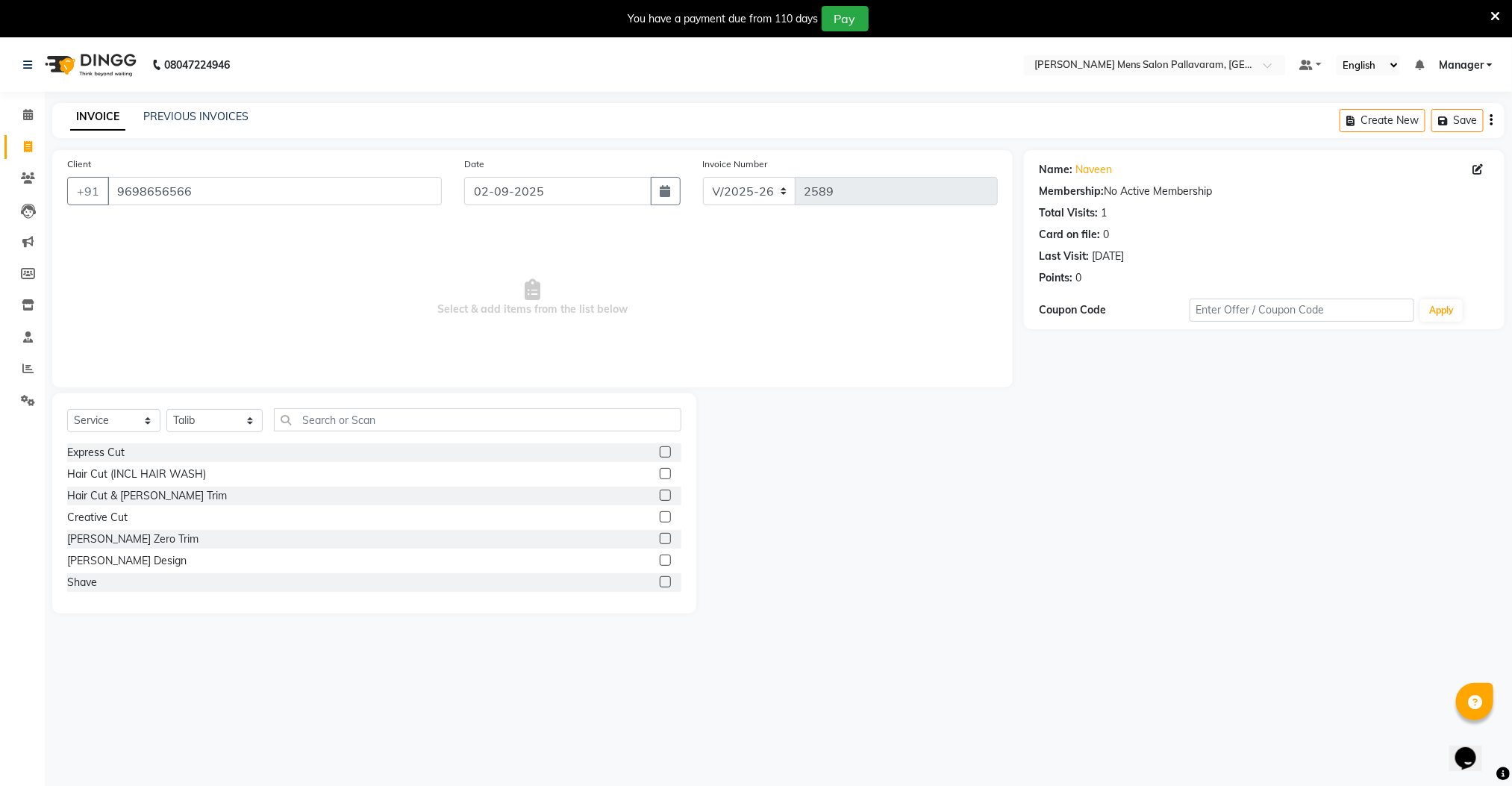
drag, startPoint x: 648, startPoint y: 496, endPoint x: 647, endPoint y: 506, distance: 10.0
click at [659, 497] on label at bounding box center [665, 495] width 11 height 11
click at [659, 497] on input "checkbox" at bounding box center [664, 496] width 9 height 9
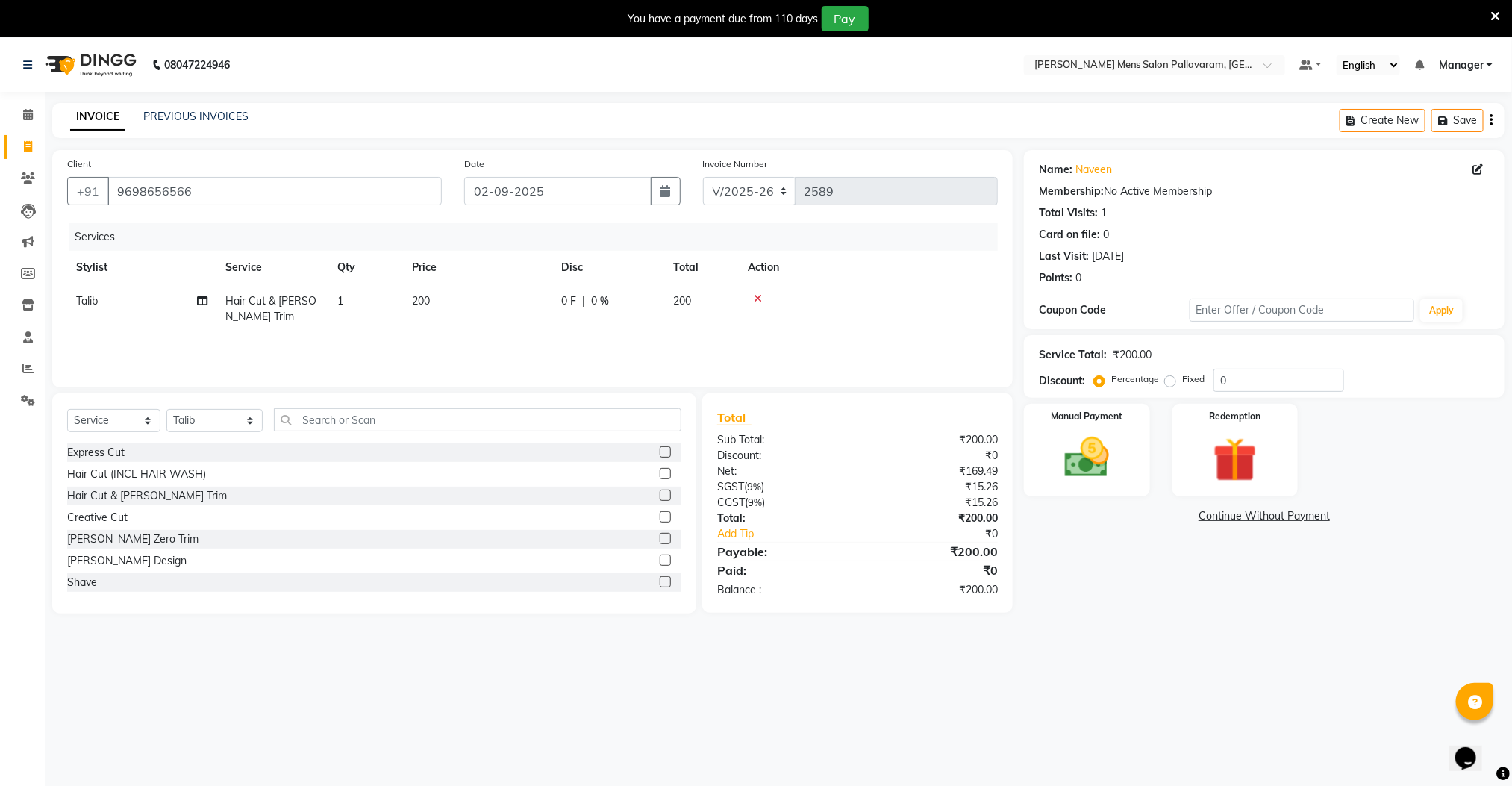
checkbox input "false"
click at [659, 560] on label at bounding box center [665, 560] width 11 height 11
click at [659, 560] on input "checkbox" at bounding box center [664, 560] width 9 height 9
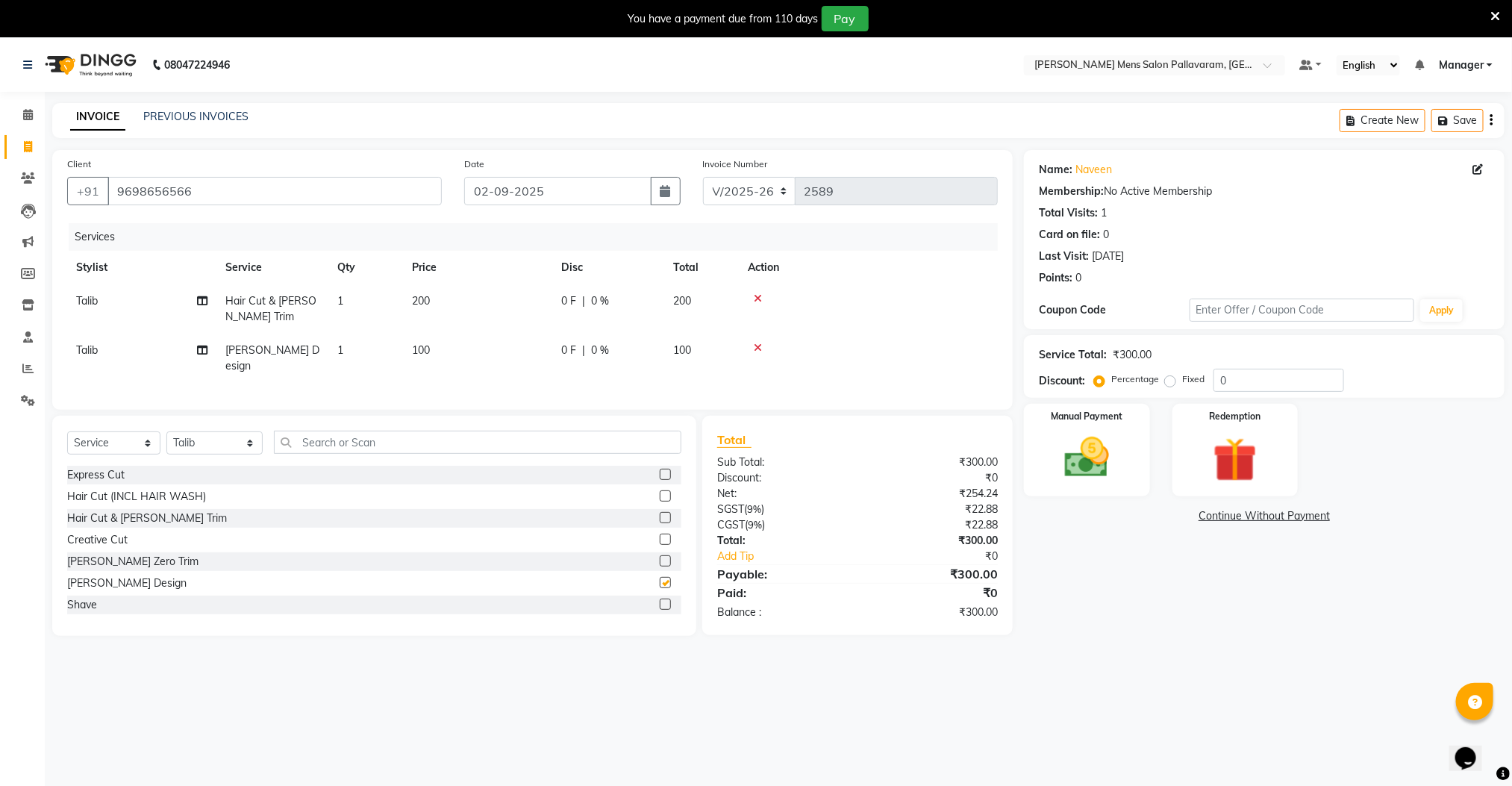
checkbox input "false"
click at [1097, 468] on img at bounding box center [1087, 457] width 75 height 53
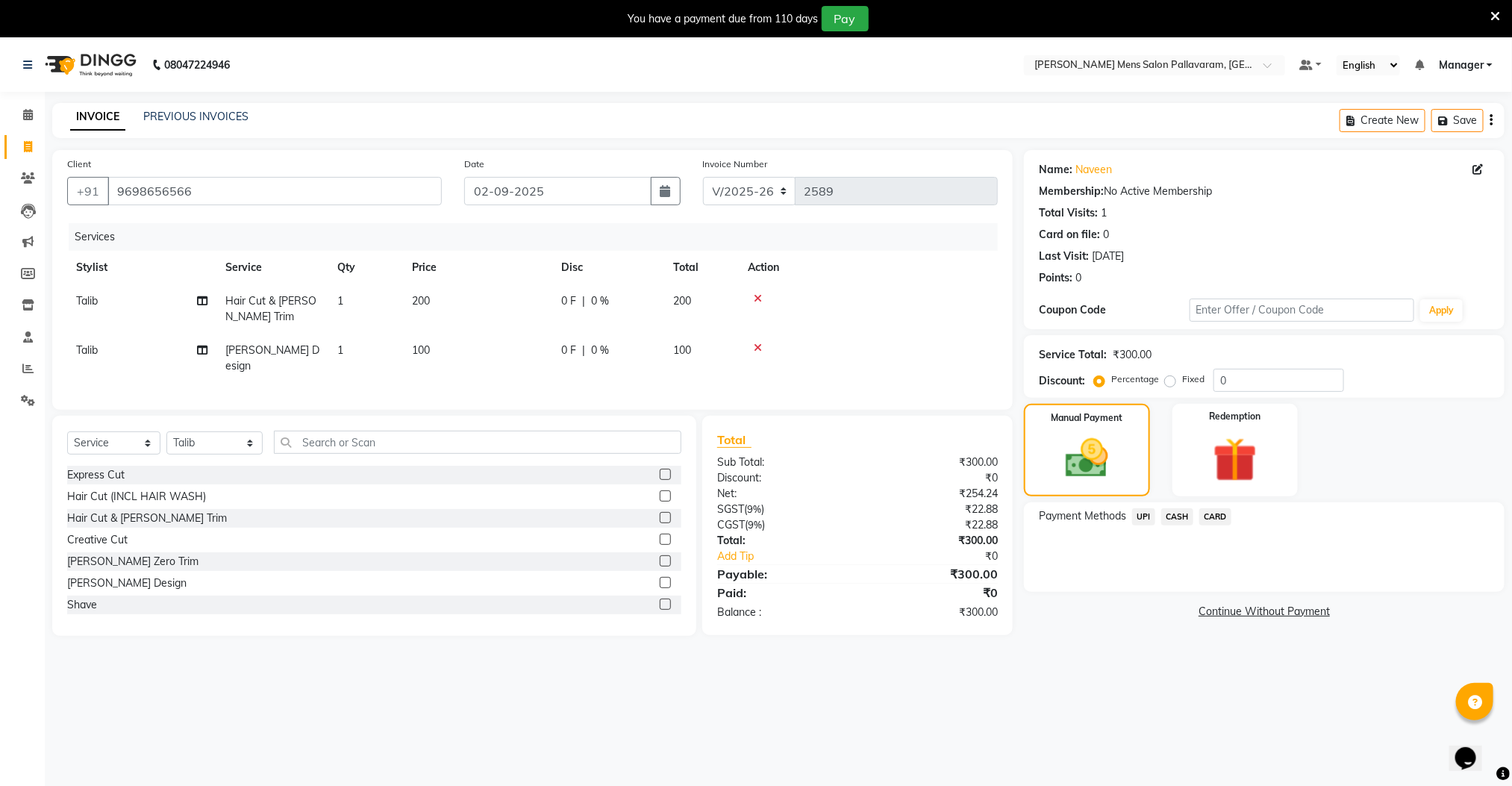
click at [1143, 515] on span "UPI" at bounding box center [1143, 517] width 23 height 18
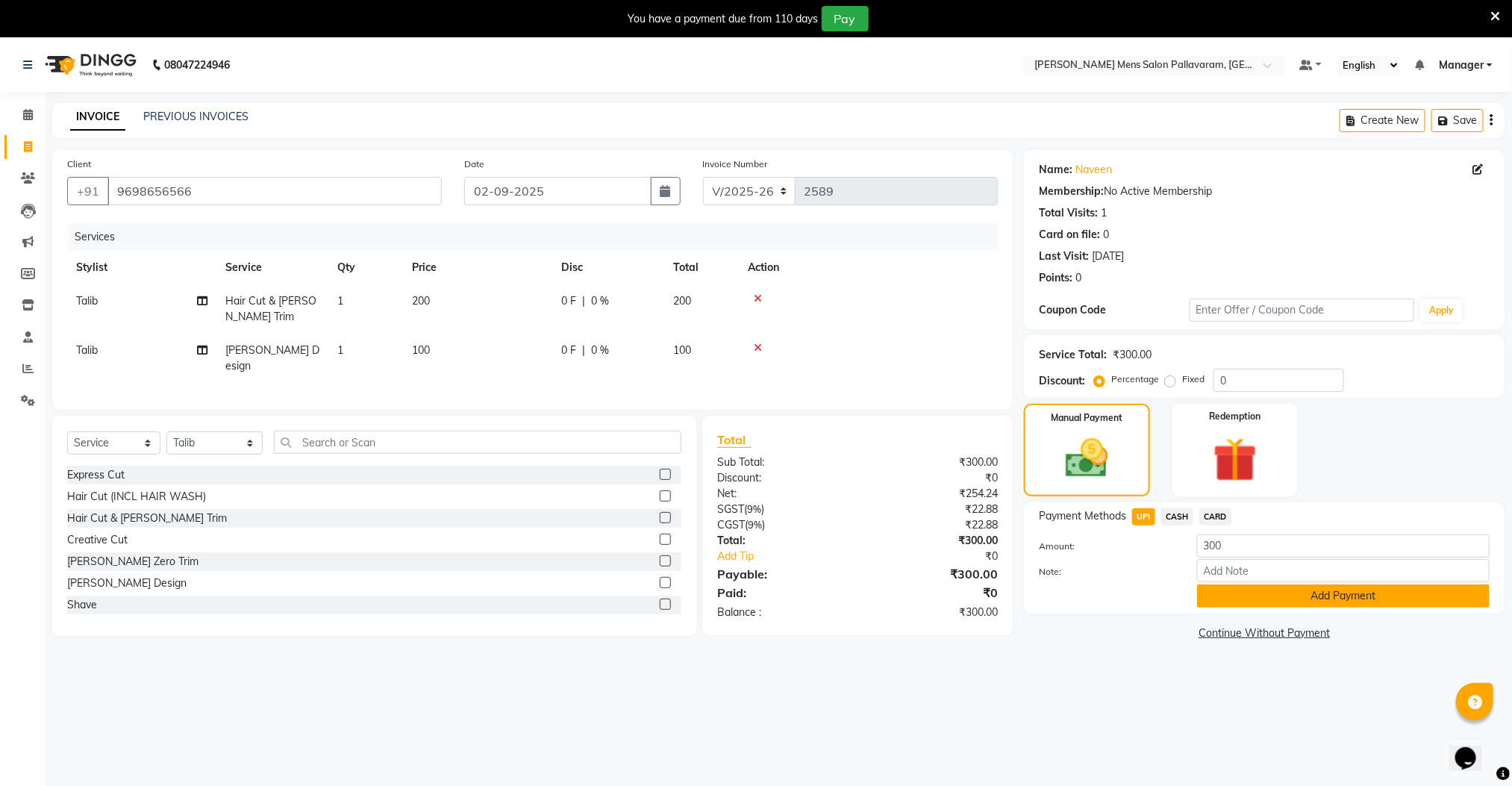
click at [1225, 597] on button "Add Payment" at bounding box center [1344, 596] width 292 height 23
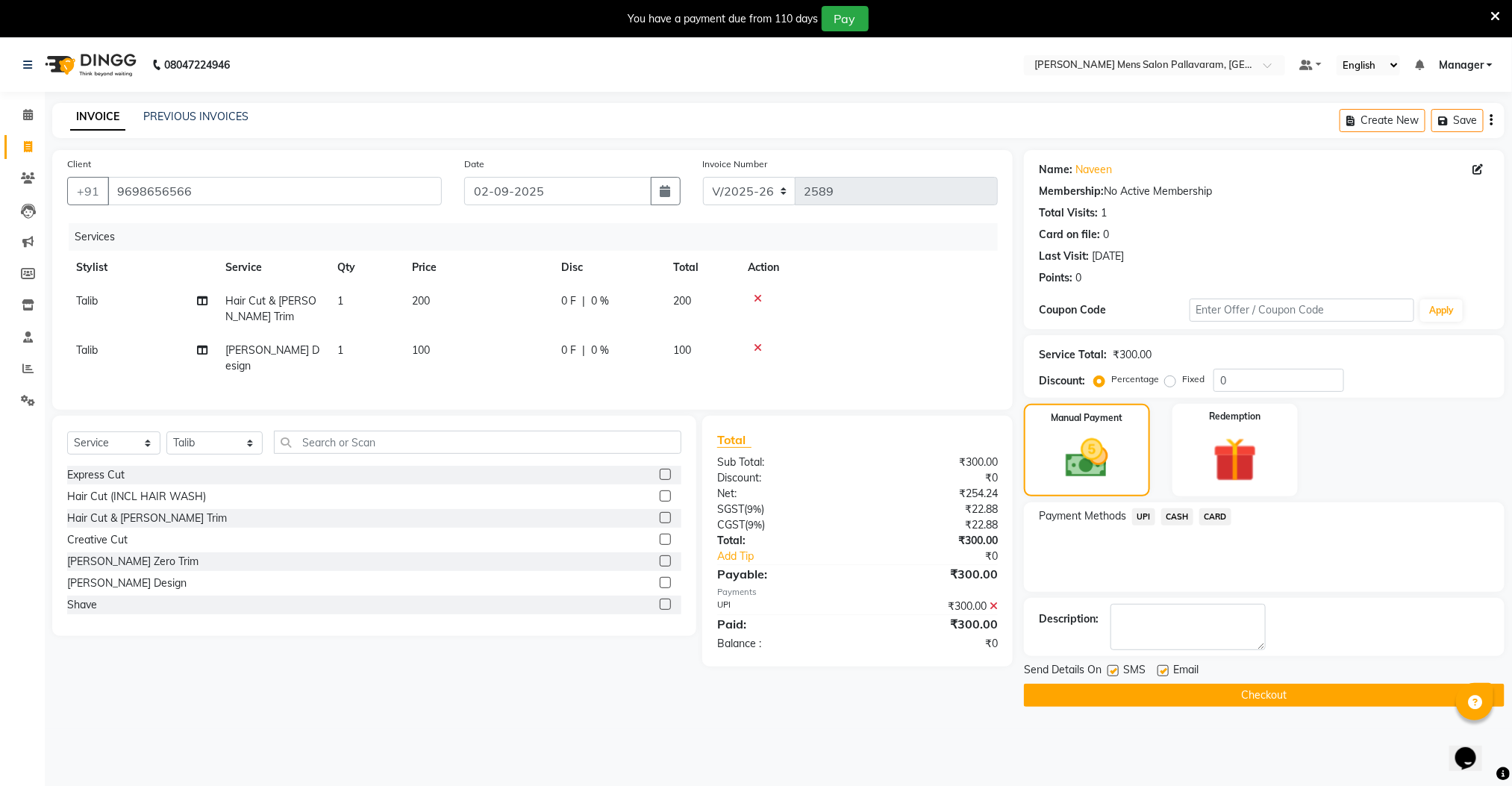
click at [1196, 699] on button "Checkout" at bounding box center [1264, 694] width 481 height 23
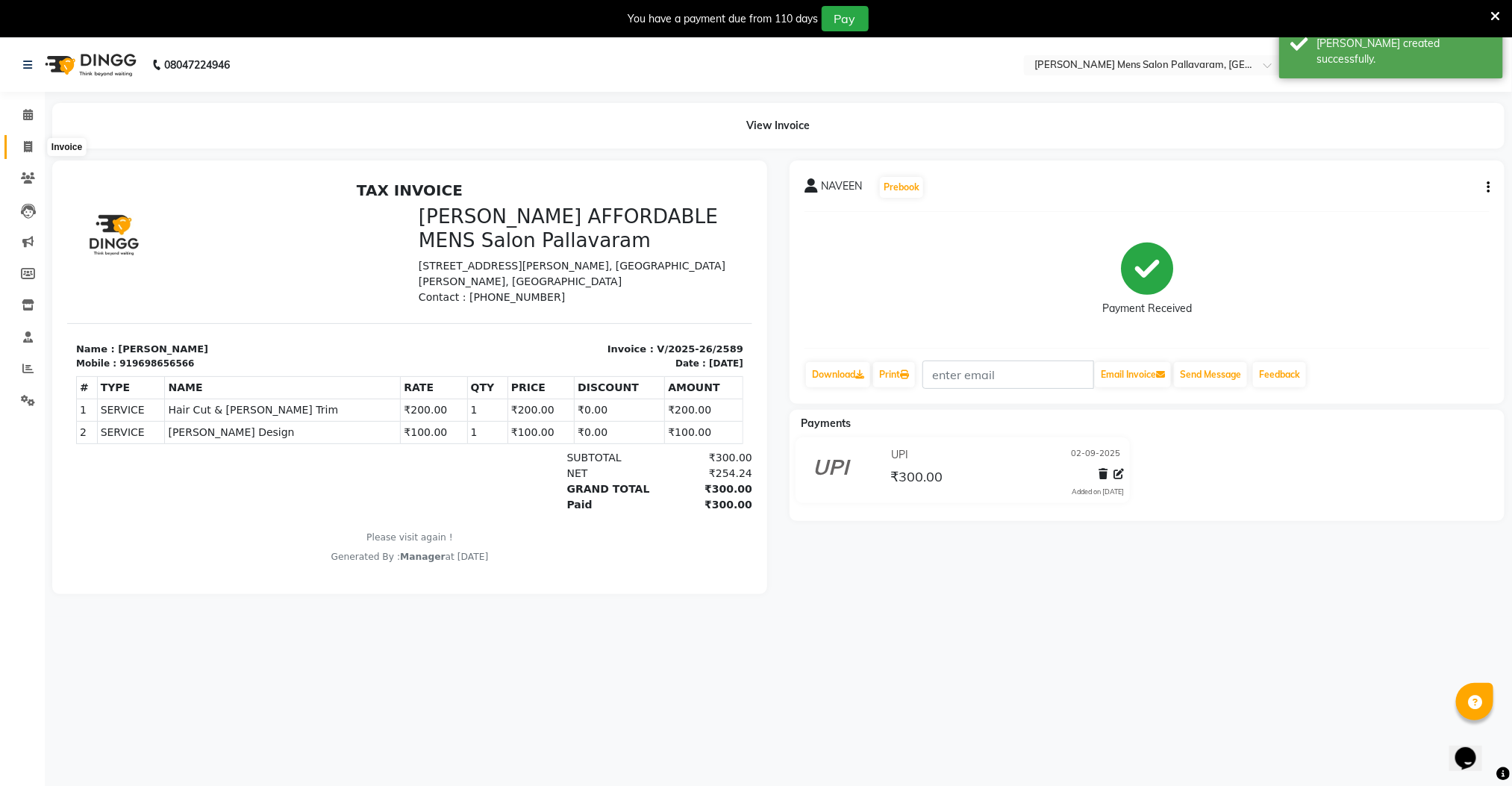
click at [24, 148] on icon at bounding box center [28, 147] width 8 height 11
select select "8211"
select select "service"
